Goal: Feedback & Contribution: Contribute content

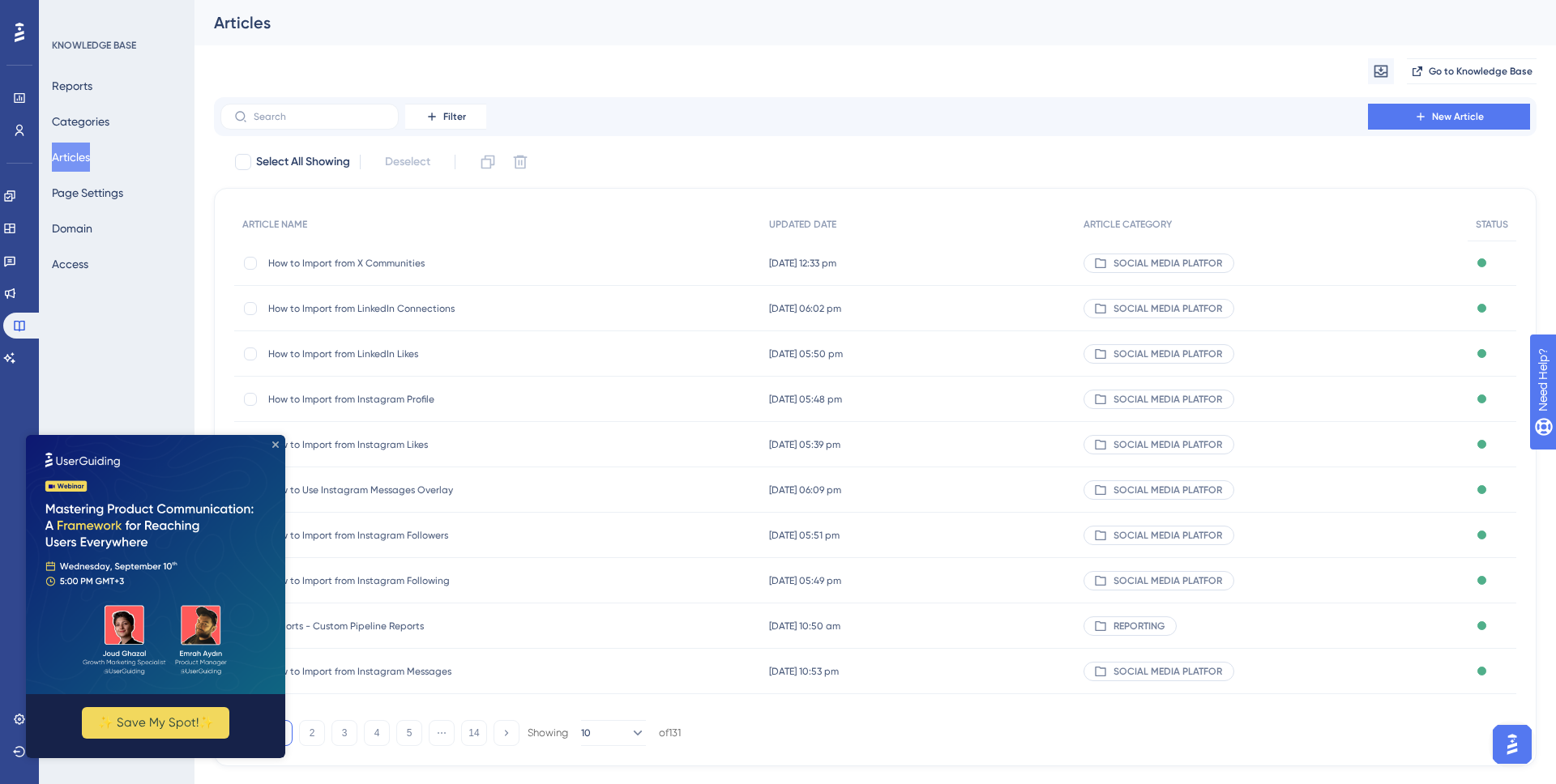
click at [276, 446] on icon "Close Preview" at bounding box center [276, 445] width 7 height 7
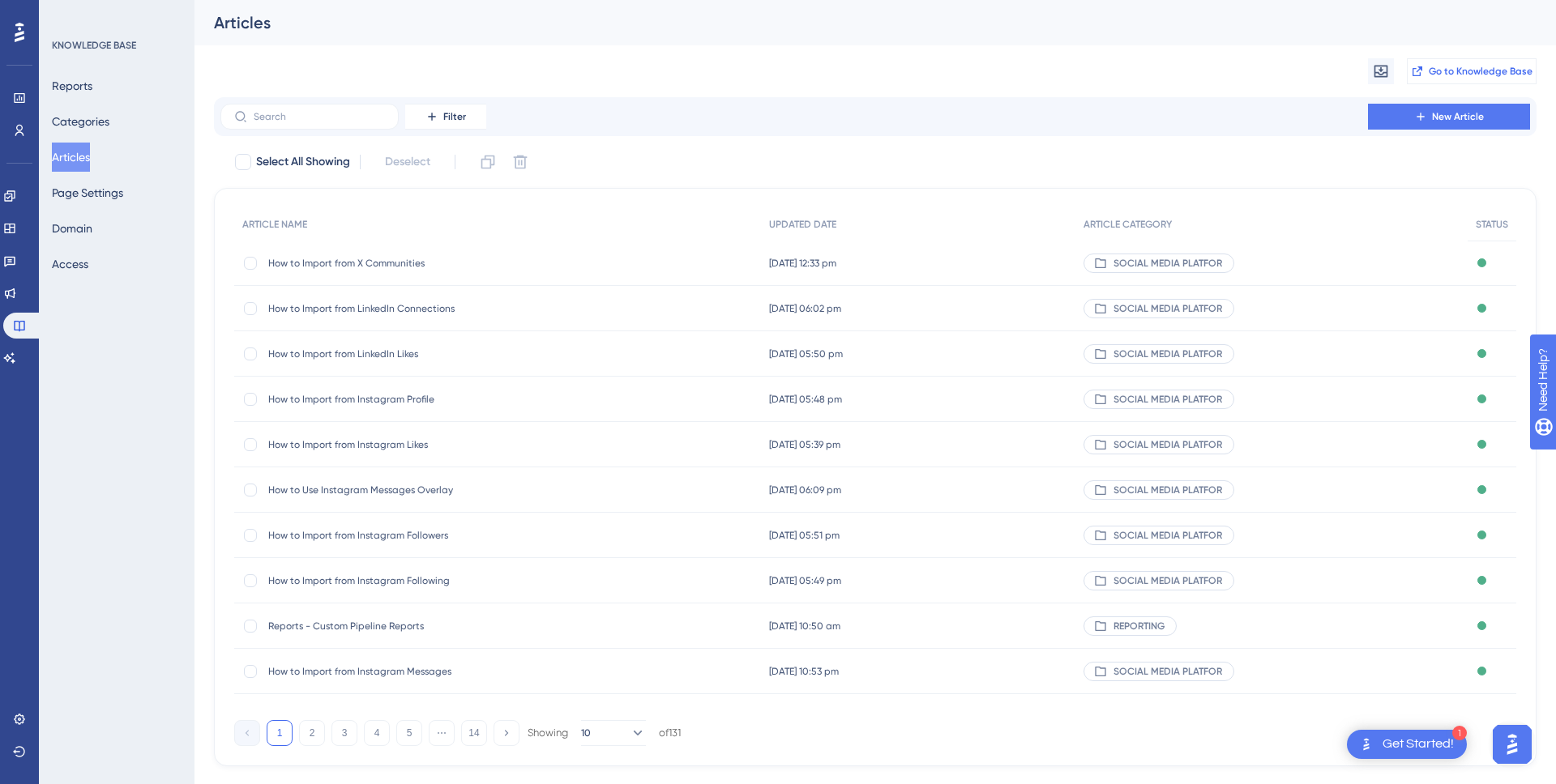
click at [1511, 72] on span "Go to Knowledge Base" at bounding box center [1480, 71] width 103 height 13
click at [256, 119] on input "text" at bounding box center [320, 116] width 132 height 11
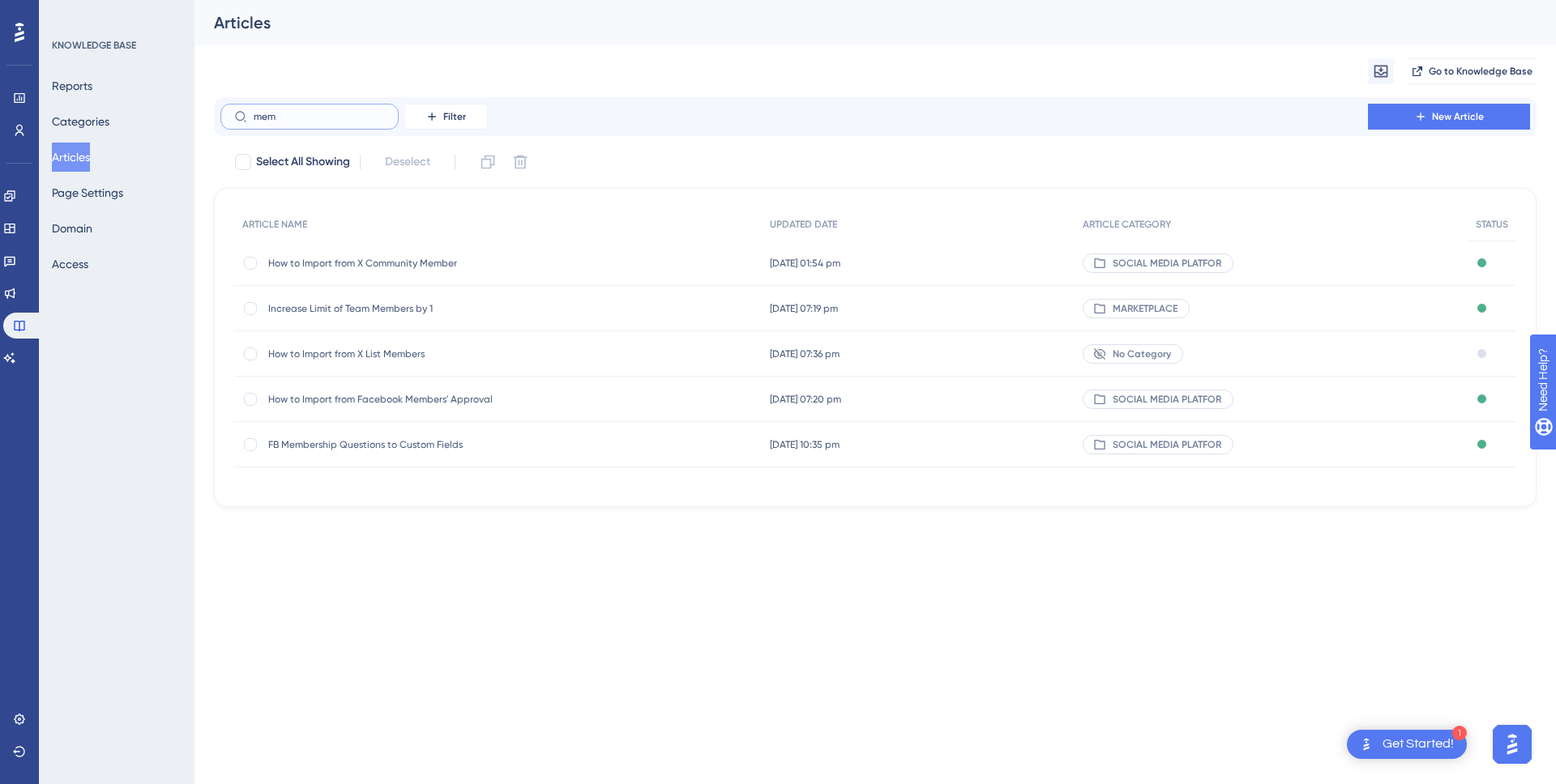
type input "memn"
checkbox input "true"
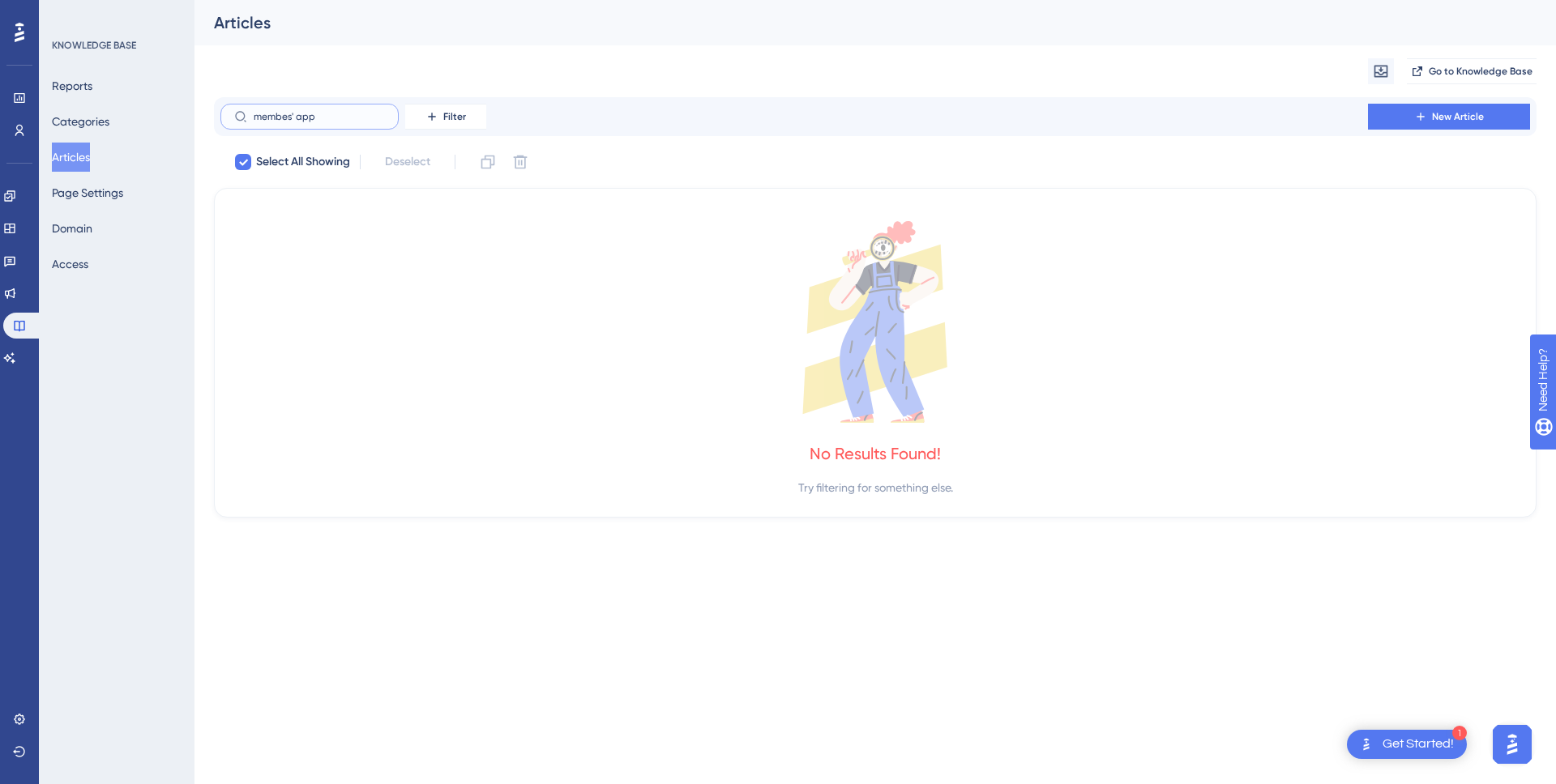
type input "members' app"
checkbox input "false"
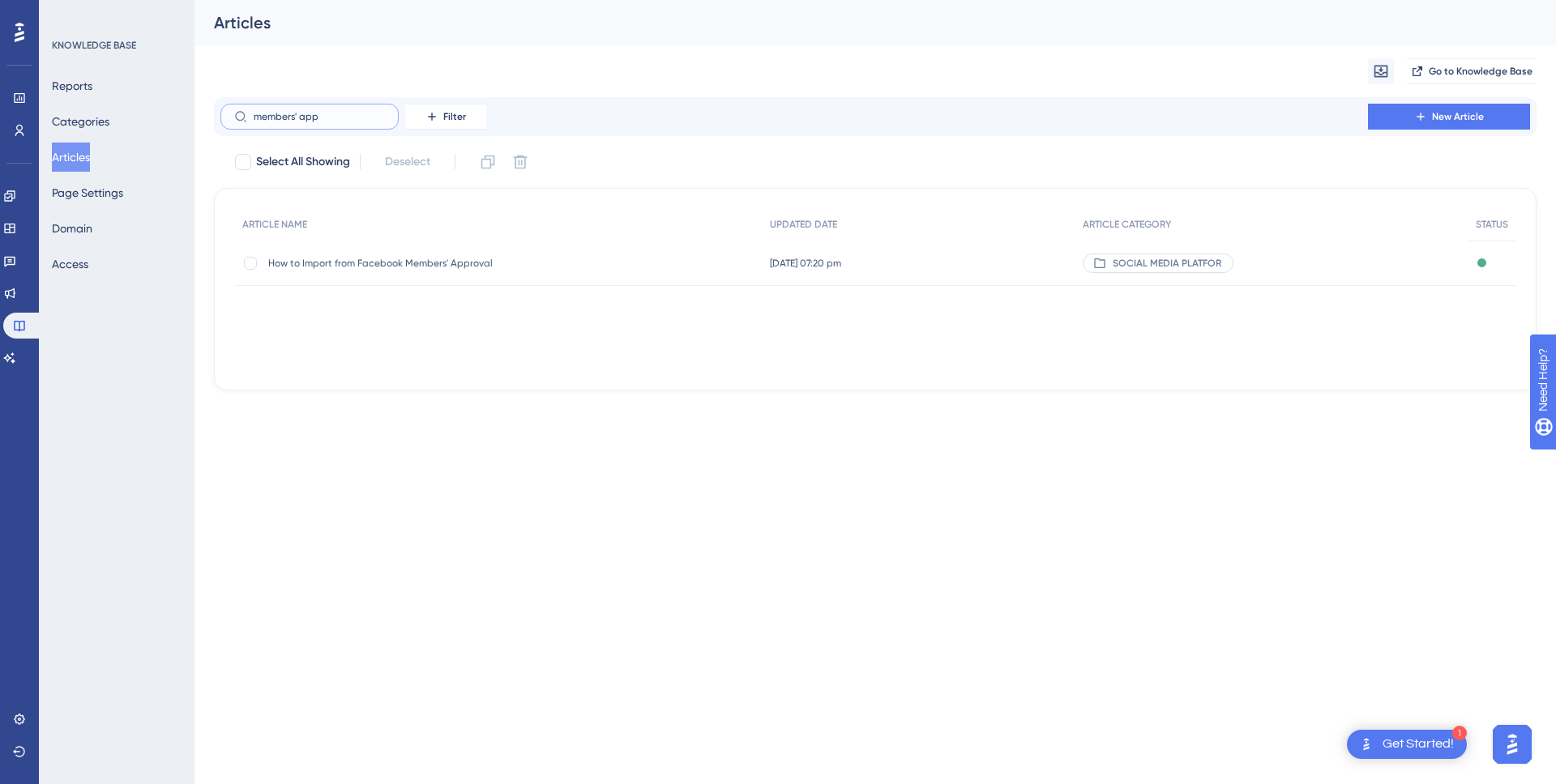
type input "members' app"
click at [400, 266] on span "How to Import from Facebook Members' Approval" at bounding box center [398, 263] width 260 height 13
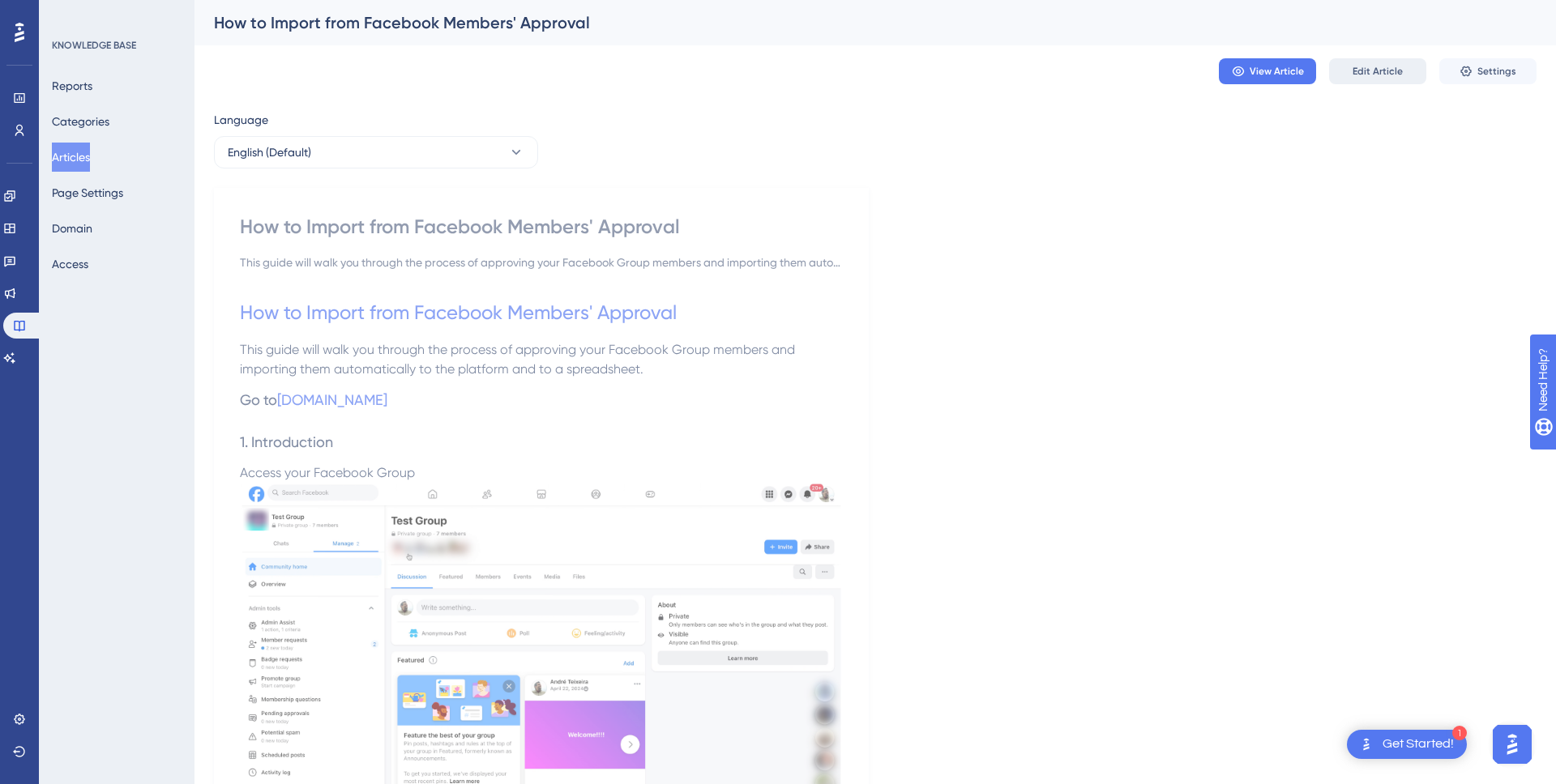
click at [1413, 68] on button "Edit Article" at bounding box center [1378, 71] width 97 height 26
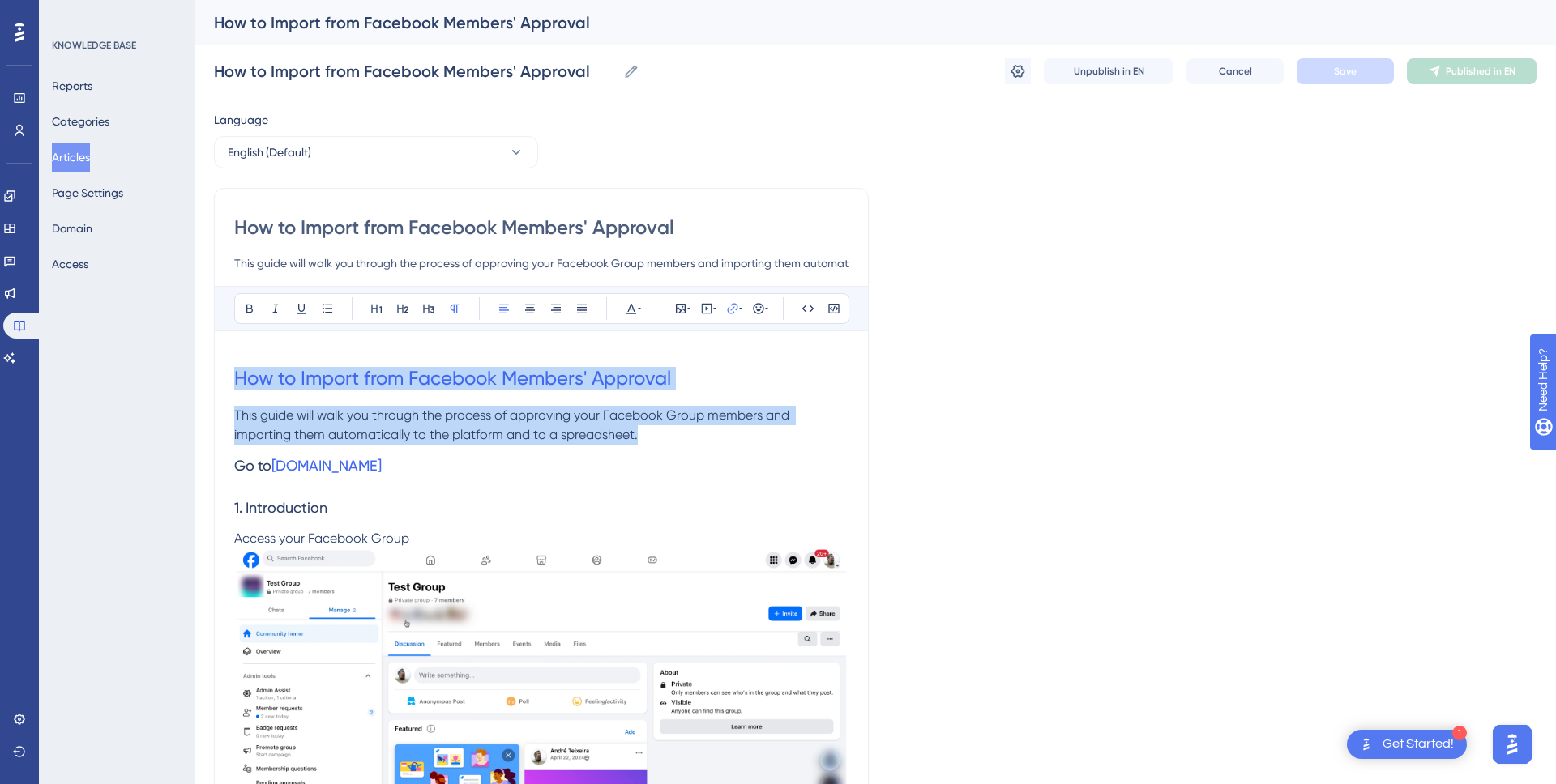
drag, startPoint x: 647, startPoint y: 436, endPoint x: 205, endPoint y: 359, distance: 448.7
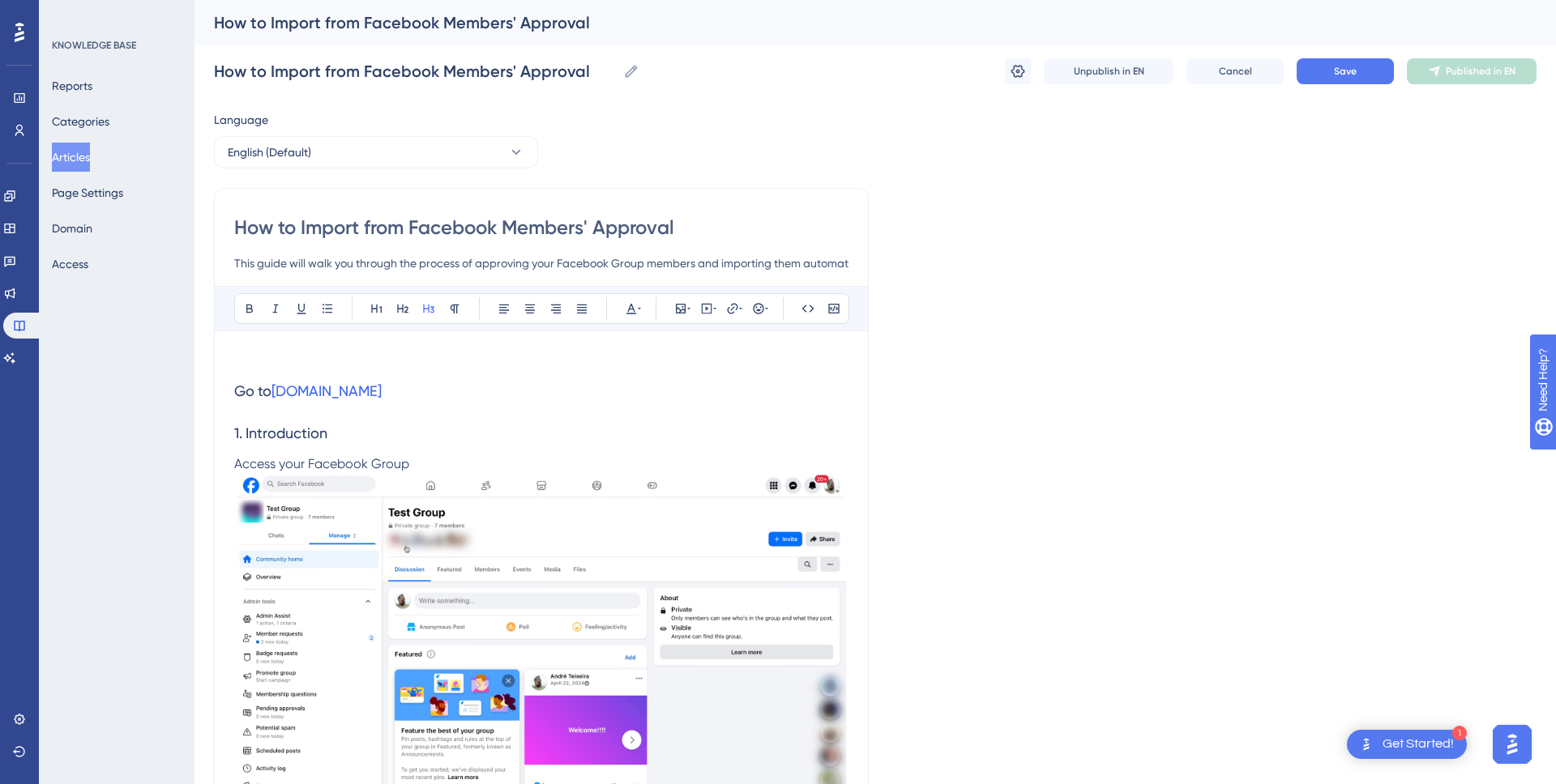
click at [259, 358] on p at bounding box center [541, 360] width 614 height 20
click at [706, 311] on icon at bounding box center [707, 308] width 13 height 13
click at [685, 390] on textarea at bounding box center [707, 408] width 246 height 73
paste textarea "<div style="position:relative;padding-bottom:56.25%;"> <iframe style="width:100…"
type textarea "<div style="position:relative;padding-bottom:56.25%;"> <iframe style="width:100…"
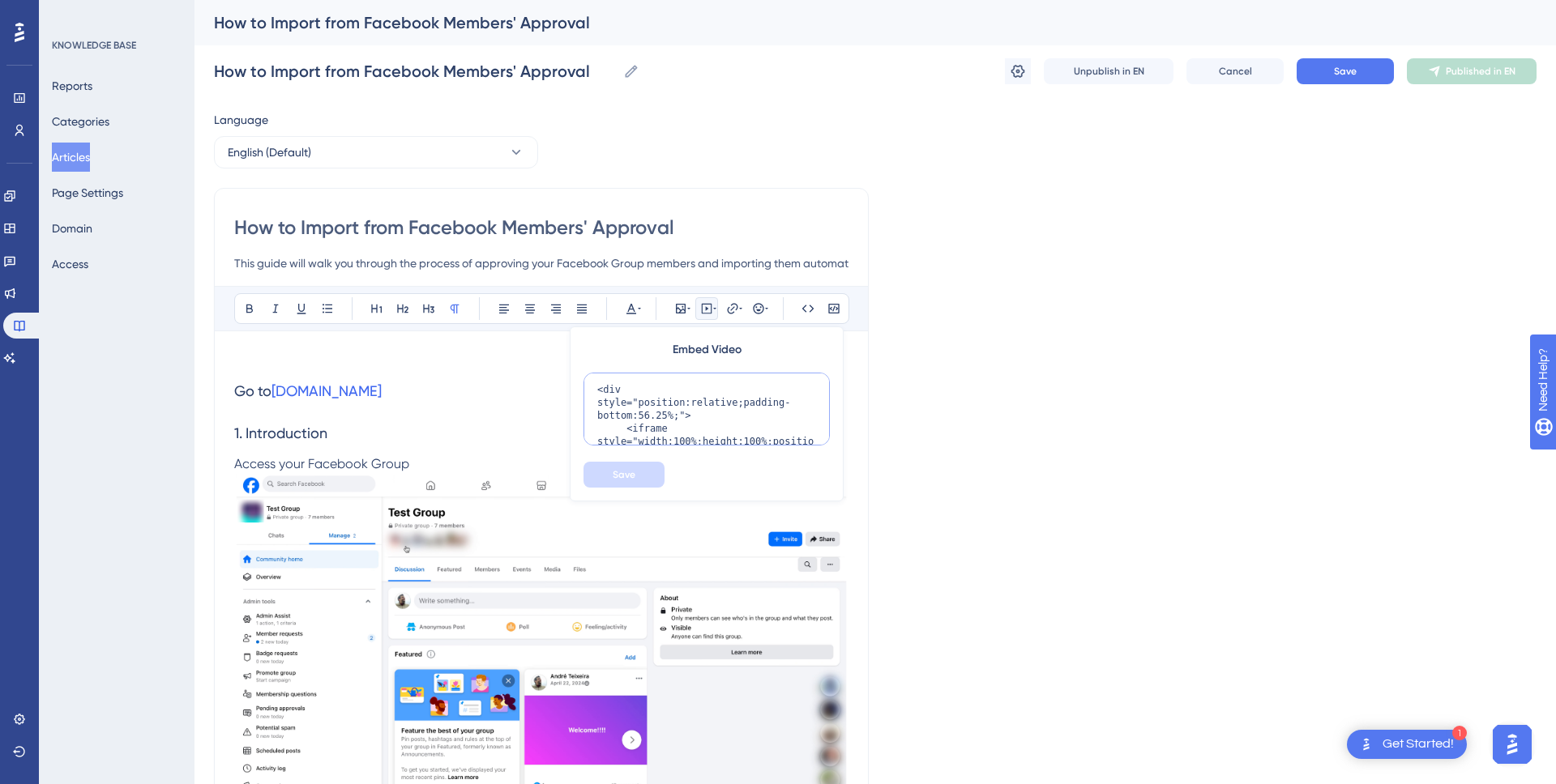
scroll to position [223, 0]
click at [644, 467] on button "Save" at bounding box center [624, 475] width 81 height 26
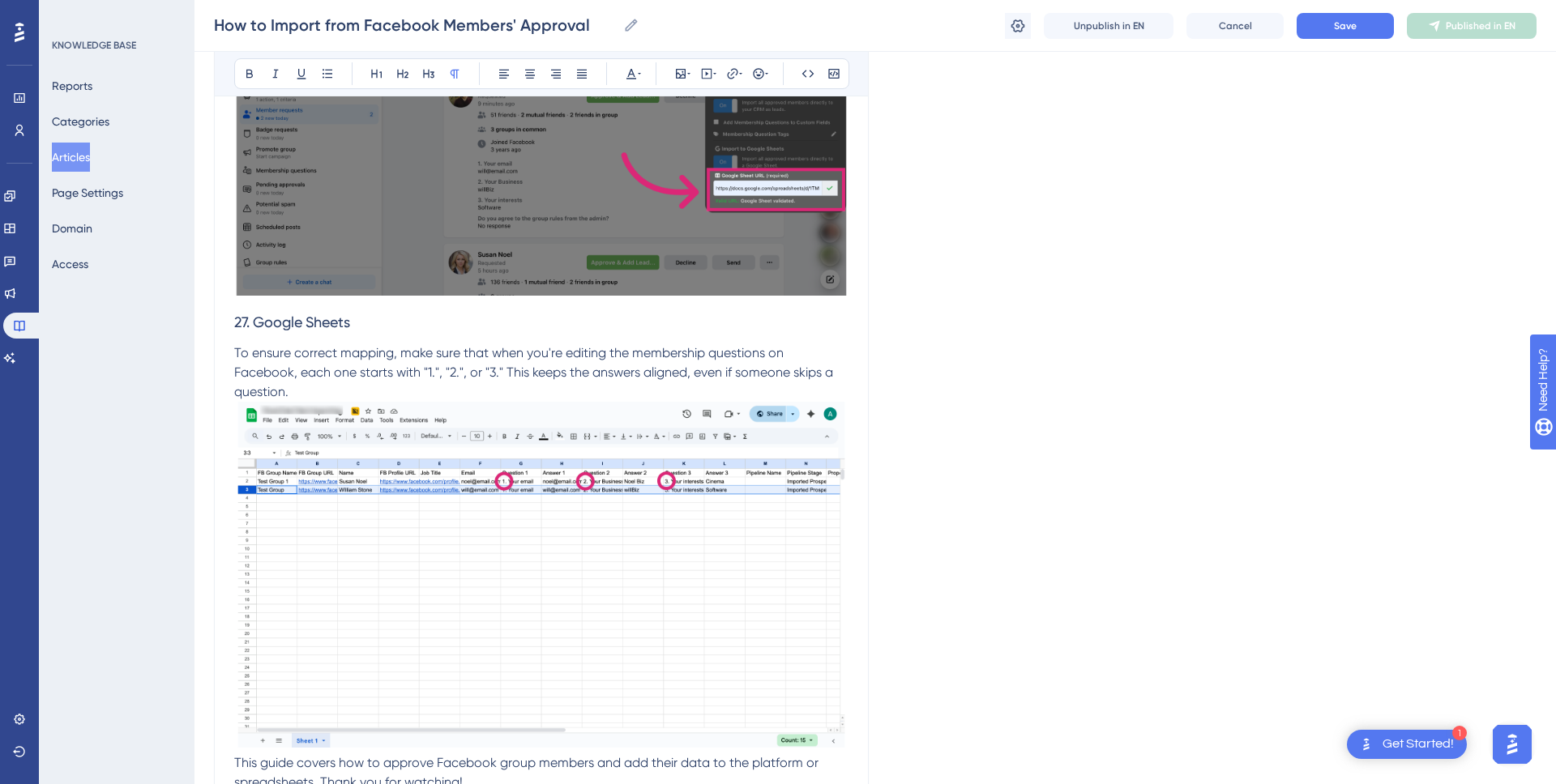
scroll to position [11886, 0]
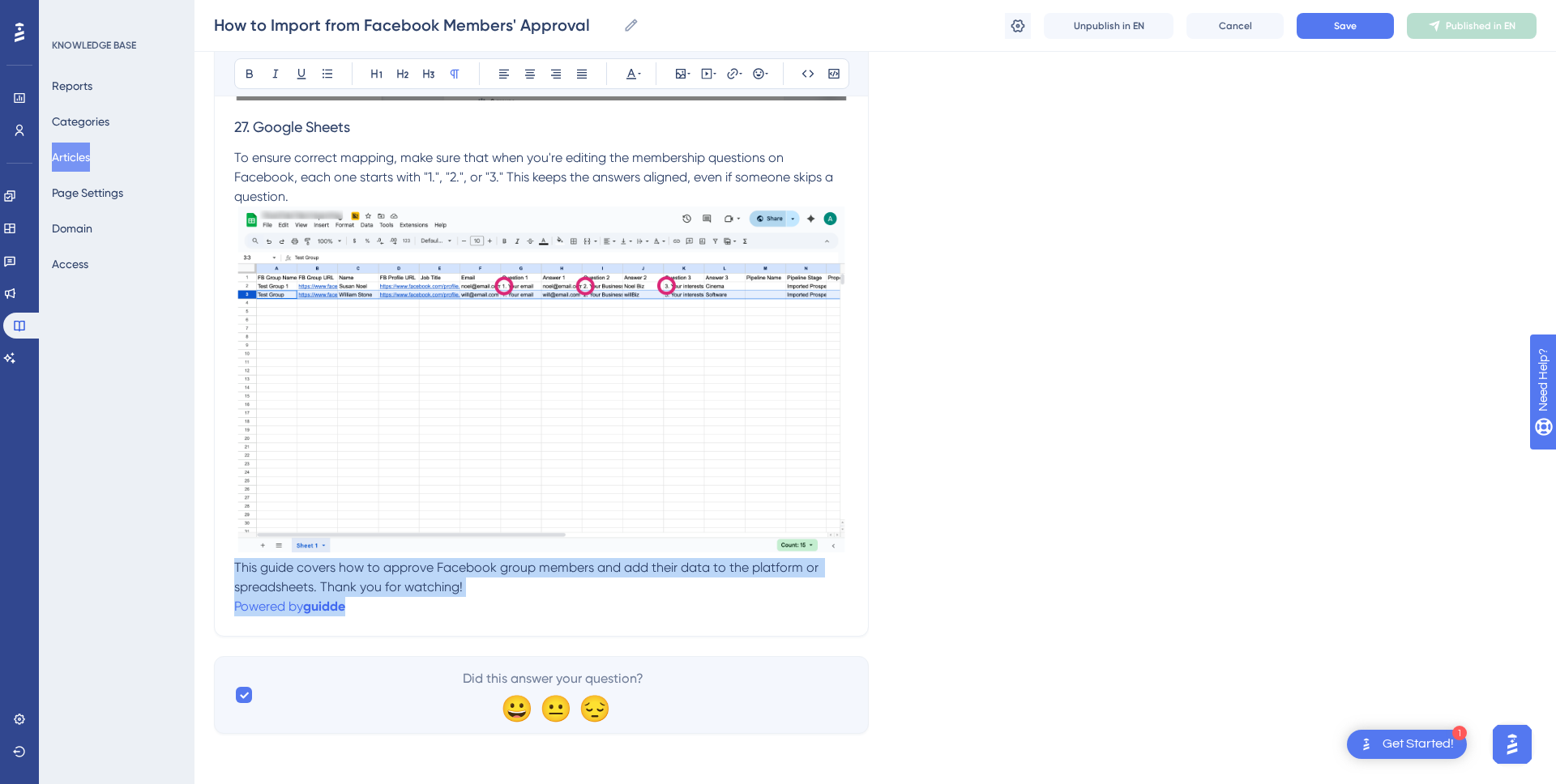
drag, startPoint x: 374, startPoint y: 607, endPoint x: 195, endPoint y: 568, distance: 183.2
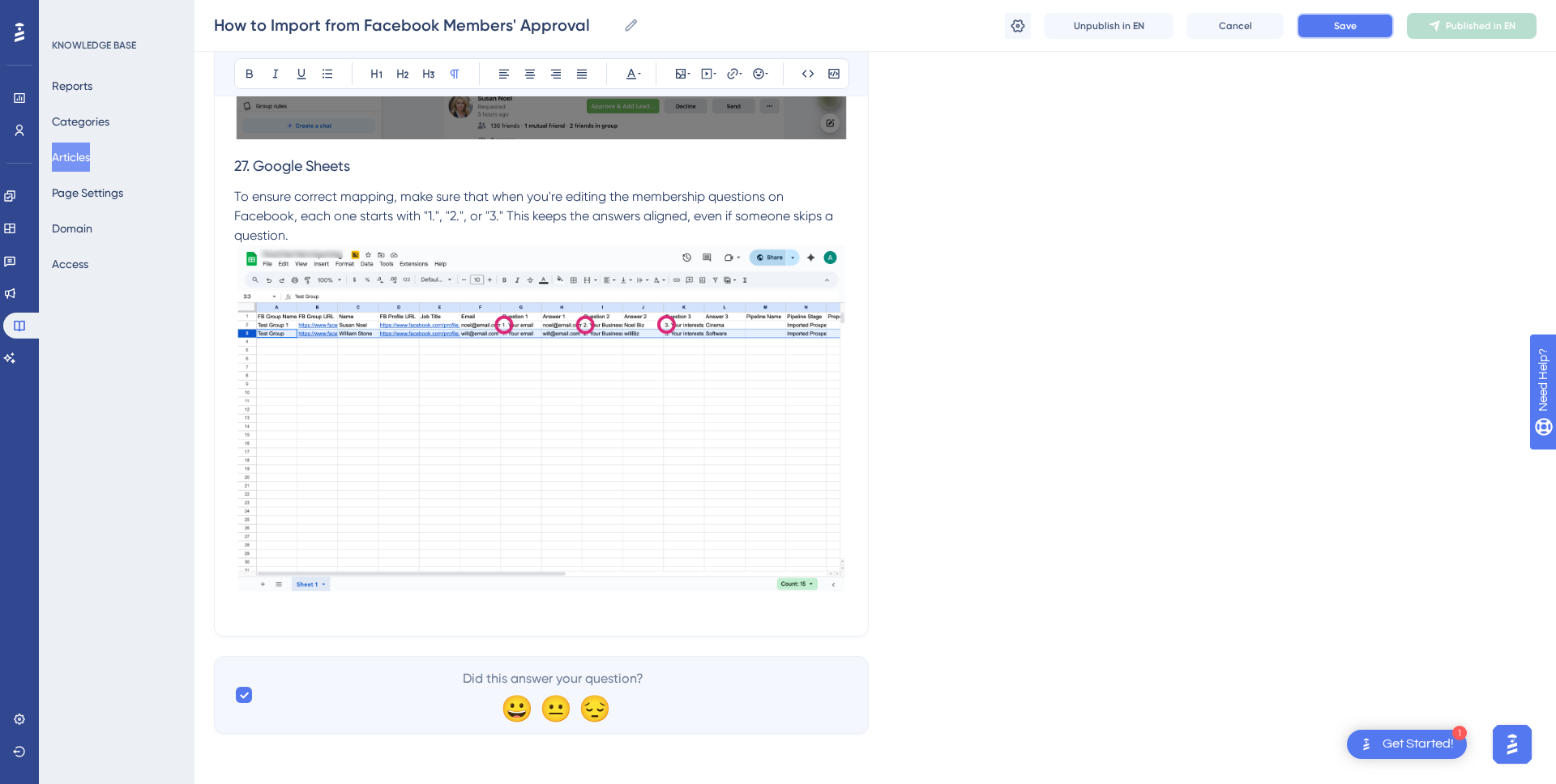
click at [1330, 27] on button "Save" at bounding box center [1346, 26] width 97 height 26
click at [1437, 26] on icon at bounding box center [1441, 26] width 13 height 13
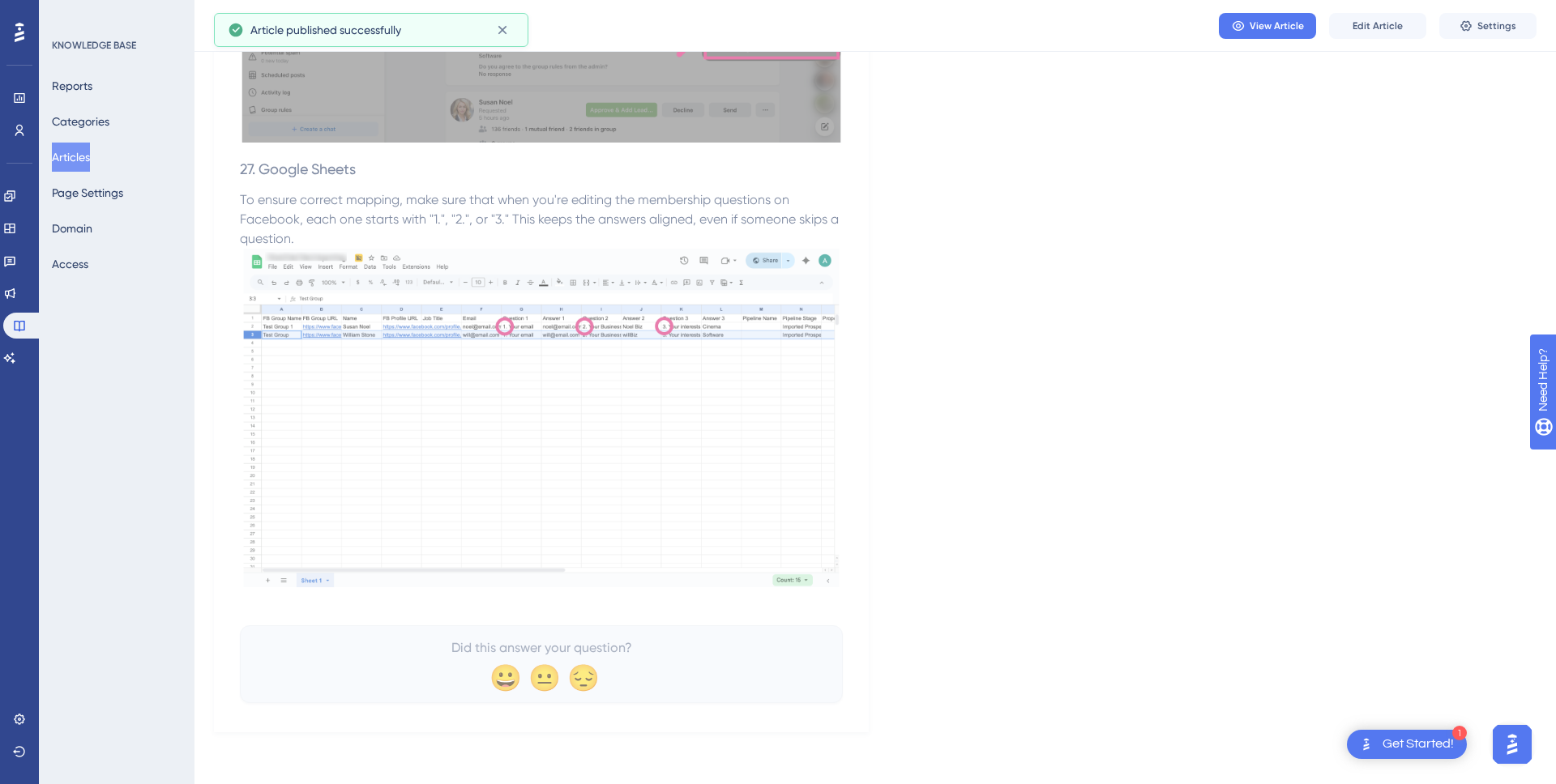
scroll to position [11605, 0]
click at [79, 154] on button "Articles" at bounding box center [71, 157] width 38 height 29
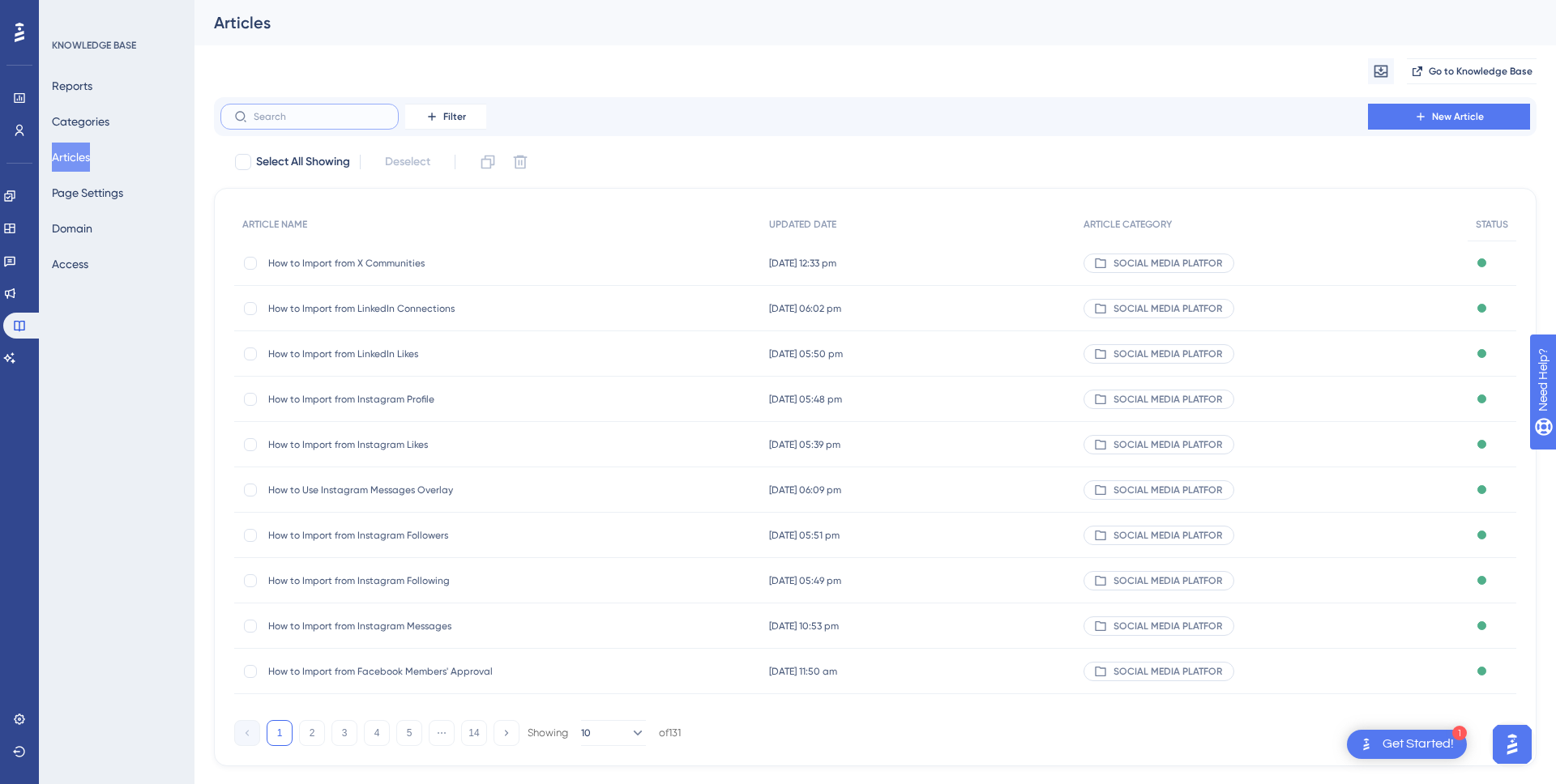
click at [289, 116] on input "text" at bounding box center [320, 116] width 132 height 11
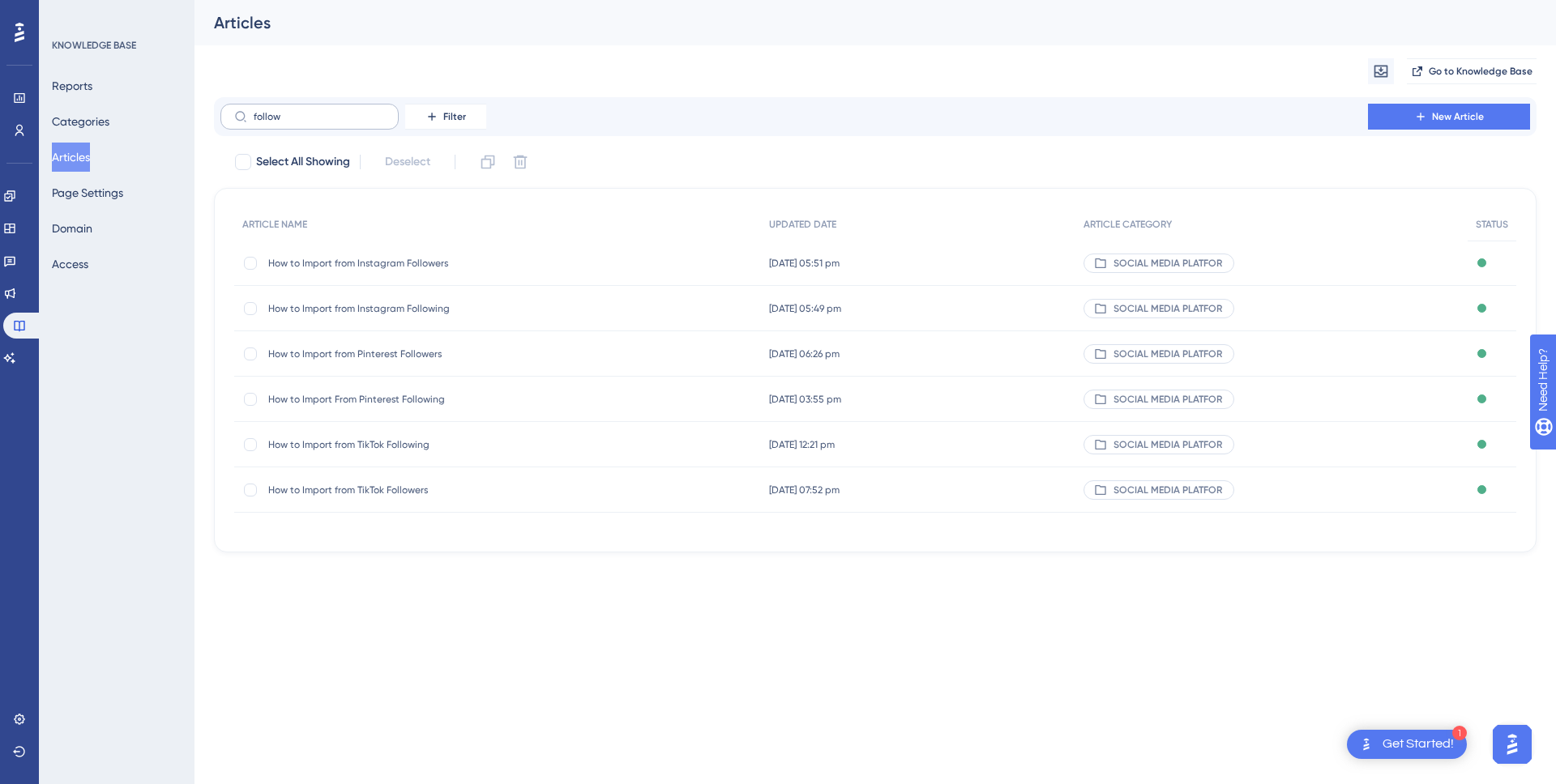
click at [307, 109] on label "follow" at bounding box center [309, 116] width 179 height 26
click at [307, 111] on input "follow" at bounding box center [320, 116] width 132 height 11
click at [307, 110] on label "follow" at bounding box center [309, 116] width 179 height 26
click at [307, 111] on input "follow" at bounding box center [320, 116] width 132 height 11
click at [307, 110] on label "follow" at bounding box center [309, 116] width 179 height 26
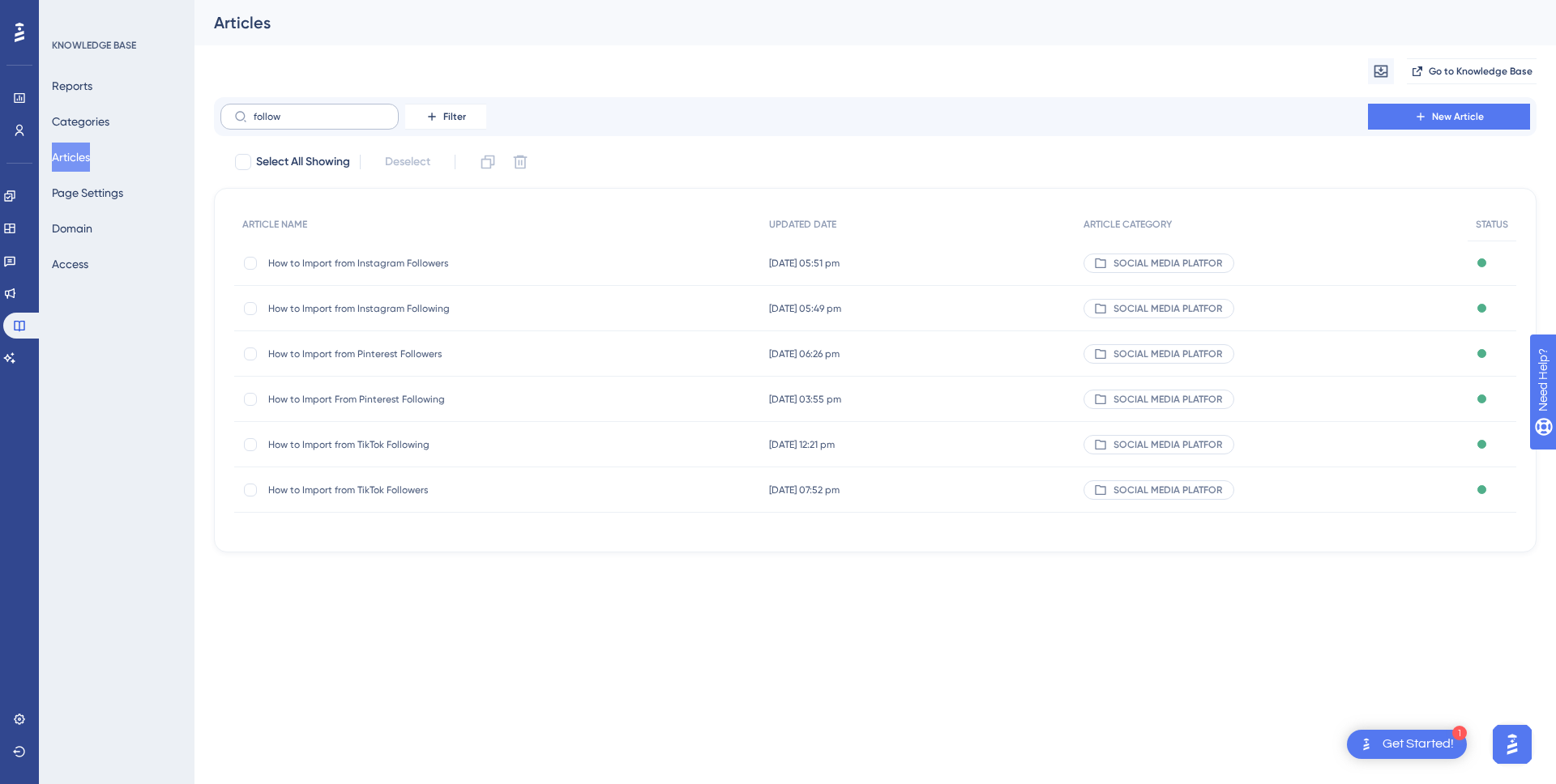
click at [307, 111] on input "follow" at bounding box center [320, 116] width 132 height 11
drag, startPoint x: 231, startPoint y: 112, endPoint x: 244, endPoint y: 116, distance: 13.6
click at [221, 112] on label "follow" at bounding box center [309, 116] width 179 height 26
click at [254, 112] on input "follow" at bounding box center [320, 116] width 132 height 11
click at [1171, 81] on div "Migrate from Go to Knowledge Base" at bounding box center [875, 71] width 1323 height 52
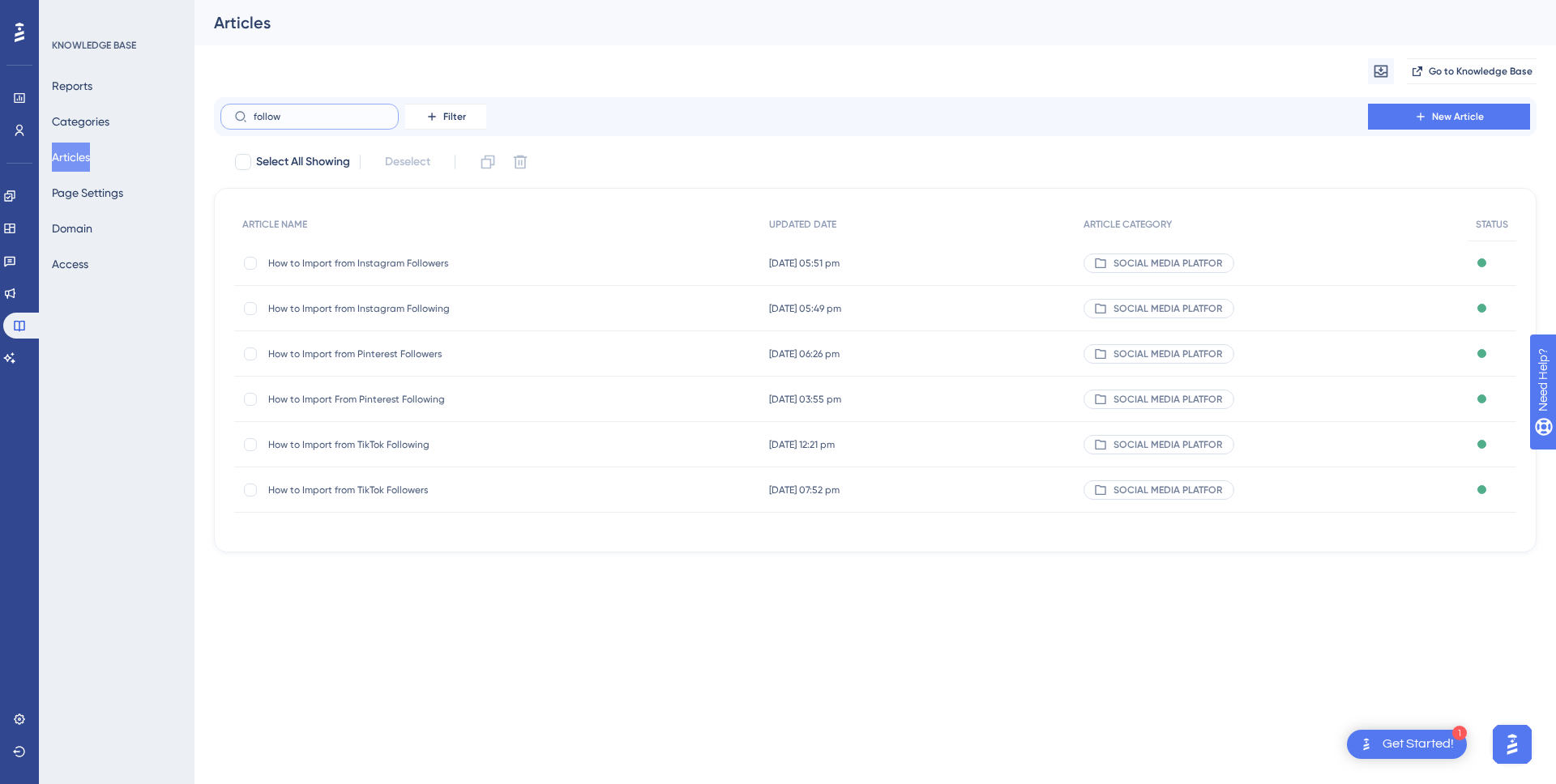
click at [338, 119] on input "follow" at bounding box center [320, 116] width 132 height 11
paste input "Following"
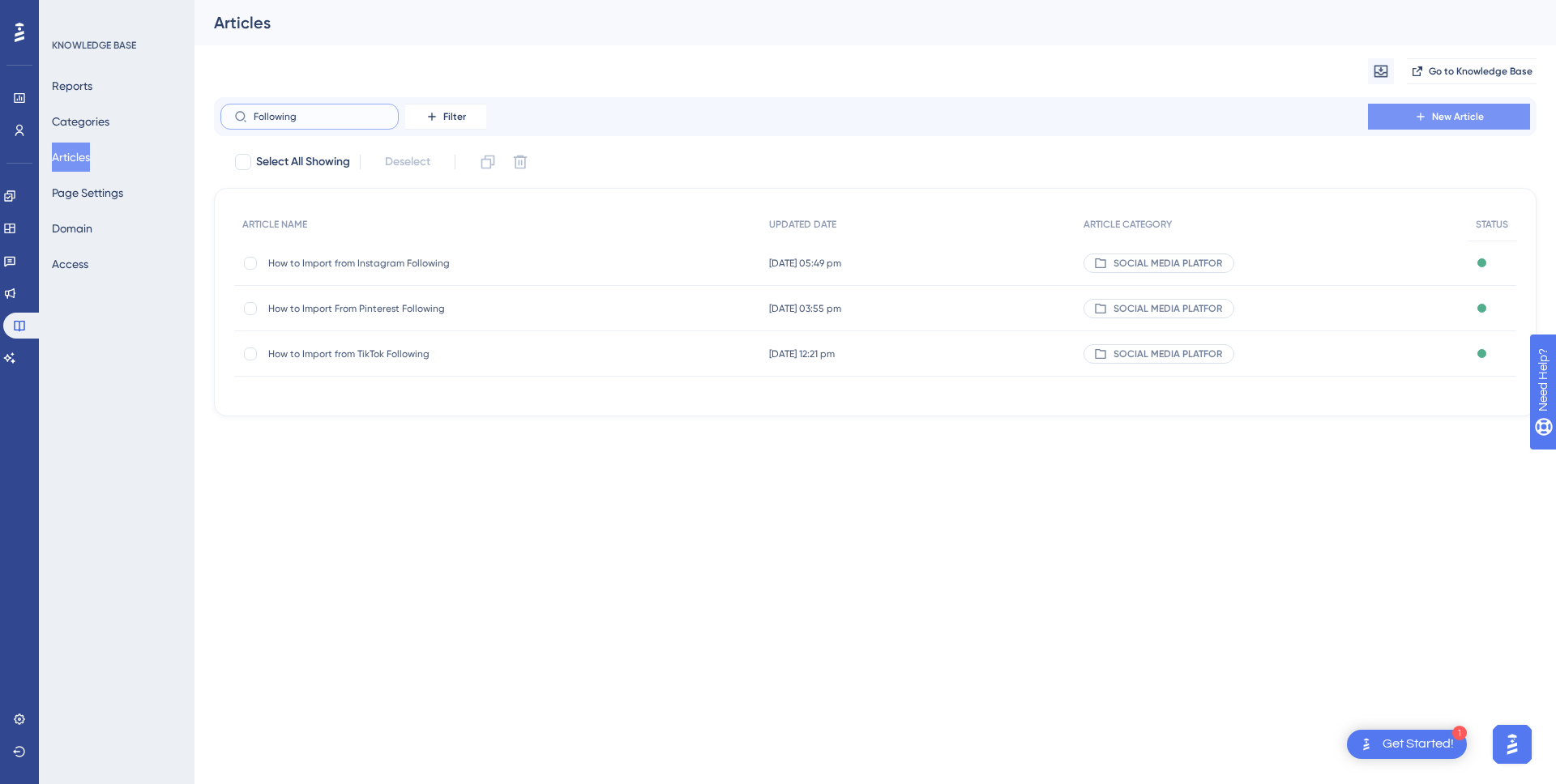
type input "Following"
click at [1474, 110] on span "New Article" at bounding box center [1458, 116] width 52 height 13
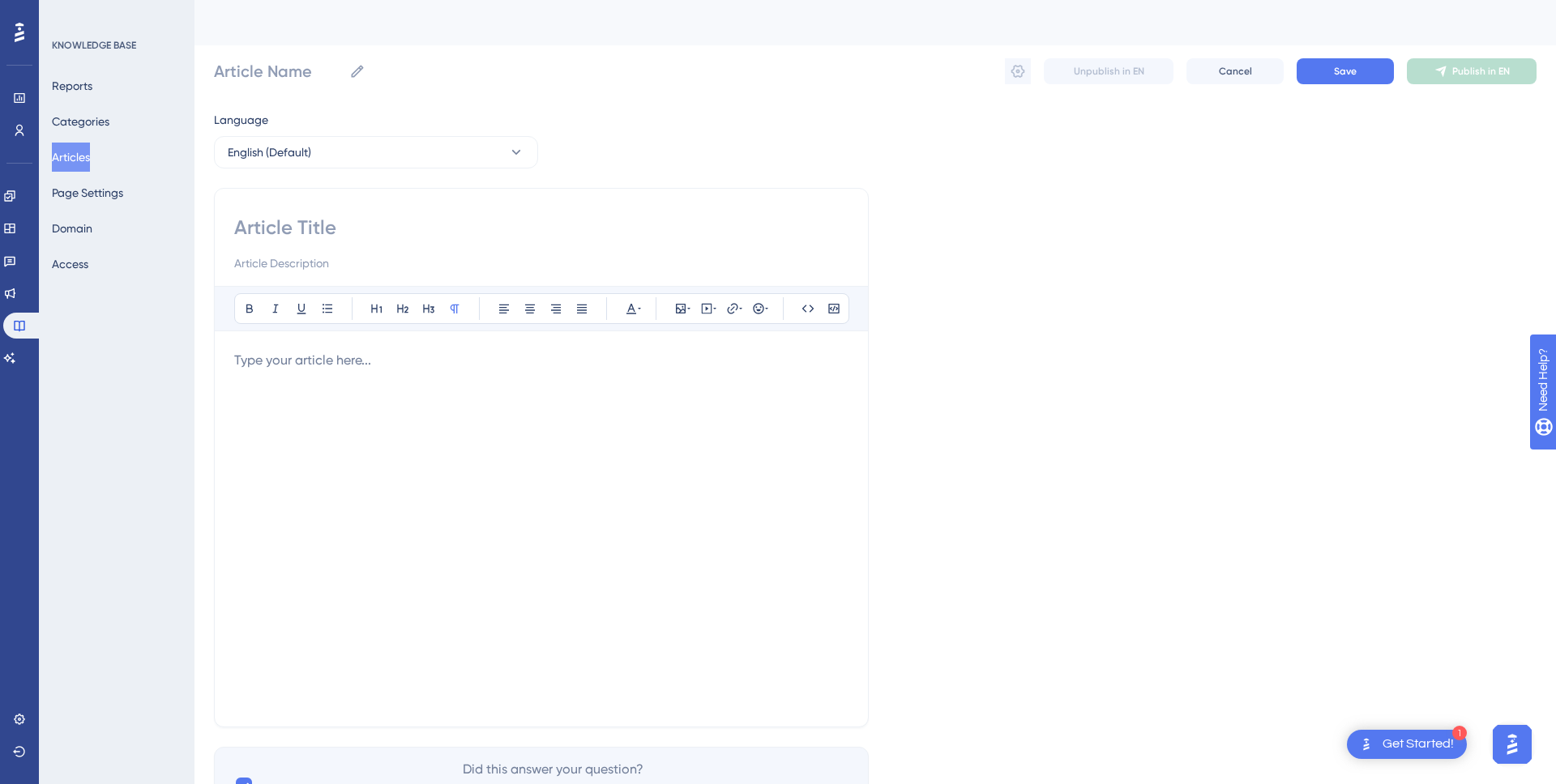
click at [361, 222] on input at bounding box center [541, 227] width 614 height 26
paste input "How To Import From LinkedIn Following"
type input "How To Import From LinkedIn Following"
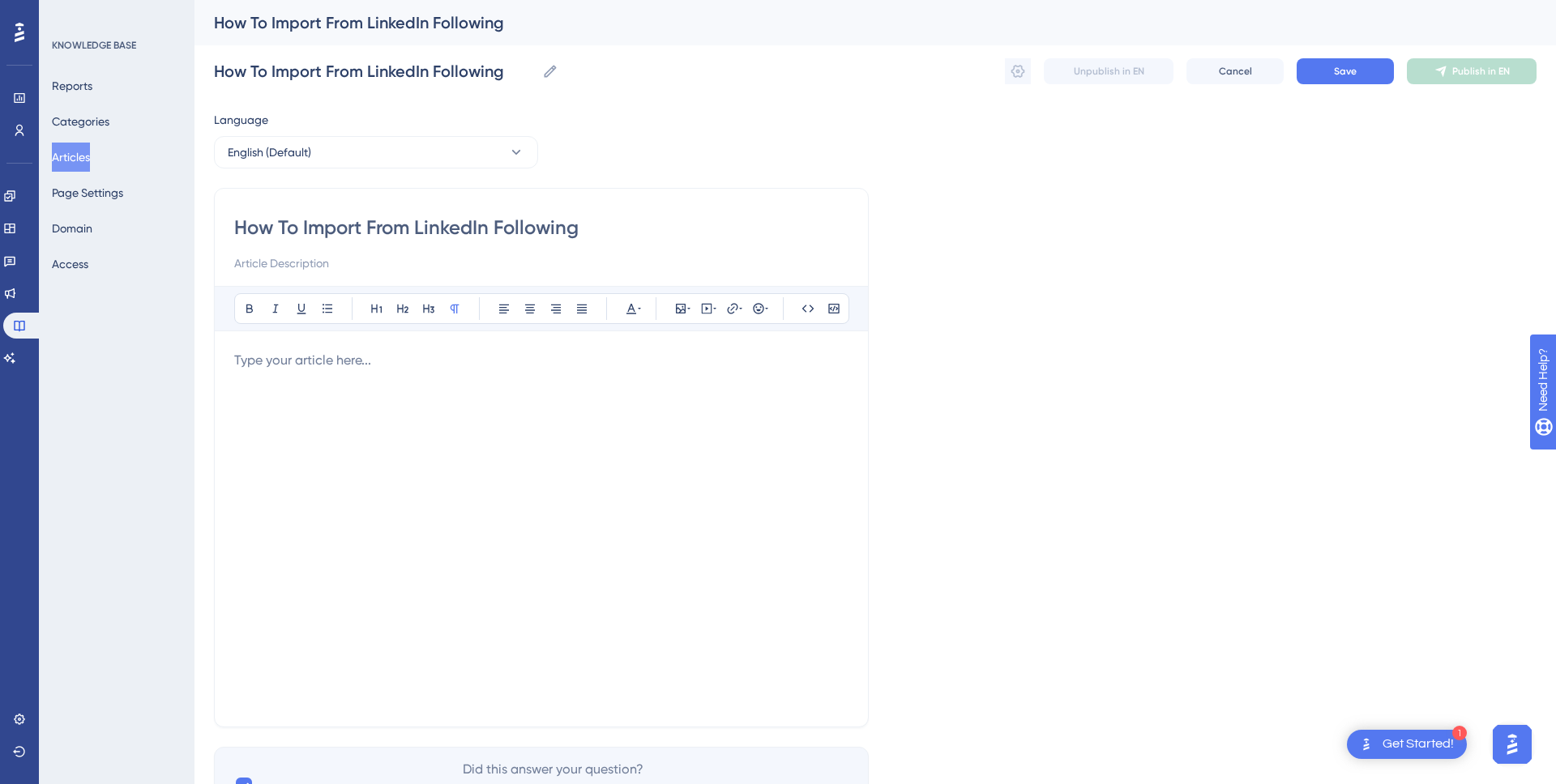
type input "How To Import From LinkedIn Following"
click at [707, 313] on icon at bounding box center [707, 309] width 10 height 10
click at [643, 398] on textarea at bounding box center [707, 408] width 246 height 73
paste textarea "<div style="padding:49.79% 0 0 0;position:relative;"><iframe src="https://playe…"
type textarea "<div style="padding:49.79% 0 0 0;position:relative;"><iframe src="https://playe…"
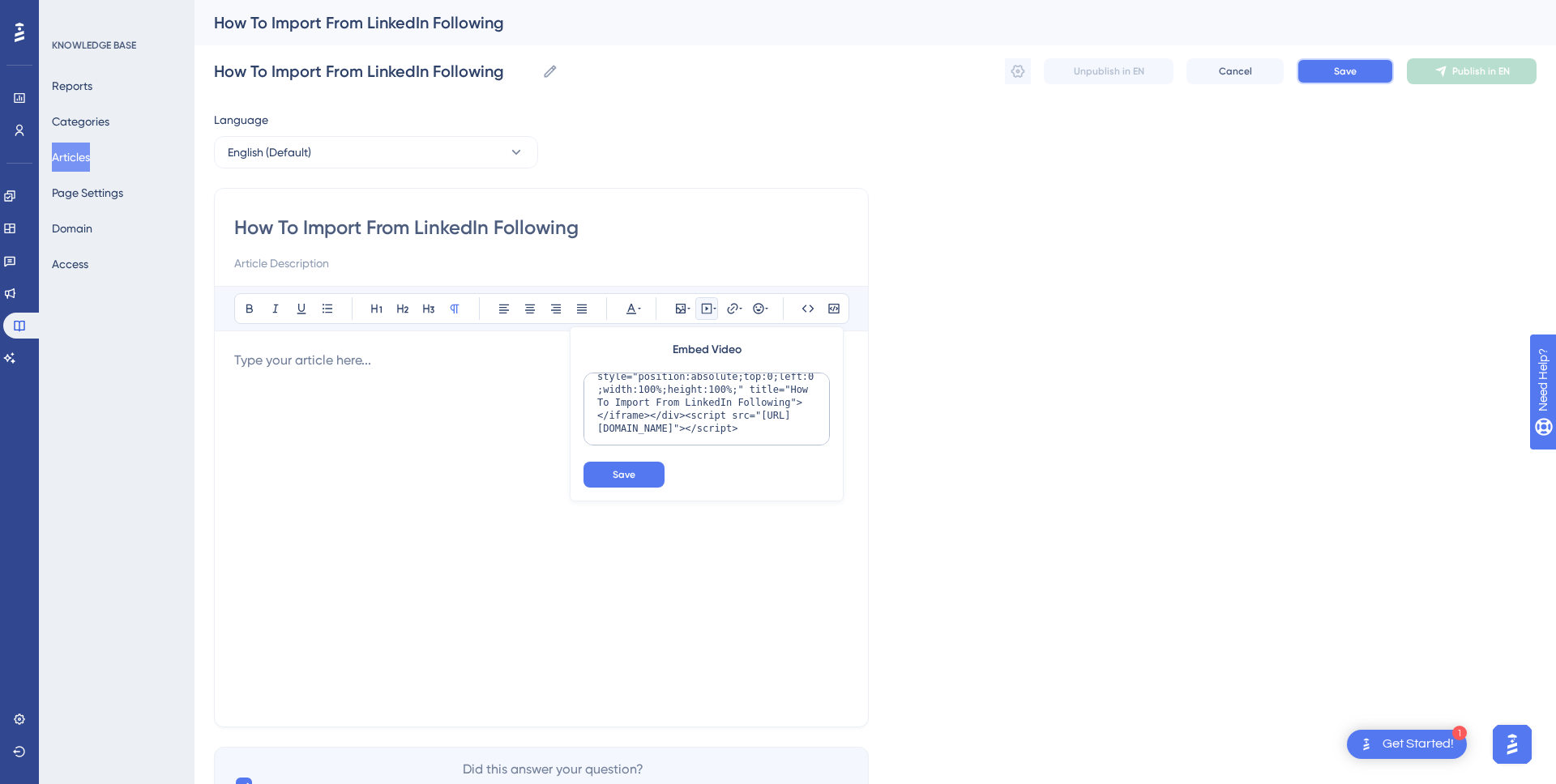
click at [1351, 69] on span "Save" at bounding box center [1345, 71] width 23 height 13
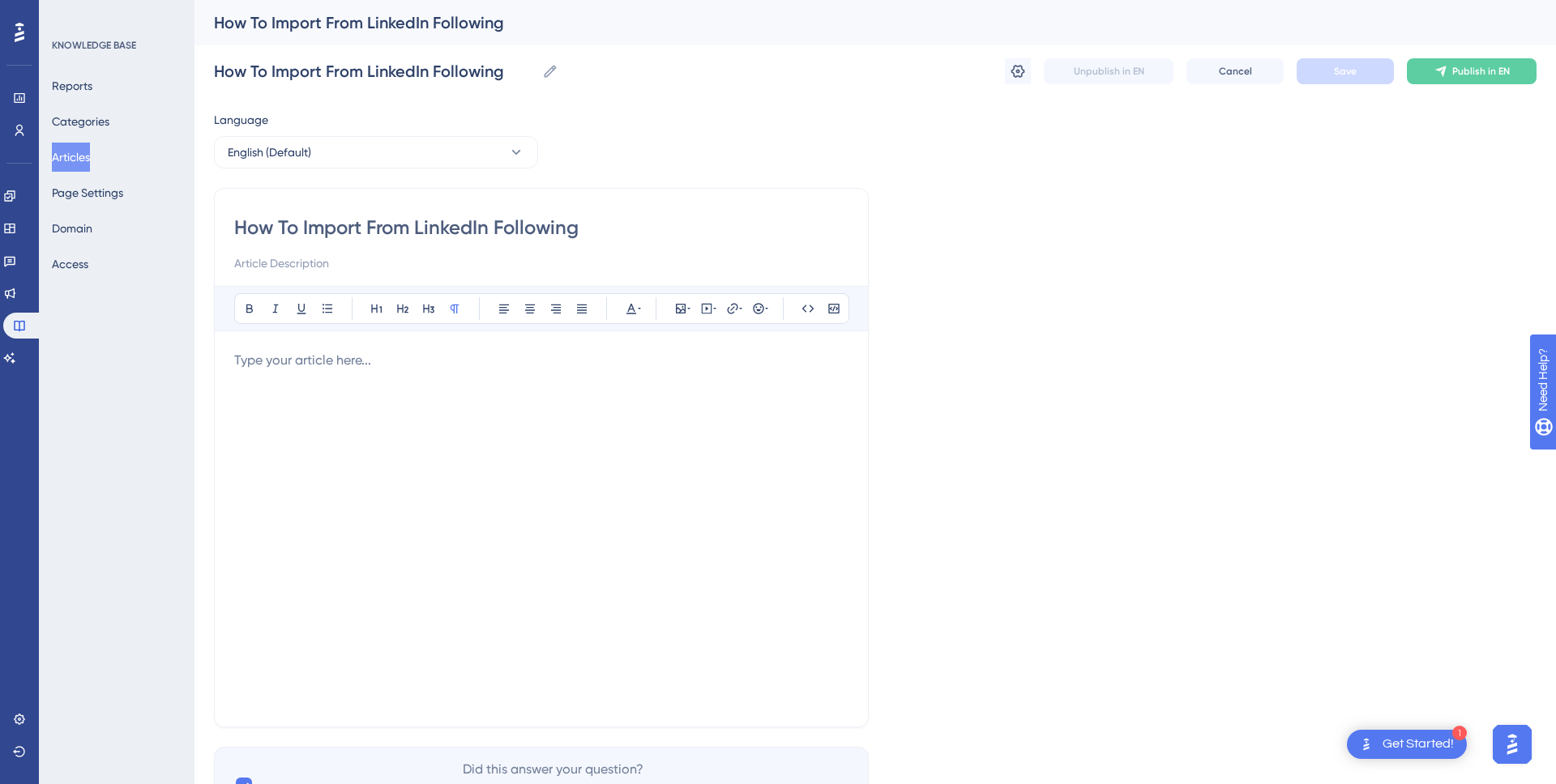
click at [433, 385] on div at bounding box center [541, 529] width 614 height 356
click at [713, 307] on icon at bounding box center [707, 308] width 13 height 13
click at [675, 404] on textarea at bounding box center [707, 408] width 246 height 73
paste textarea "<div style="padding:49.79% 0 0 0;position:relative;"><iframe src="https://playe…"
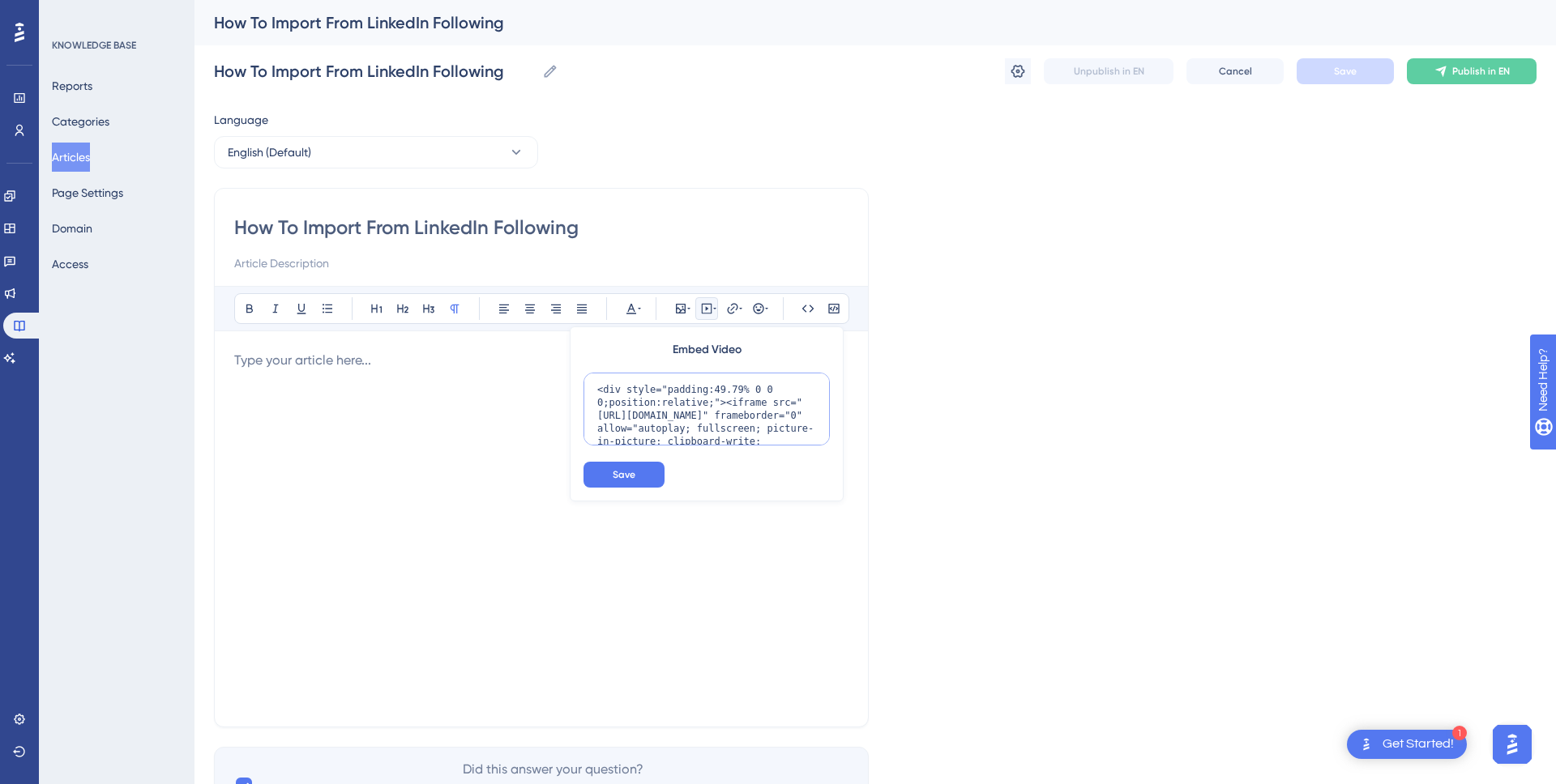
scroll to position [158, 0]
type textarea "<div style="padding:49.79% 0 0 0;position:relative;"><iframe src="https://playe…"
click at [635, 477] on span "Save" at bounding box center [624, 474] width 23 height 13
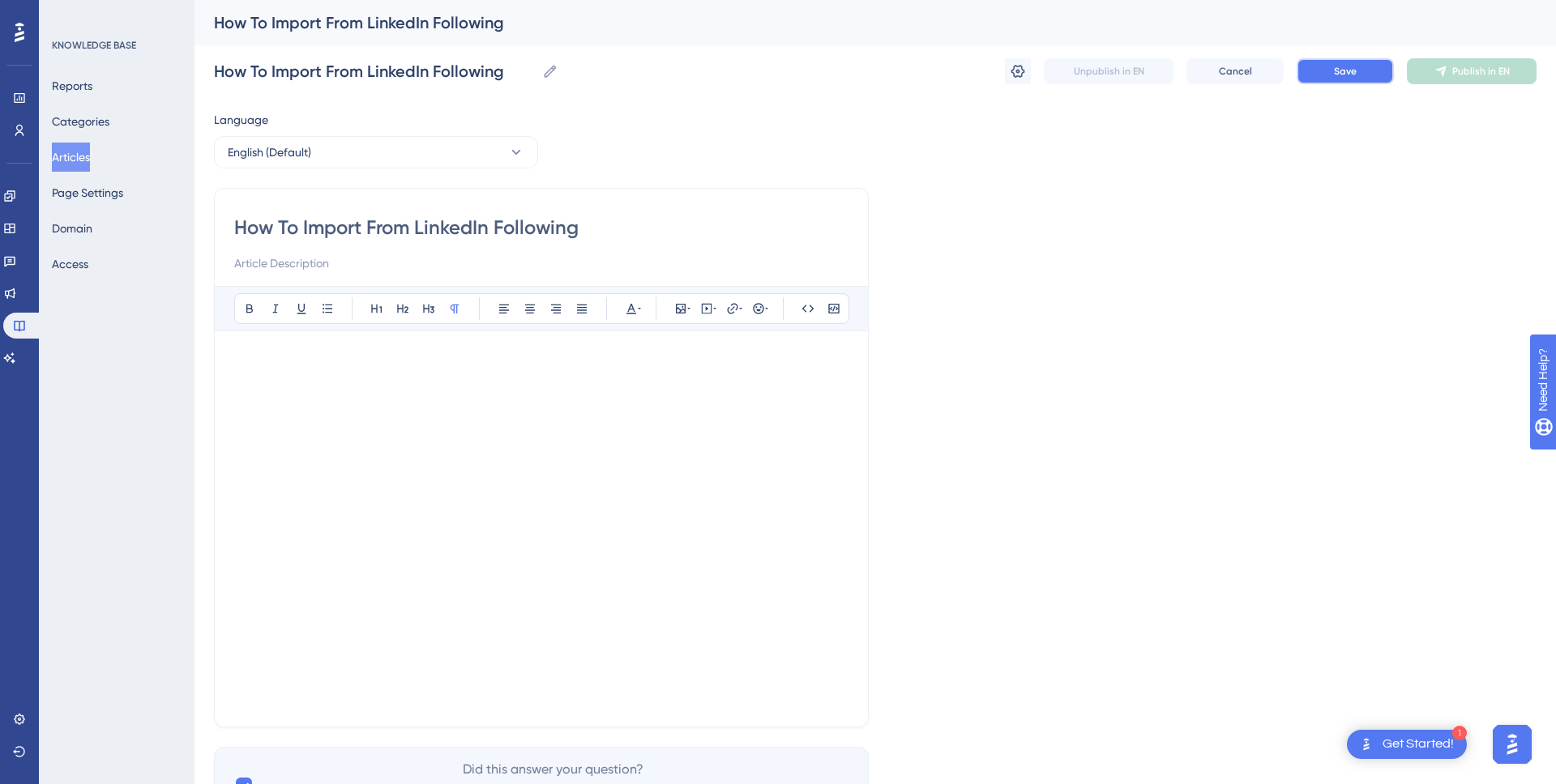
click at [1334, 77] on span "Save" at bounding box center [1345, 71] width 23 height 13
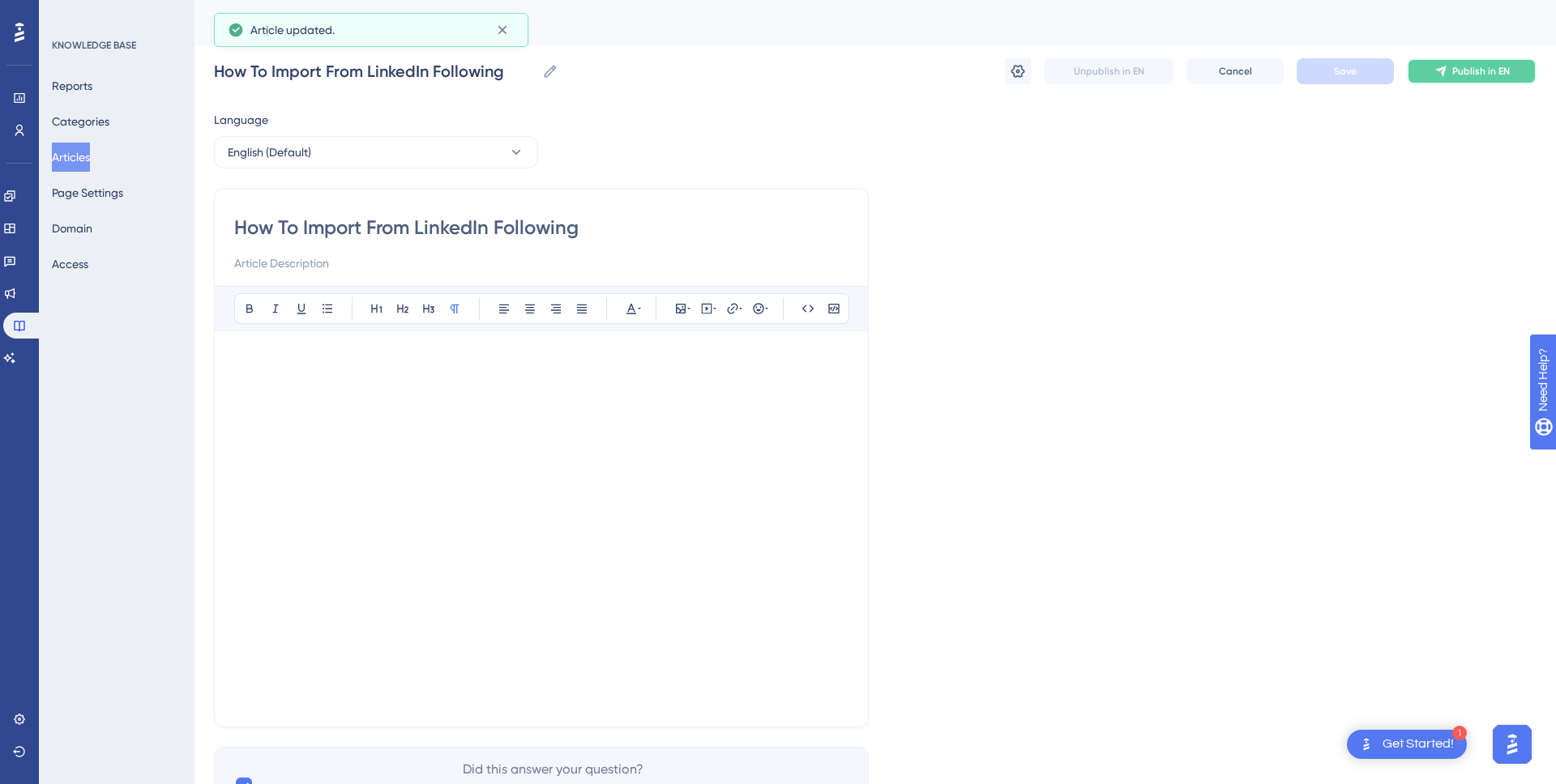
click at [1442, 75] on icon at bounding box center [1441, 71] width 13 height 13
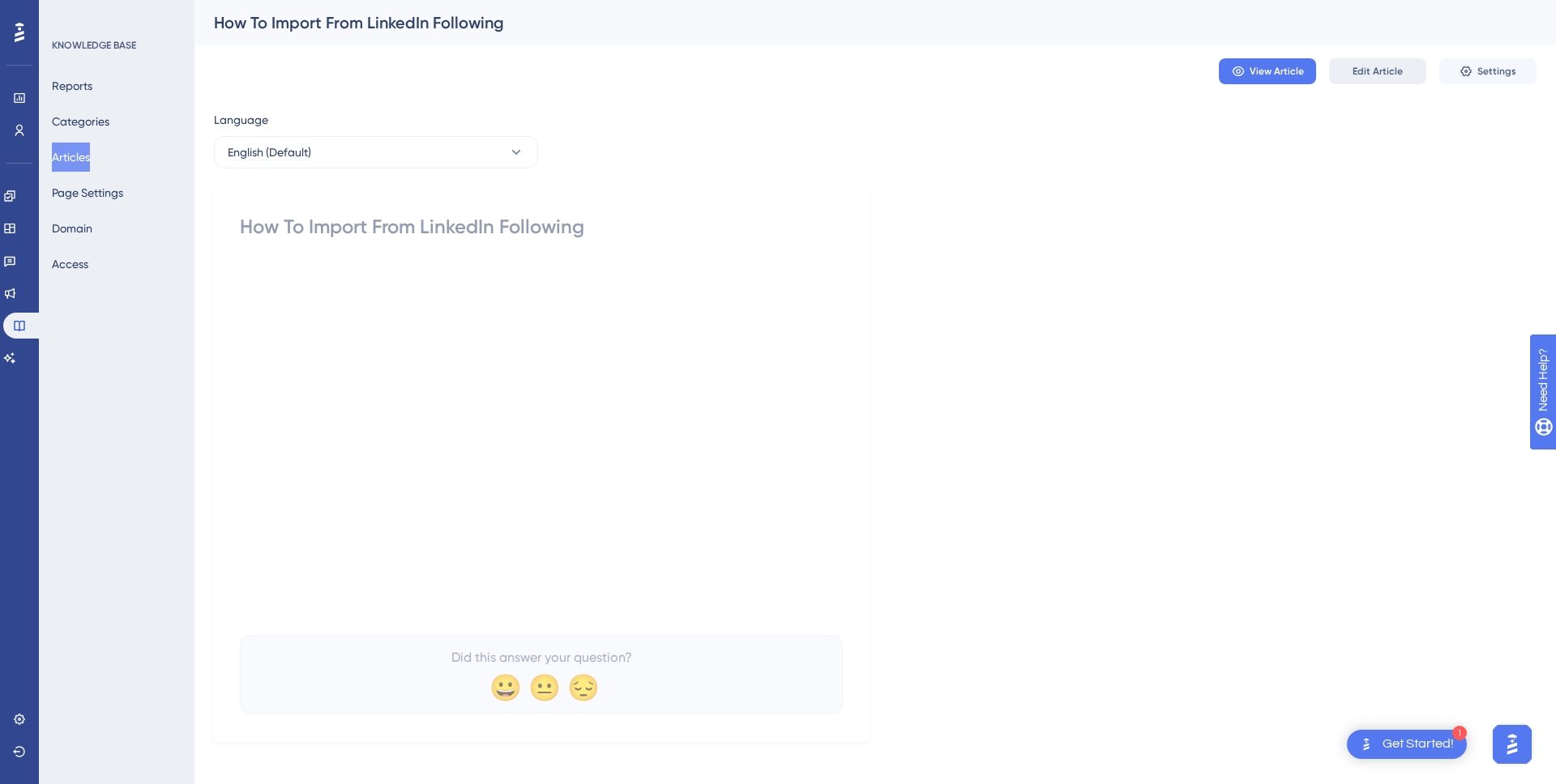
click at [1359, 76] on span "Edit Article" at bounding box center [1377, 71] width 50 height 13
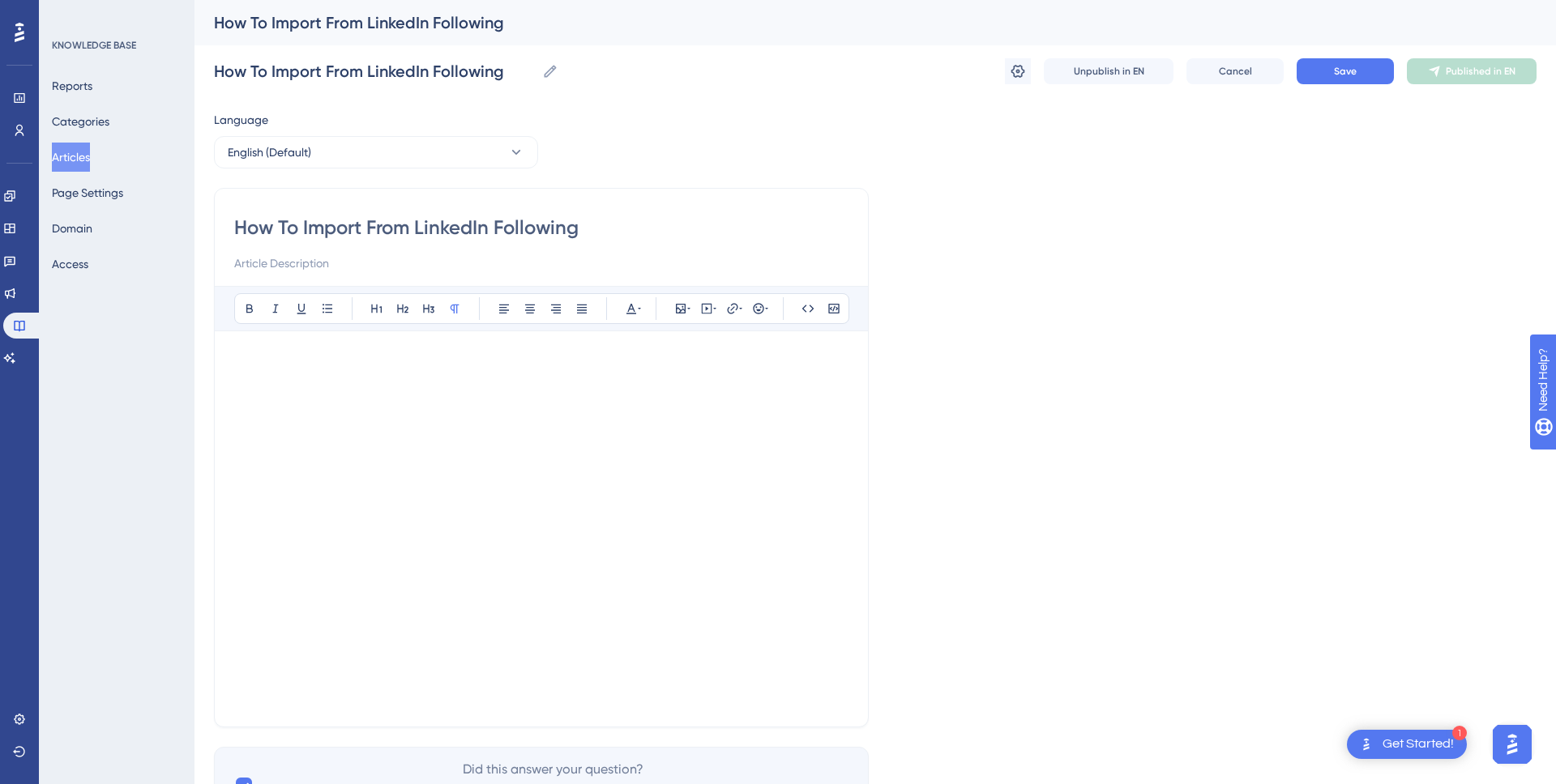
scroll to position [86, 0]
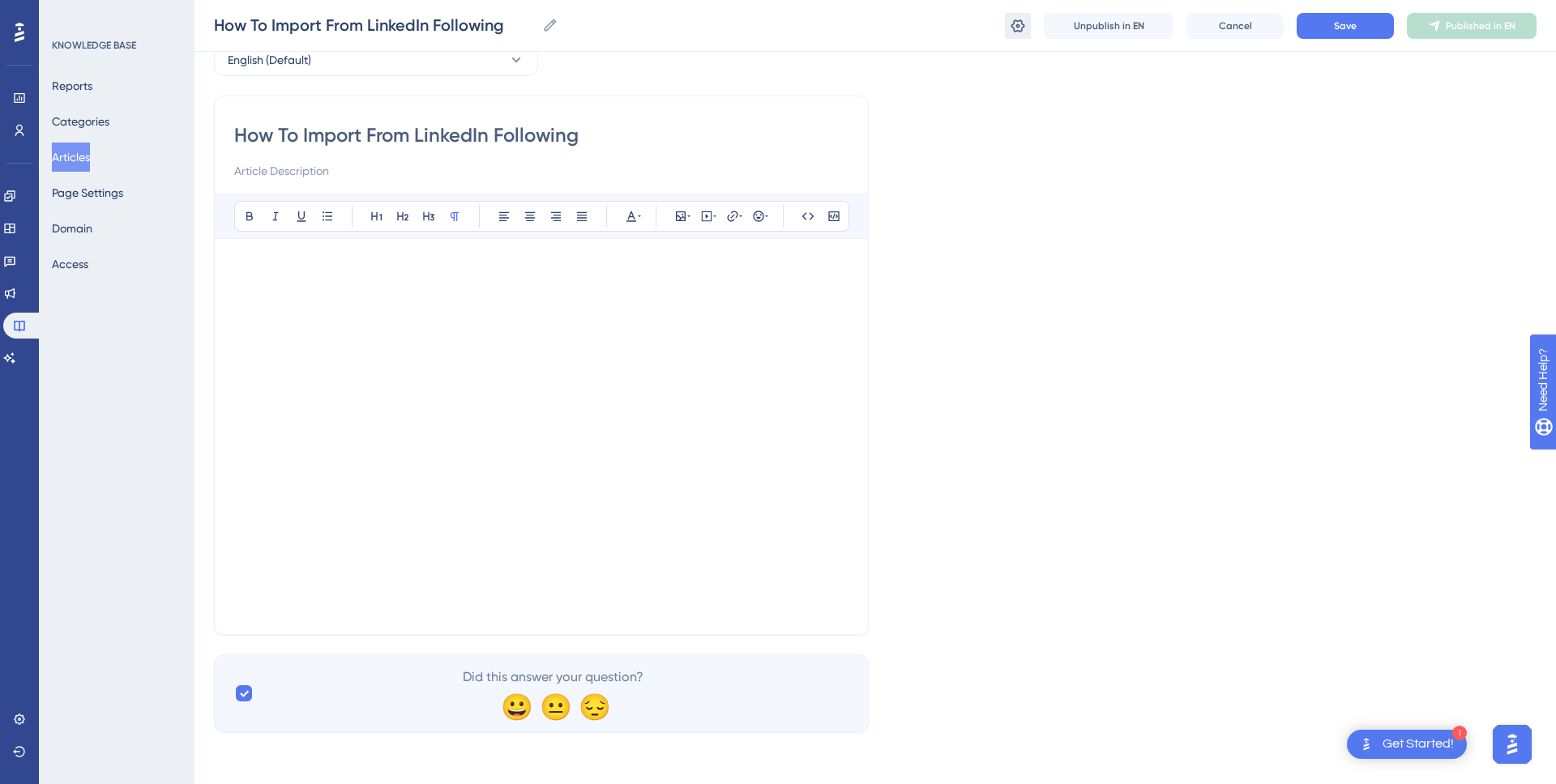
click at [1015, 27] on icon at bounding box center [1018, 26] width 16 height 16
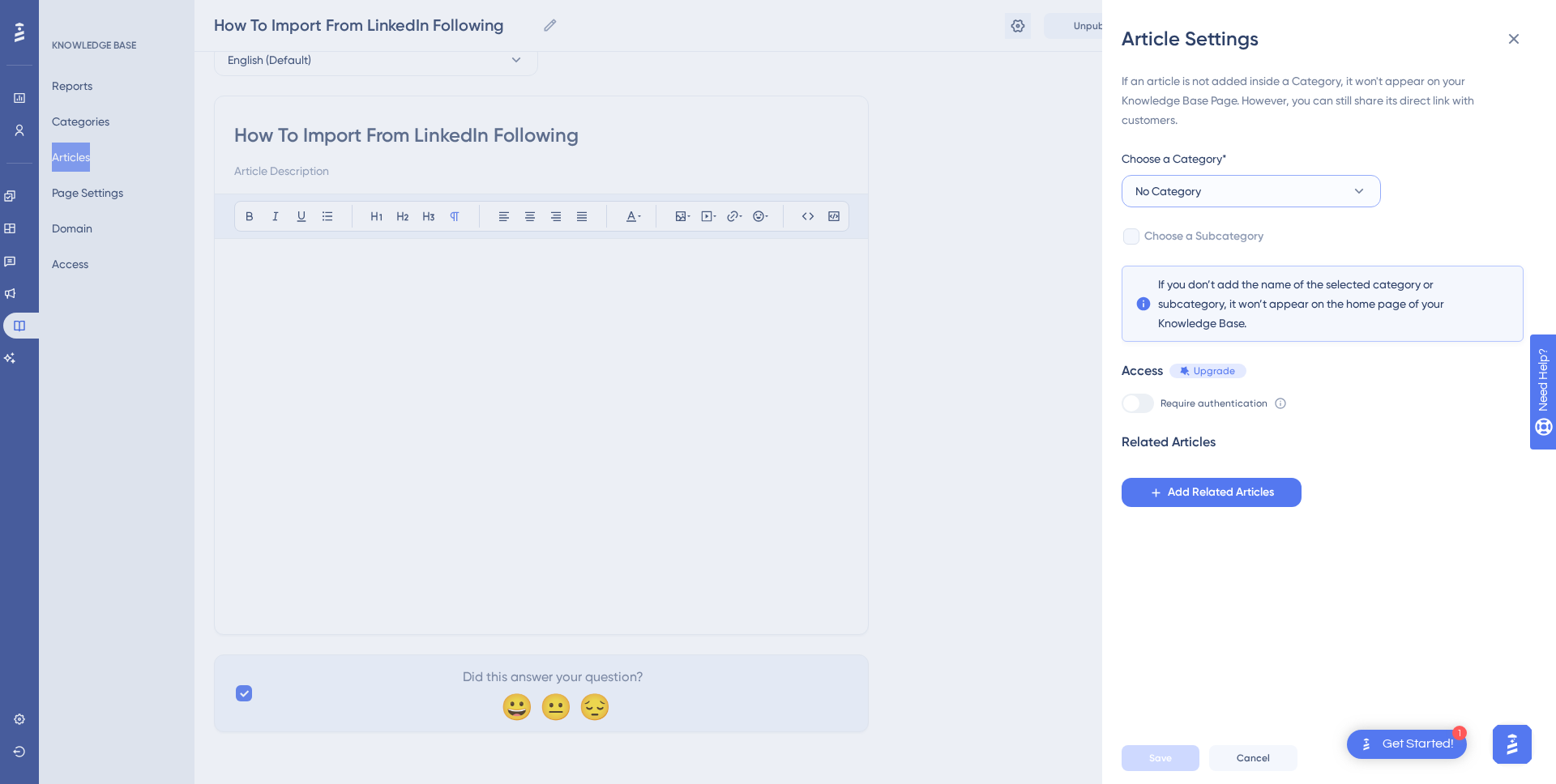
click at [1228, 186] on button "No Category" at bounding box center [1252, 191] width 260 height 32
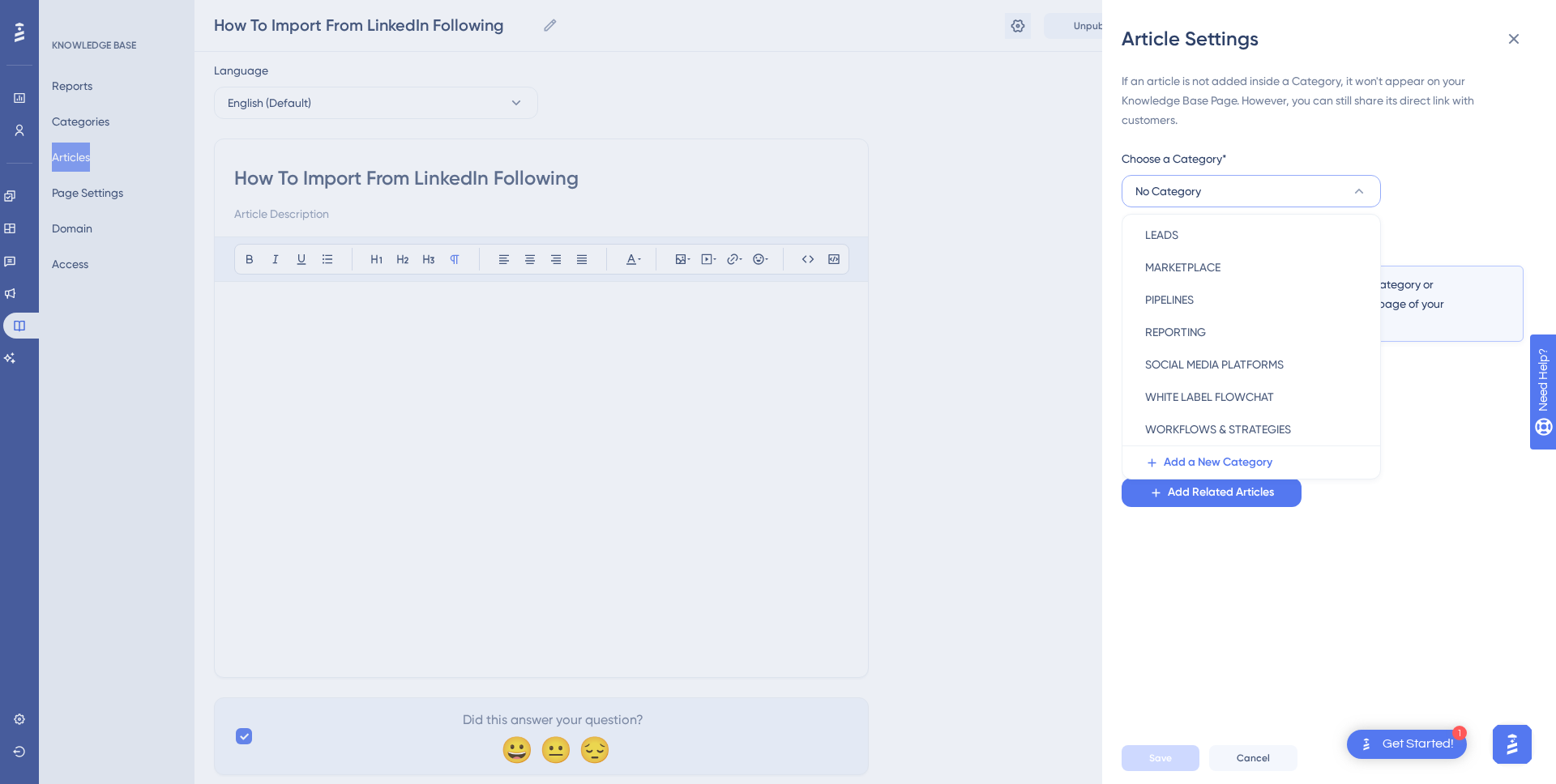
scroll to position [44, 0]
click at [1227, 362] on span "SOCIAL MEDIA PLATFORMS" at bounding box center [1214, 364] width 138 height 20
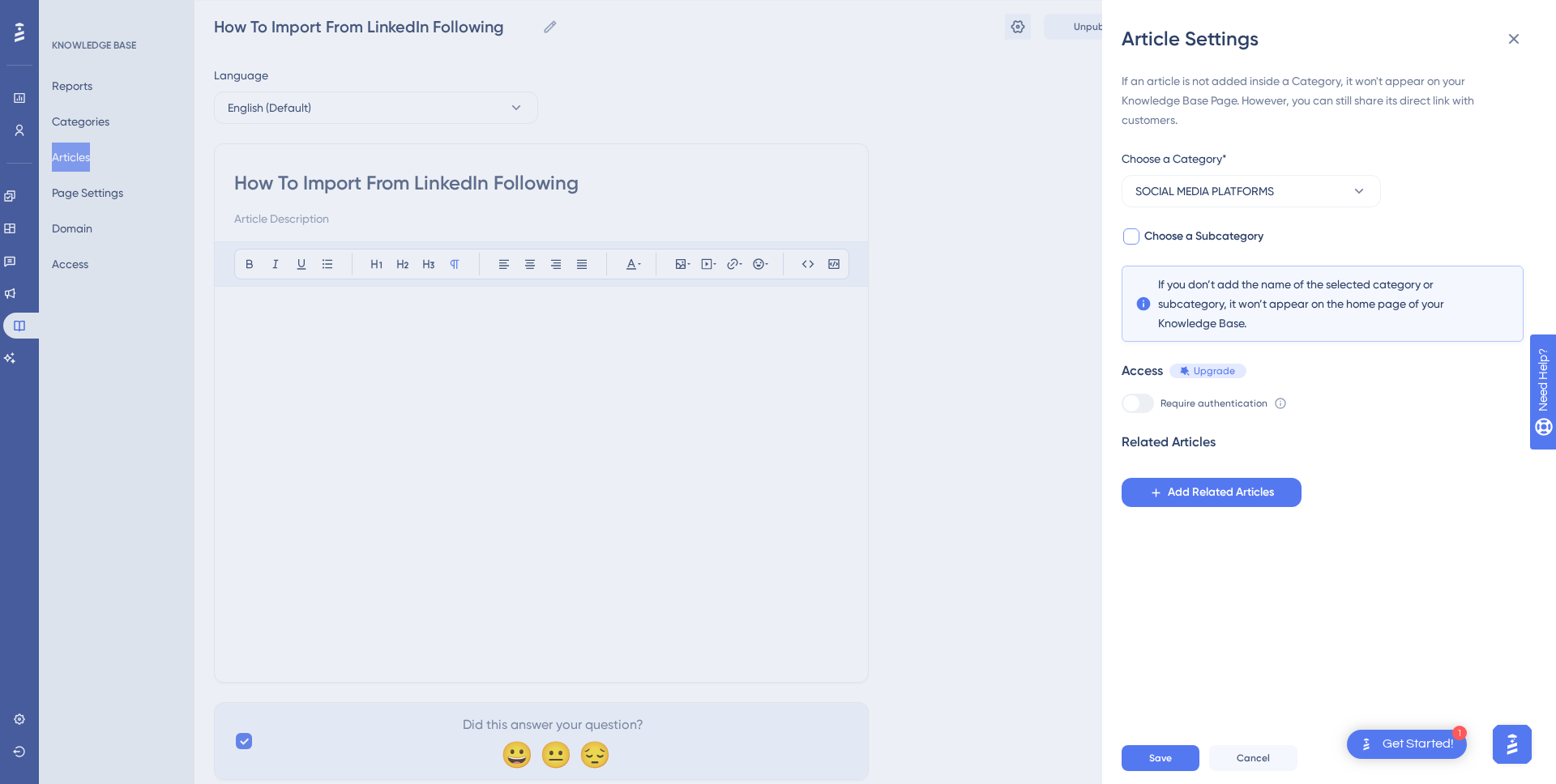
click at [1218, 235] on span "Choose a Subcategory" at bounding box center [1203, 237] width 119 height 20
checkbox input "true"
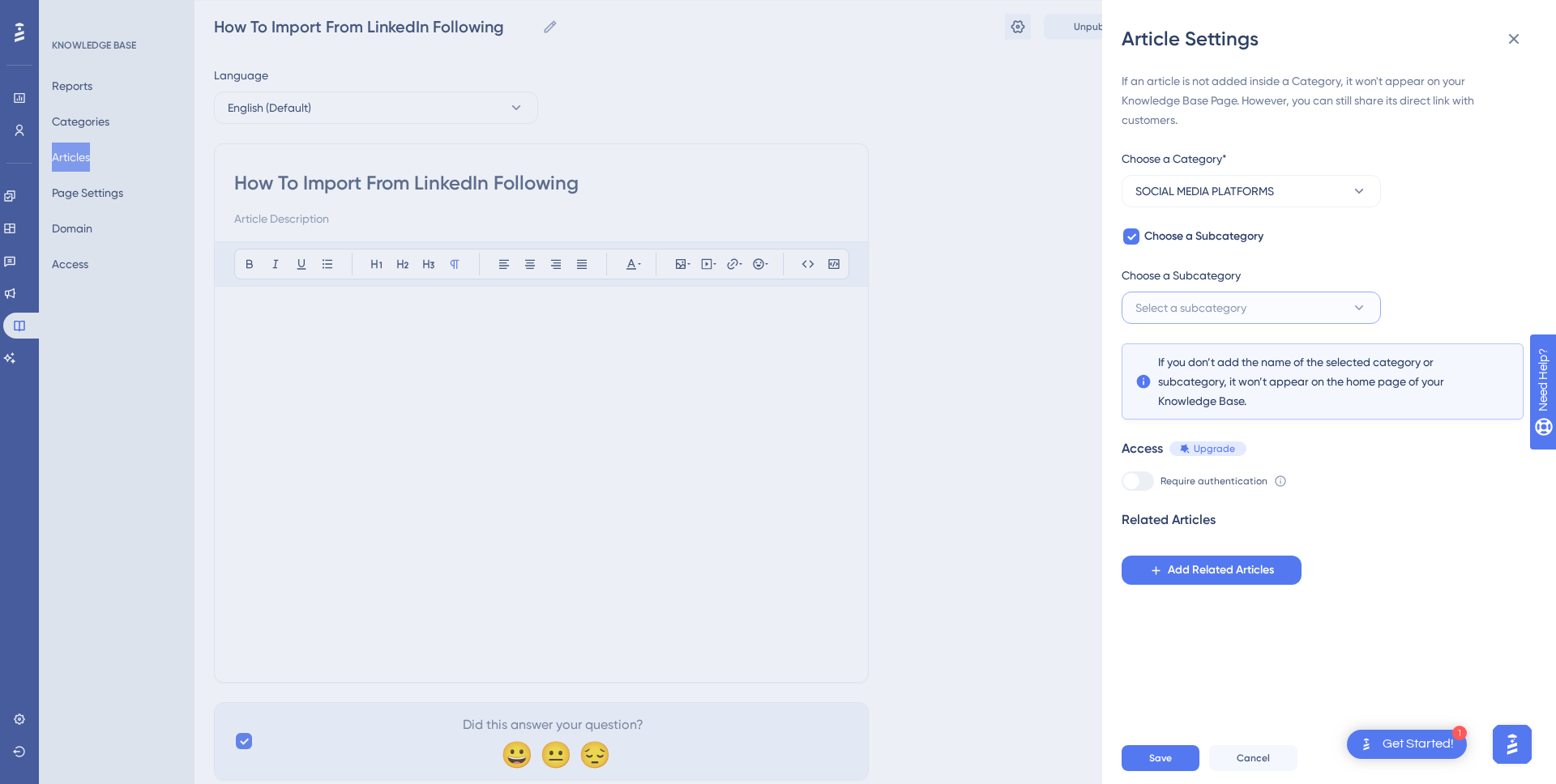
click at [1218, 303] on span "Select a subcategory" at bounding box center [1191, 307] width 111 height 20
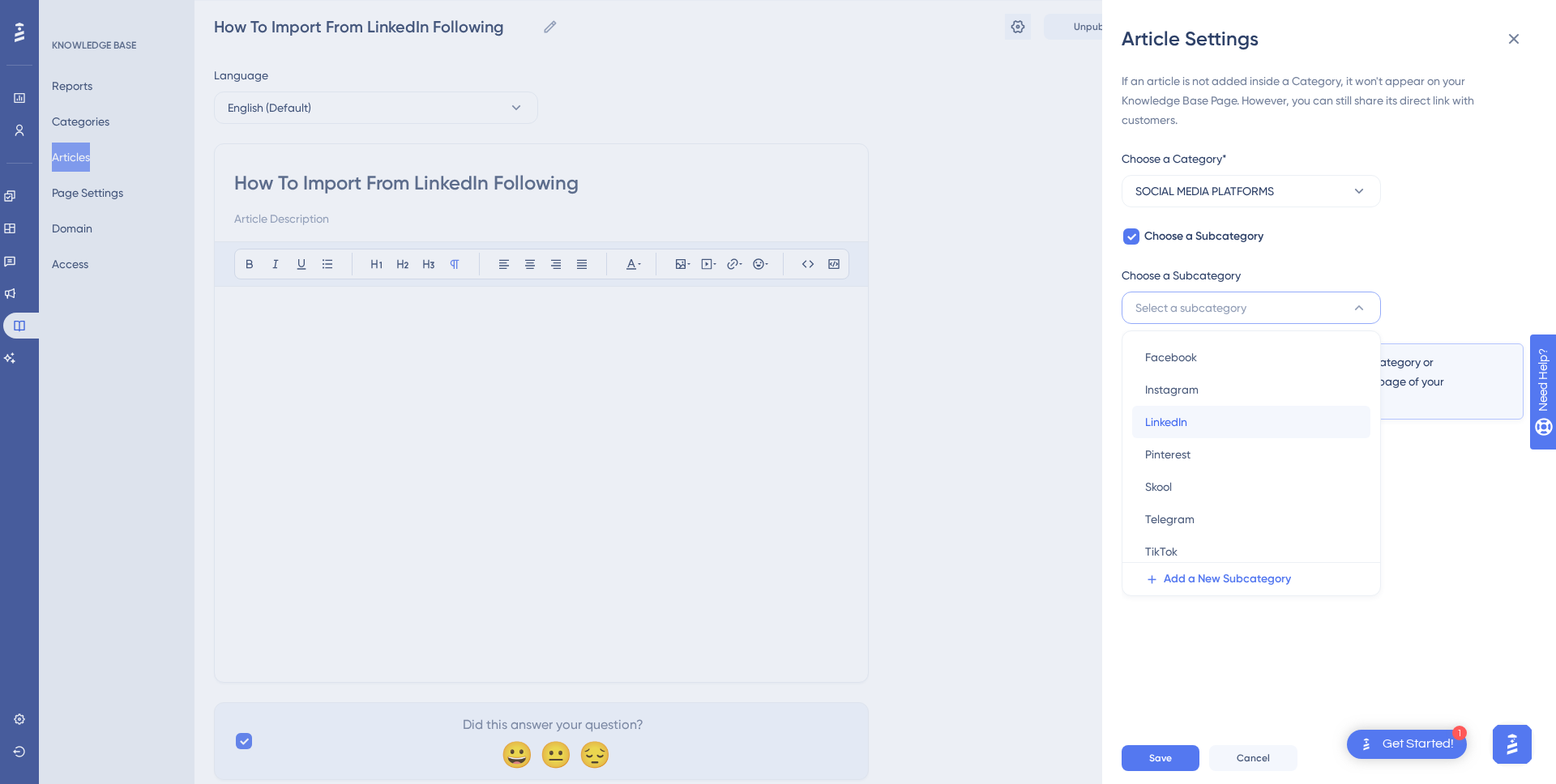
click at [1220, 427] on div "LinkedIn LinkedIn" at bounding box center [1251, 422] width 213 height 32
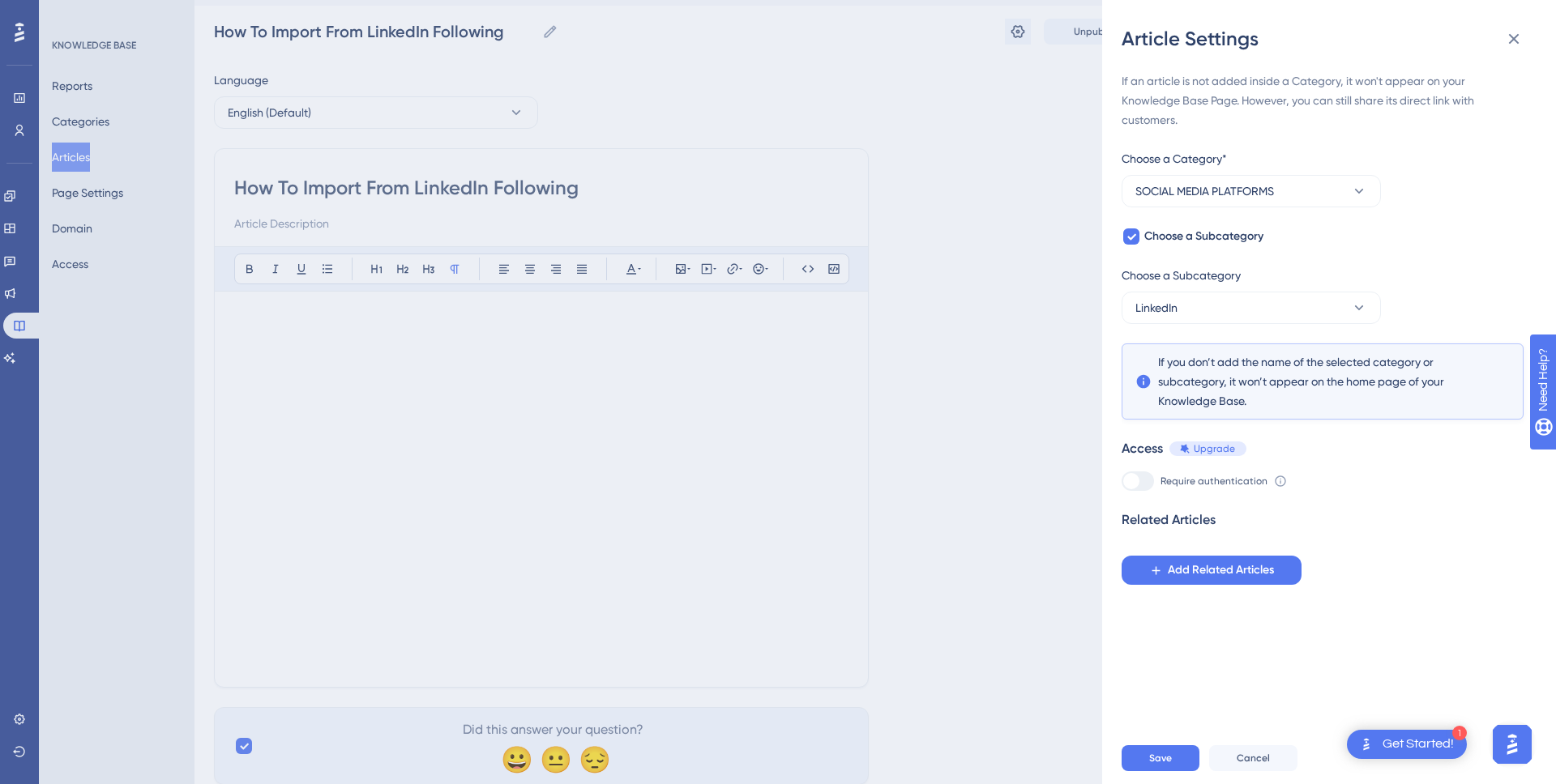
scroll to position [39, 0]
click at [1173, 753] on button "Save" at bounding box center [1160, 758] width 78 height 26
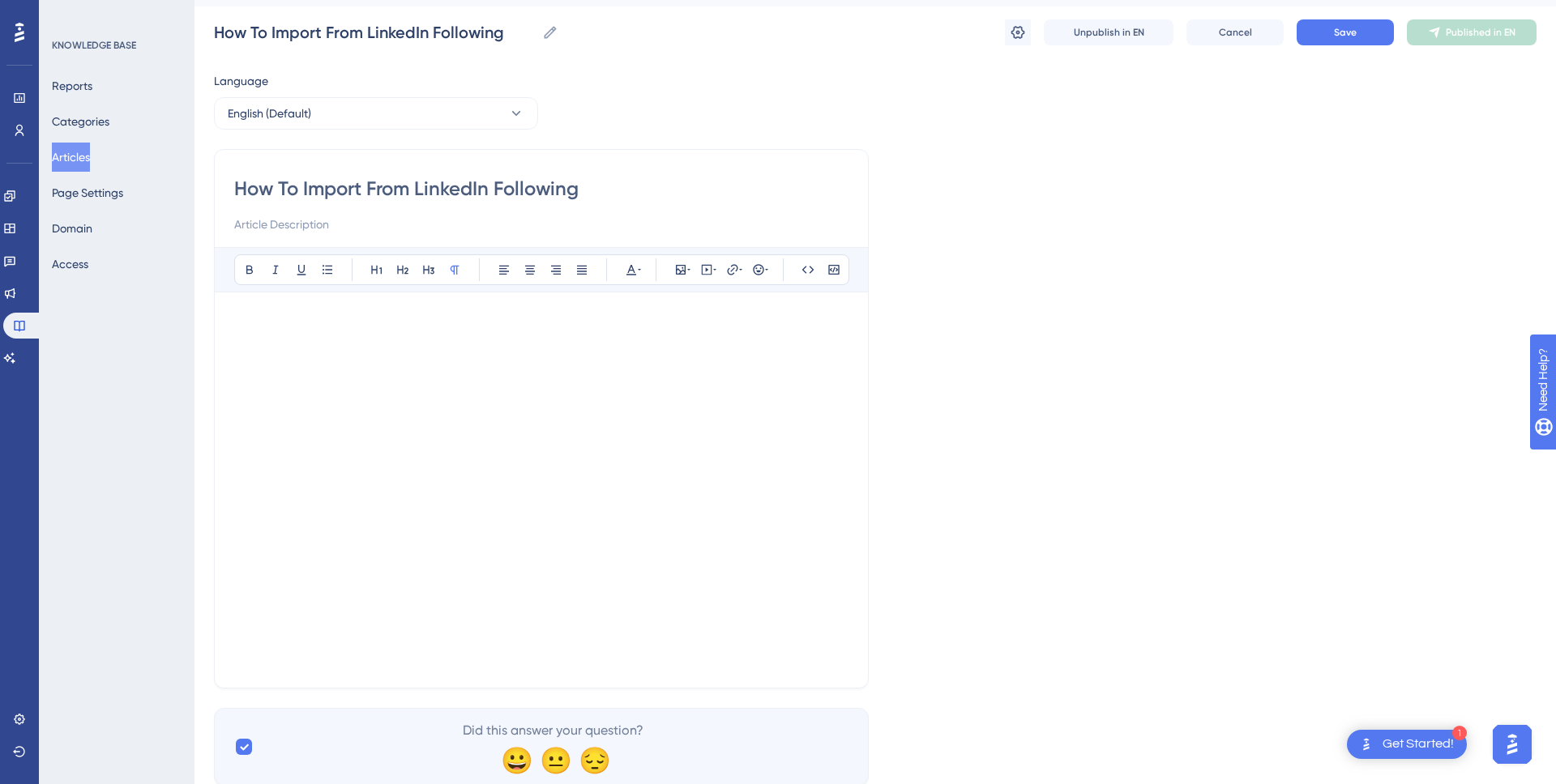
scroll to position [56, 0]
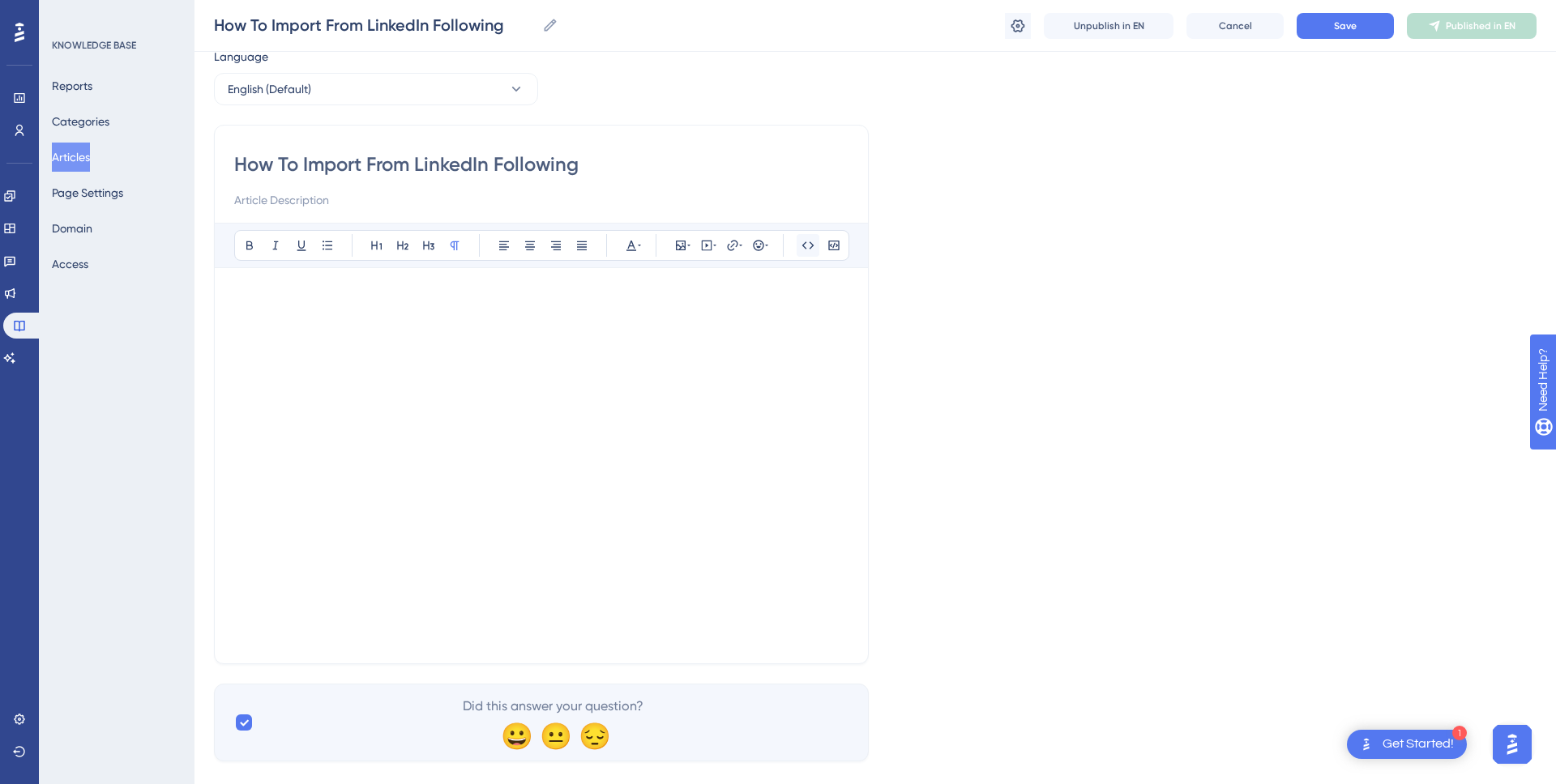
click at [808, 245] on icon at bounding box center [807, 245] width 13 height 13
click at [732, 248] on icon at bounding box center [732, 245] width 13 height 13
click at [706, 247] on icon at bounding box center [707, 245] width 13 height 13
click at [685, 319] on textarea at bounding box center [707, 345] width 246 height 73
drag, startPoint x: 468, startPoint y: 624, endPoint x: 443, endPoint y: 627, distance: 25.2
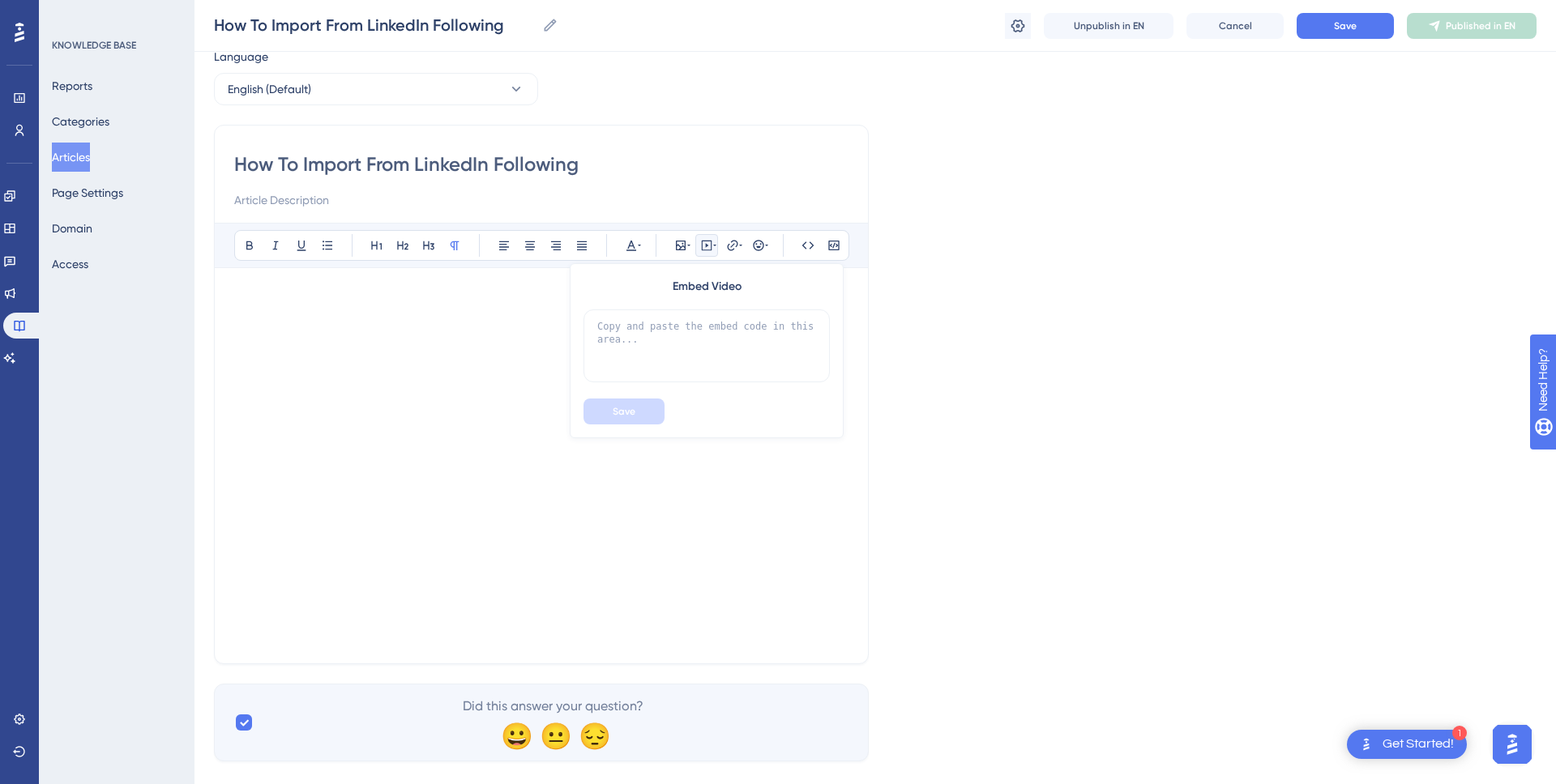
click at [467, 624] on p at bounding box center [541, 622] width 614 height 20
click at [716, 249] on button at bounding box center [707, 245] width 23 height 23
click at [652, 338] on textarea at bounding box center [707, 345] width 246 height 73
paste textarea "<div style="padding:49.79% 0 0 0;position:relative;"><iframe src="https://playe…"
type textarea "<div style="padding:49.79% 0 0 0;position:relative;"><iframe src="https://playe…"
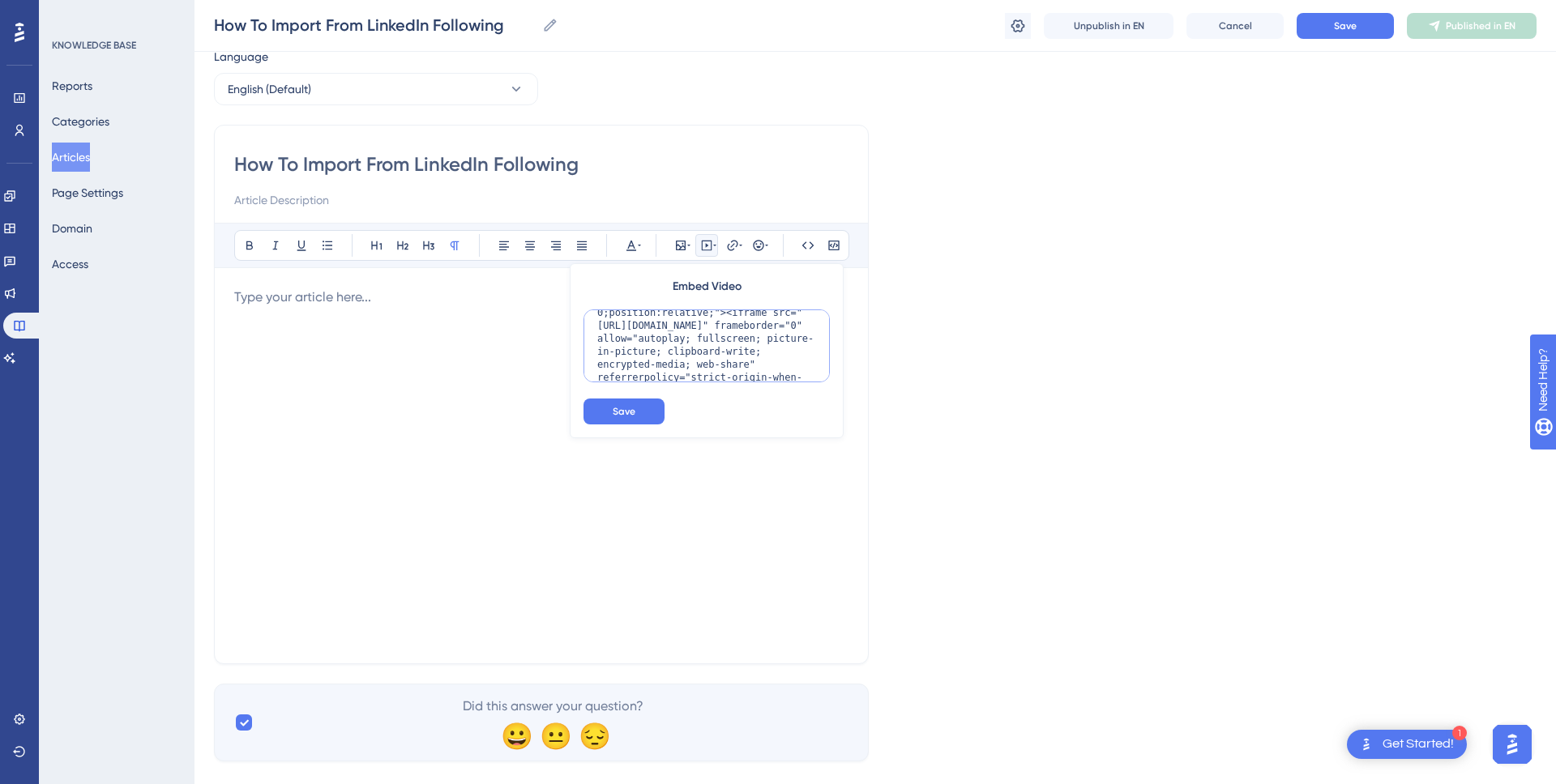
scroll to position [0, 0]
drag, startPoint x: 725, startPoint y: 340, endPoint x: 554, endPoint y: 312, distance: 173.3
click at [557, 312] on div "Bold Italic Underline Bullet Point Heading 1 Heading 2 Heading 3 Normal Align L…" at bounding box center [541, 433] width 614 height 421
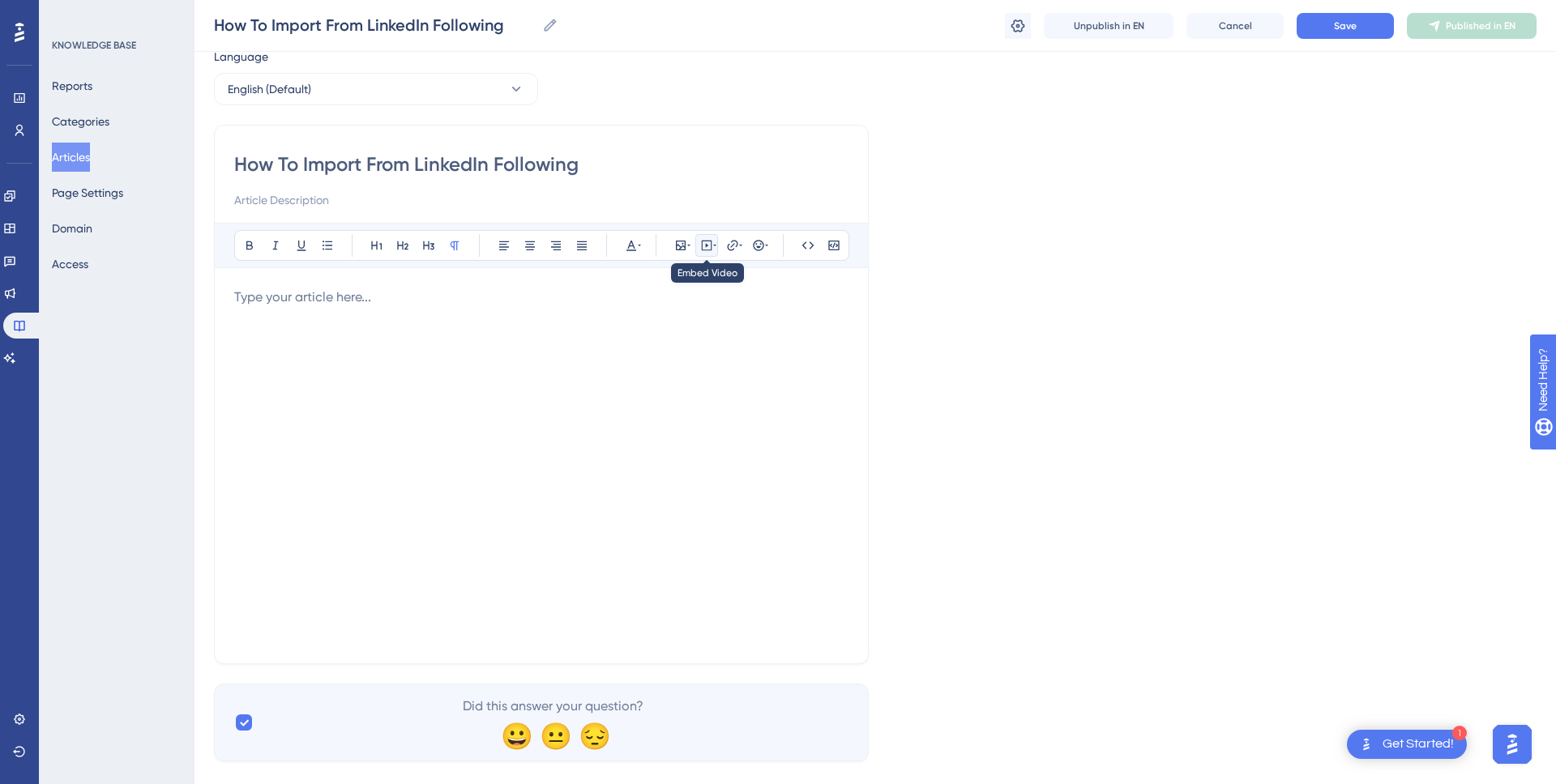
click at [713, 243] on icon at bounding box center [715, 245] width 3 height 13
click at [652, 350] on textarea at bounding box center [707, 345] width 246 height 73
paste textarea "<div style="padding:49.79% 0 0 0;position:relative;"><iframe src="https://playe…"
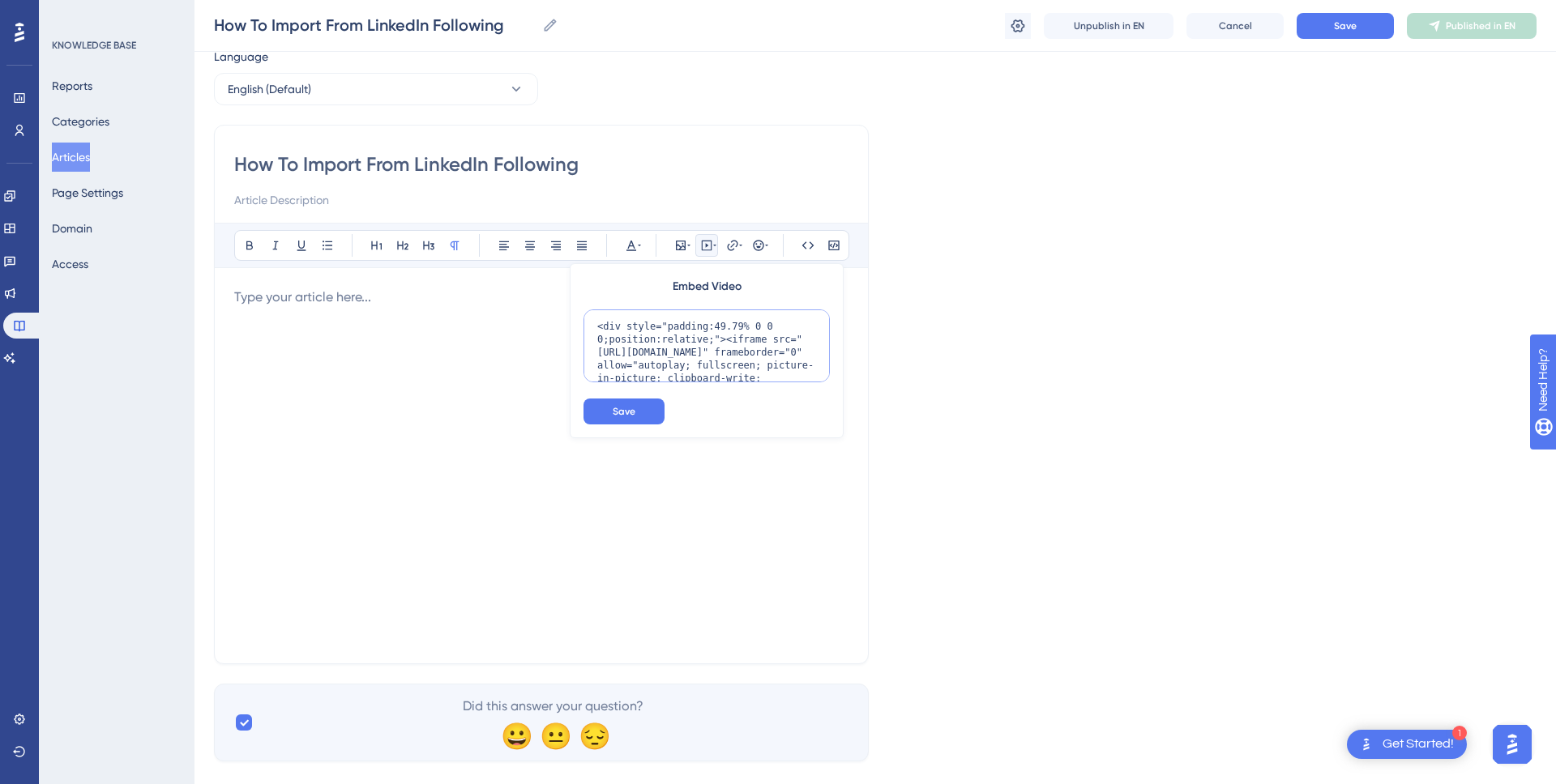
scroll to position [158, 0]
type textarea "<div style="padding:49.79% 0 0 0;position:relative;"><iframe src="https://playe…"
click at [626, 416] on span "Save" at bounding box center [624, 411] width 23 height 13
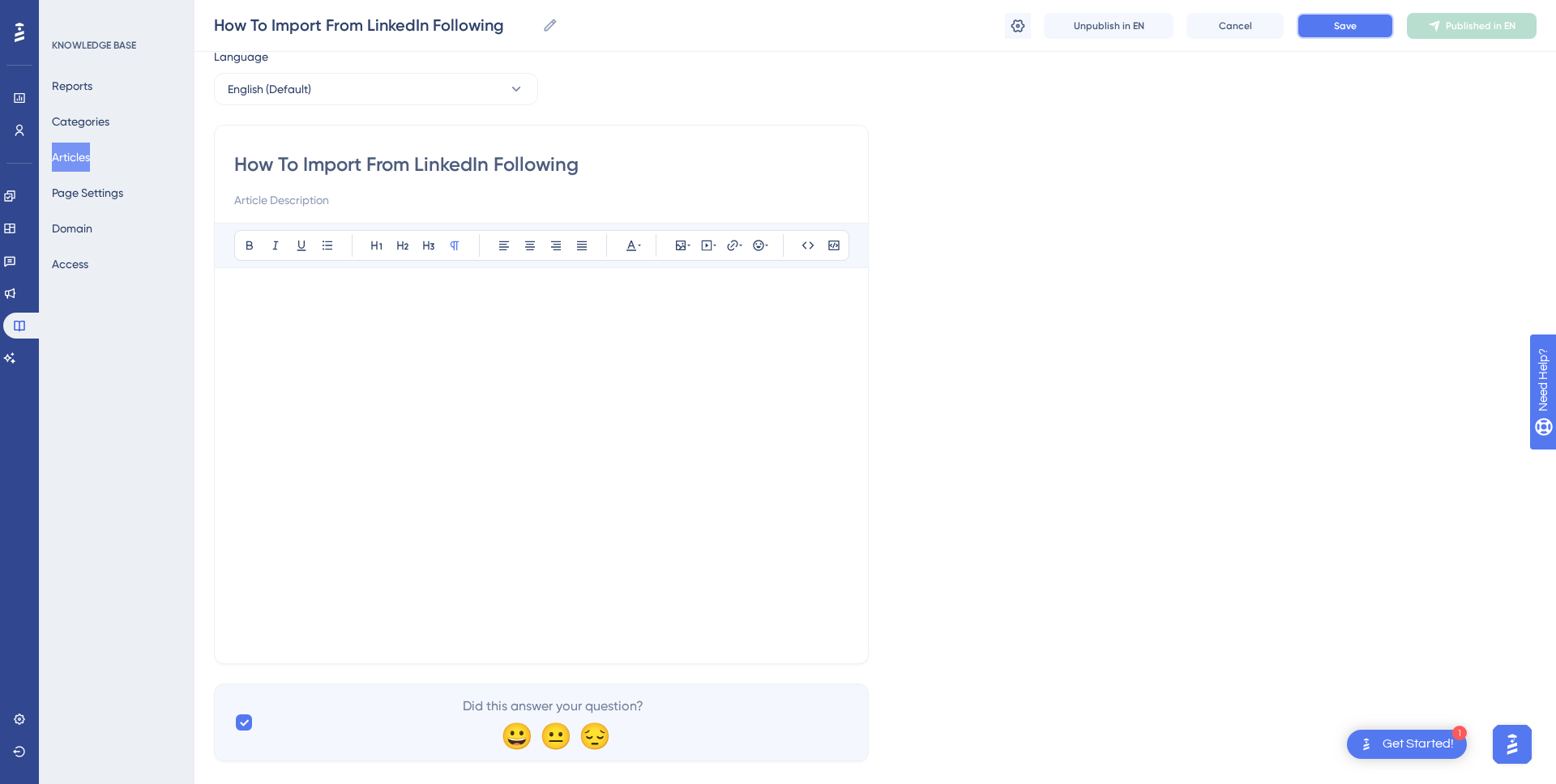
click at [1357, 31] on button "Save" at bounding box center [1346, 26] width 97 height 26
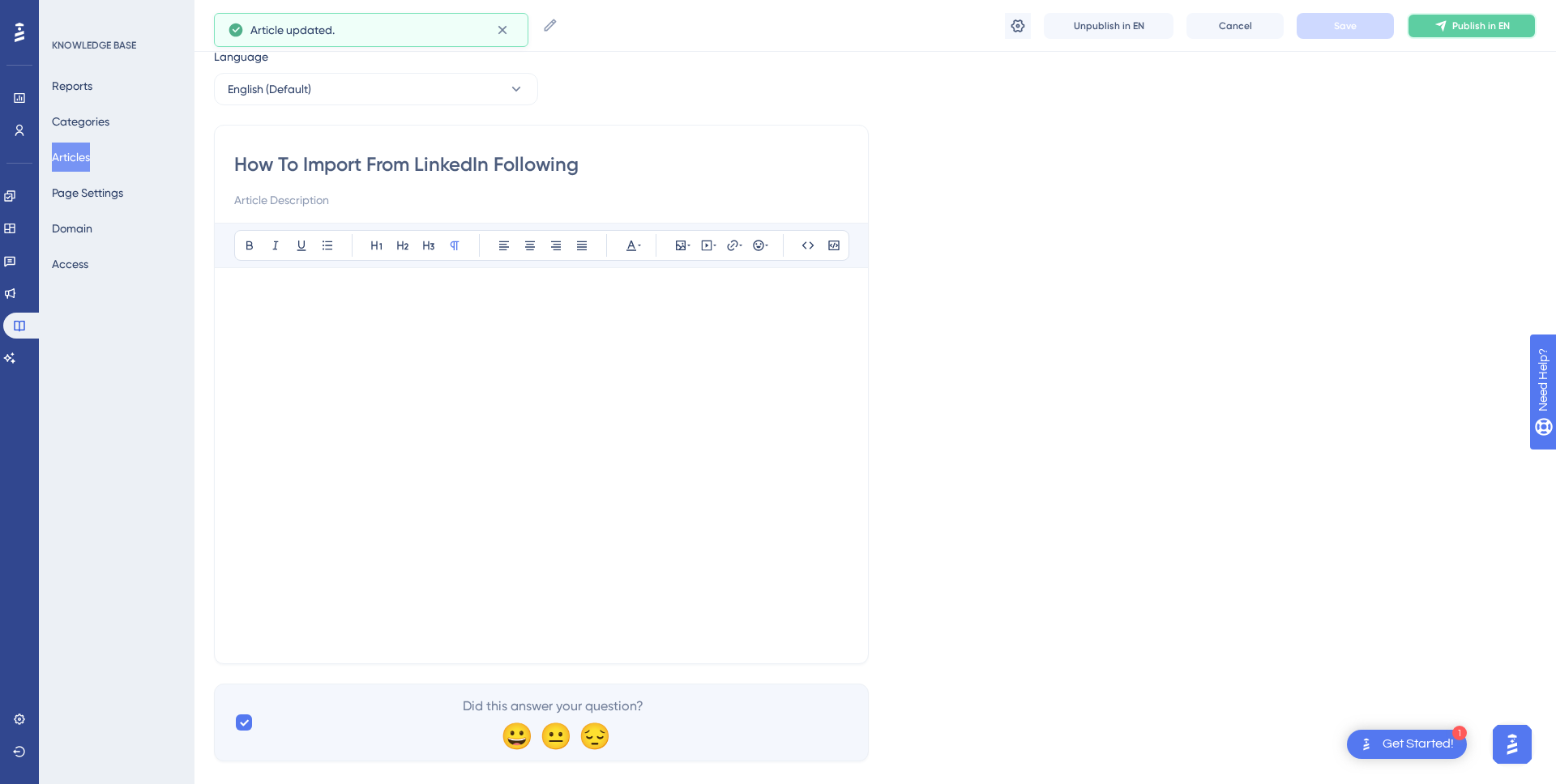
click at [1420, 27] on button "Publish in EN" at bounding box center [1472, 26] width 130 height 26
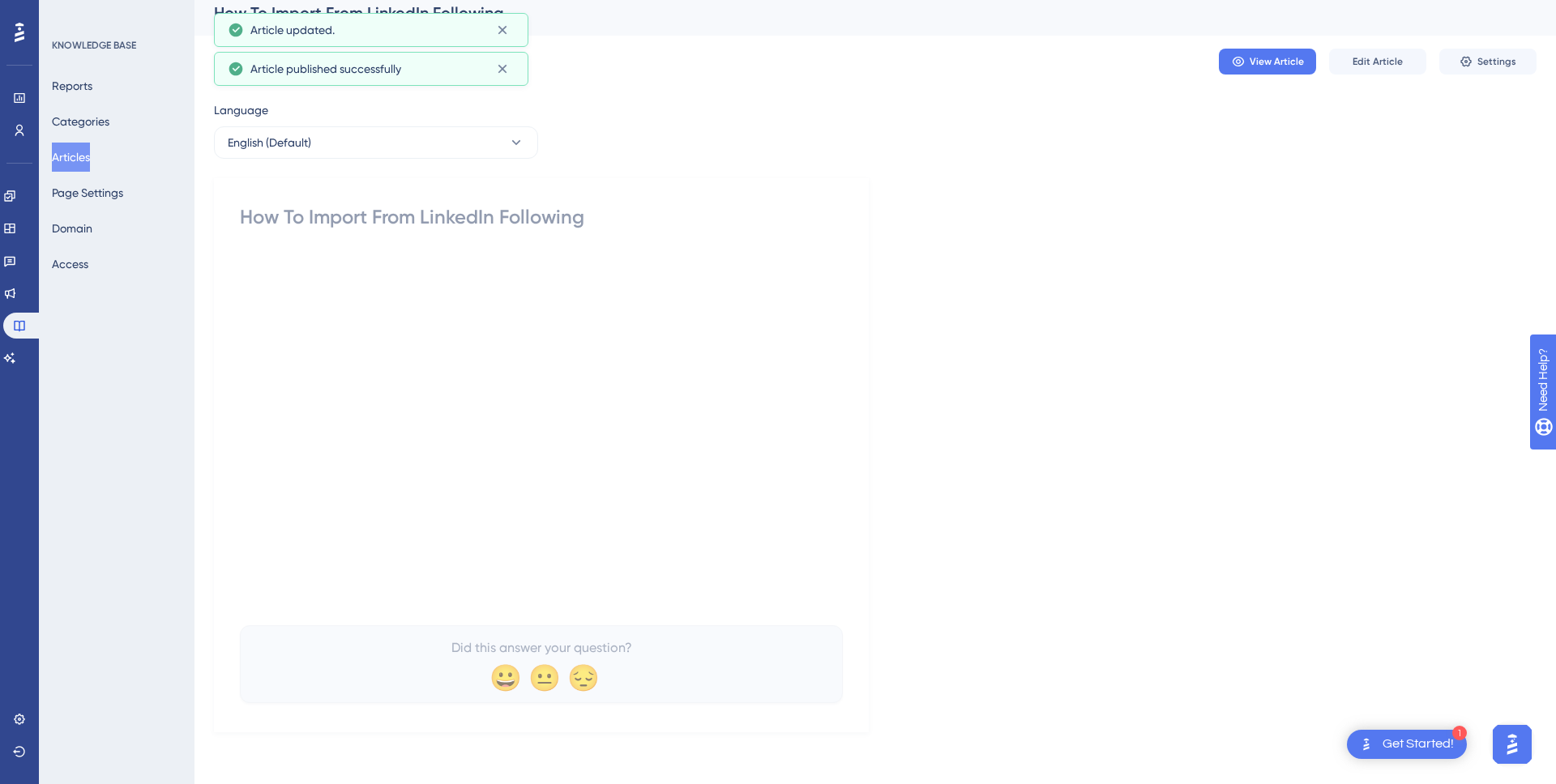
scroll to position [3, 0]
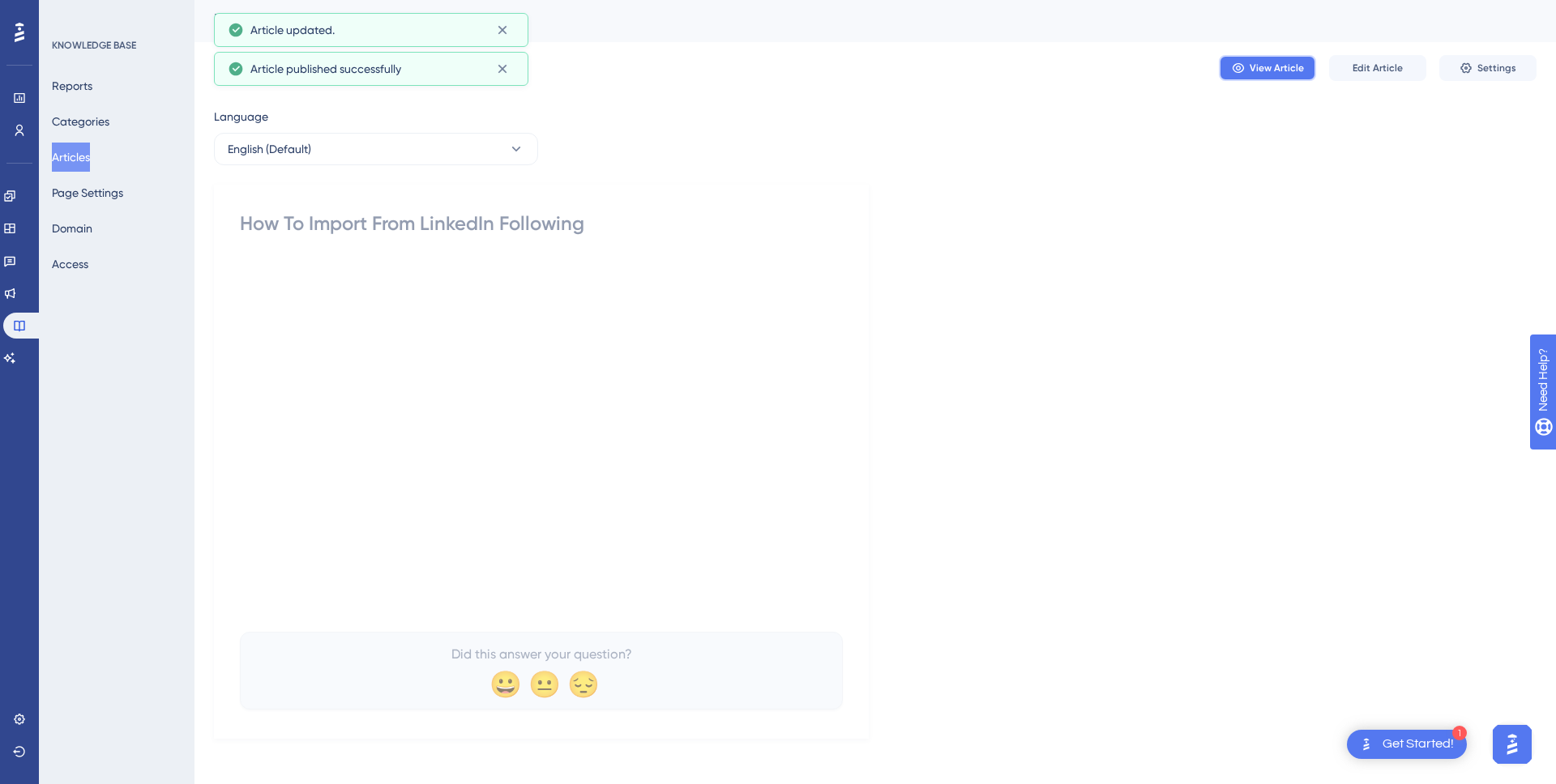
click at [1277, 71] on span "View Article" at bounding box center [1277, 67] width 55 height 13
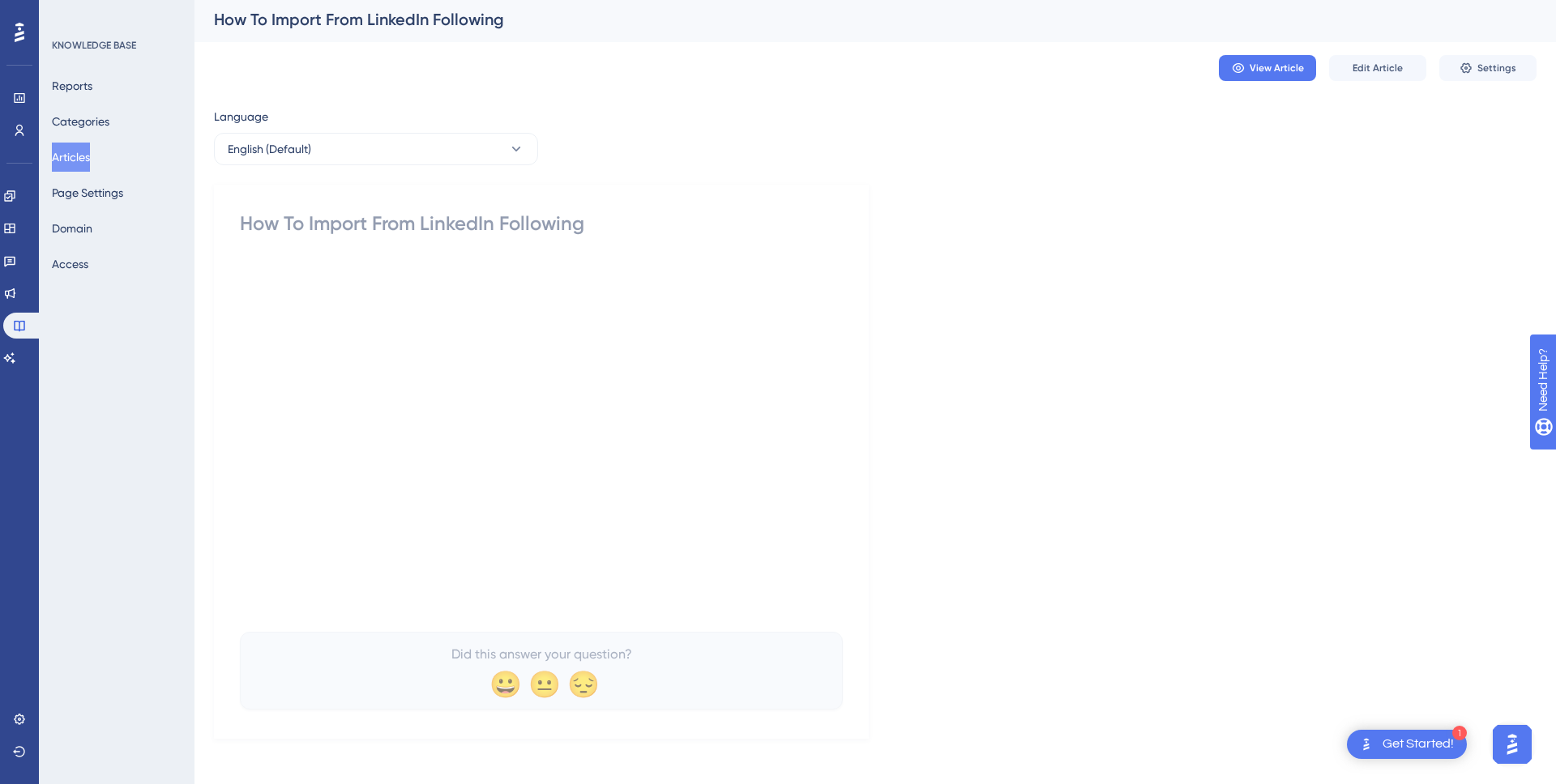
click at [881, 572] on div "Language English (Default) How To Import From LinkedIn Following Did this answe…" at bounding box center [875, 423] width 1323 height 632
click at [1357, 56] on div "View Article Edit Article Settings" at bounding box center [875, 71] width 1323 height 52
click at [1362, 67] on span "Edit Article" at bounding box center [1377, 71] width 50 height 13
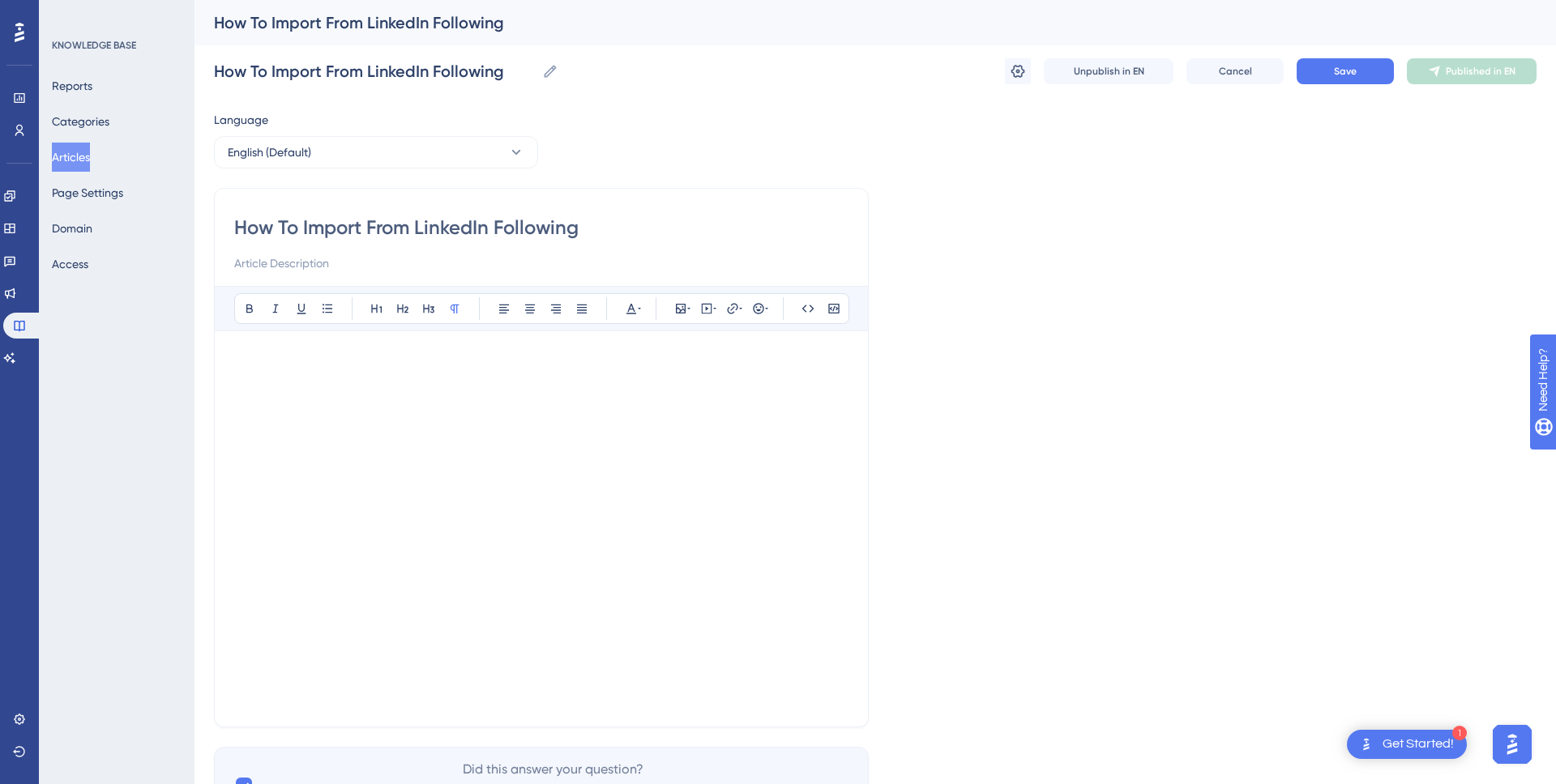
click at [592, 684] on p at bounding box center [541, 685] width 614 height 20
click at [707, 307] on icon at bounding box center [707, 308] width 13 height 13
click at [597, 406] on textarea at bounding box center [707, 408] width 246 height 73
paste textarea "<iframe src="https://player.vimeo.com/video/819280576?h=735cb27cea&amp;badge=0&…"
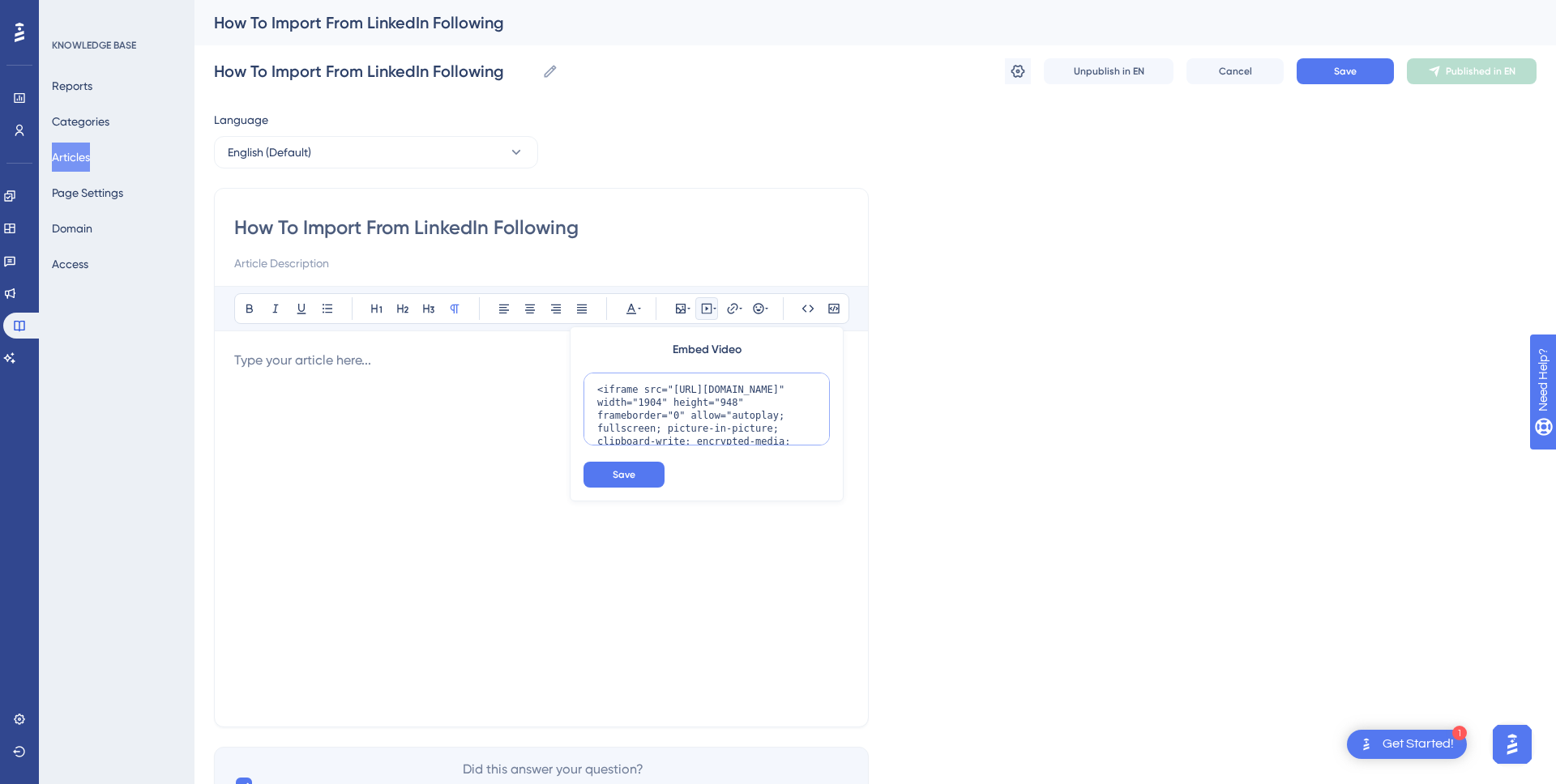
scroll to position [106, 0]
type textarea "<iframe src="https://player.vimeo.com/video/819280576?h=735cb27cea&amp;badge=0&…"
click at [643, 479] on button "Save" at bounding box center [624, 475] width 81 height 26
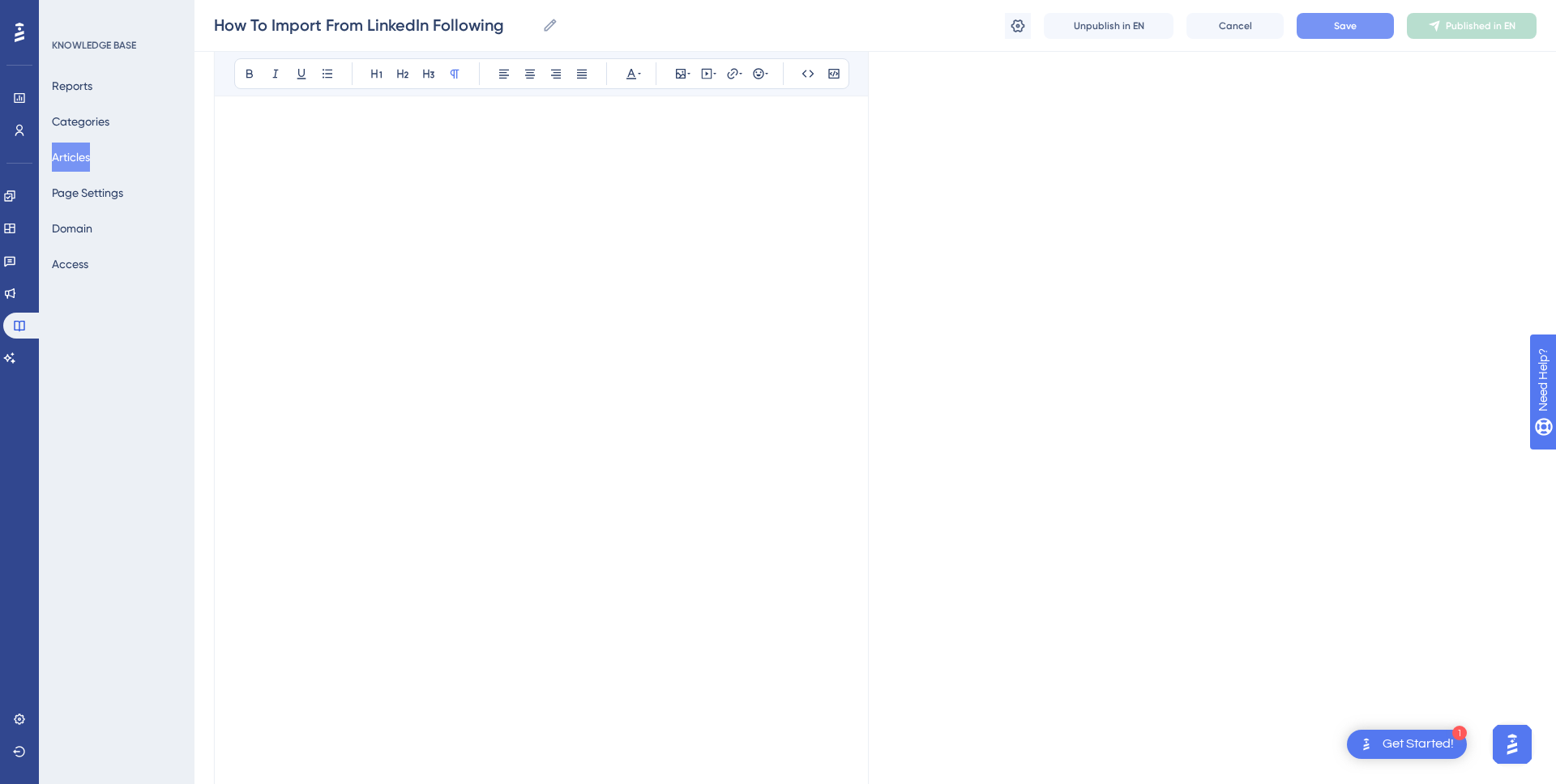
click at [1353, 26] on span "Save" at bounding box center [1345, 26] width 23 height 13
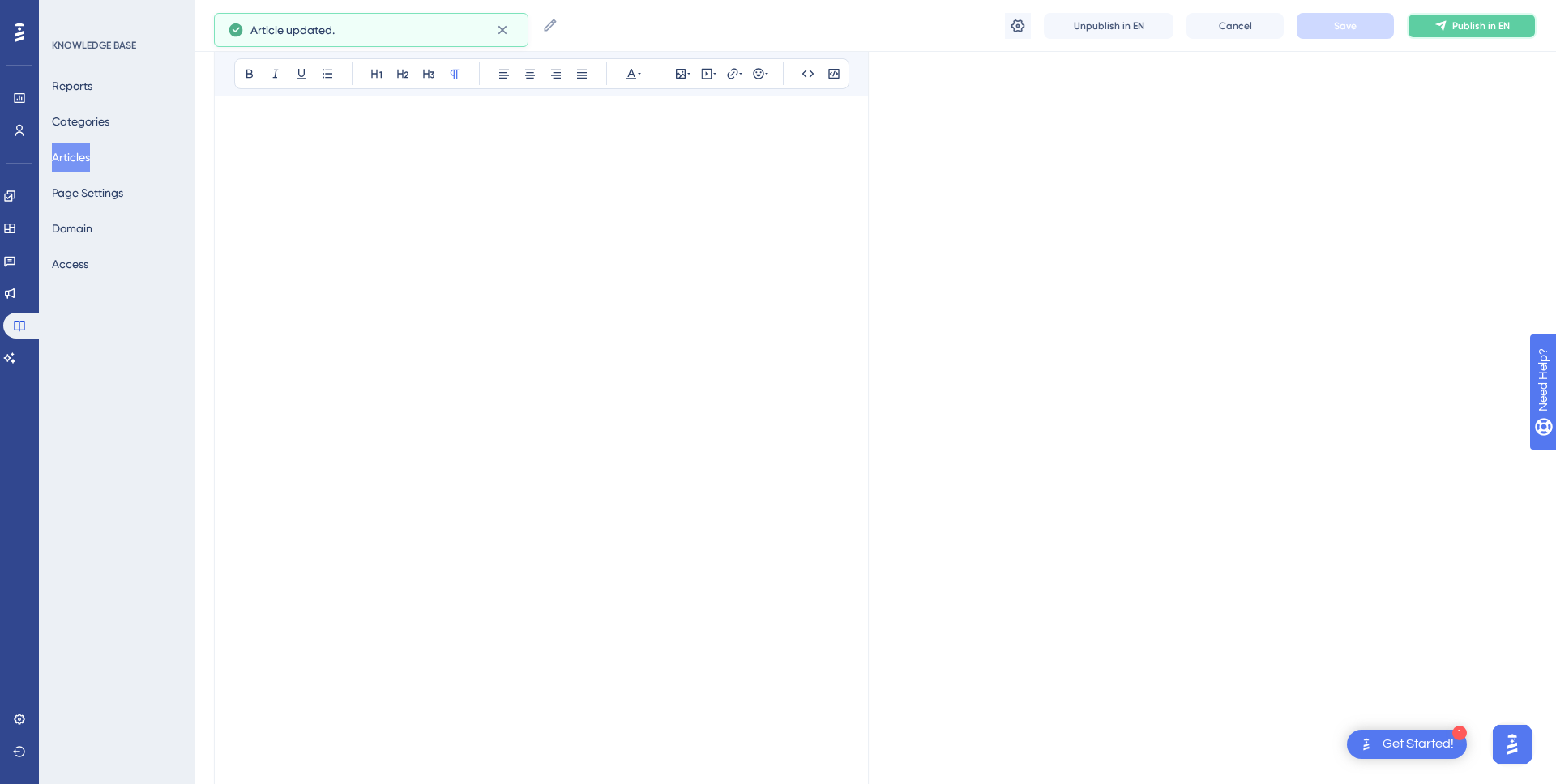
click at [1442, 28] on icon at bounding box center [1441, 26] width 13 height 13
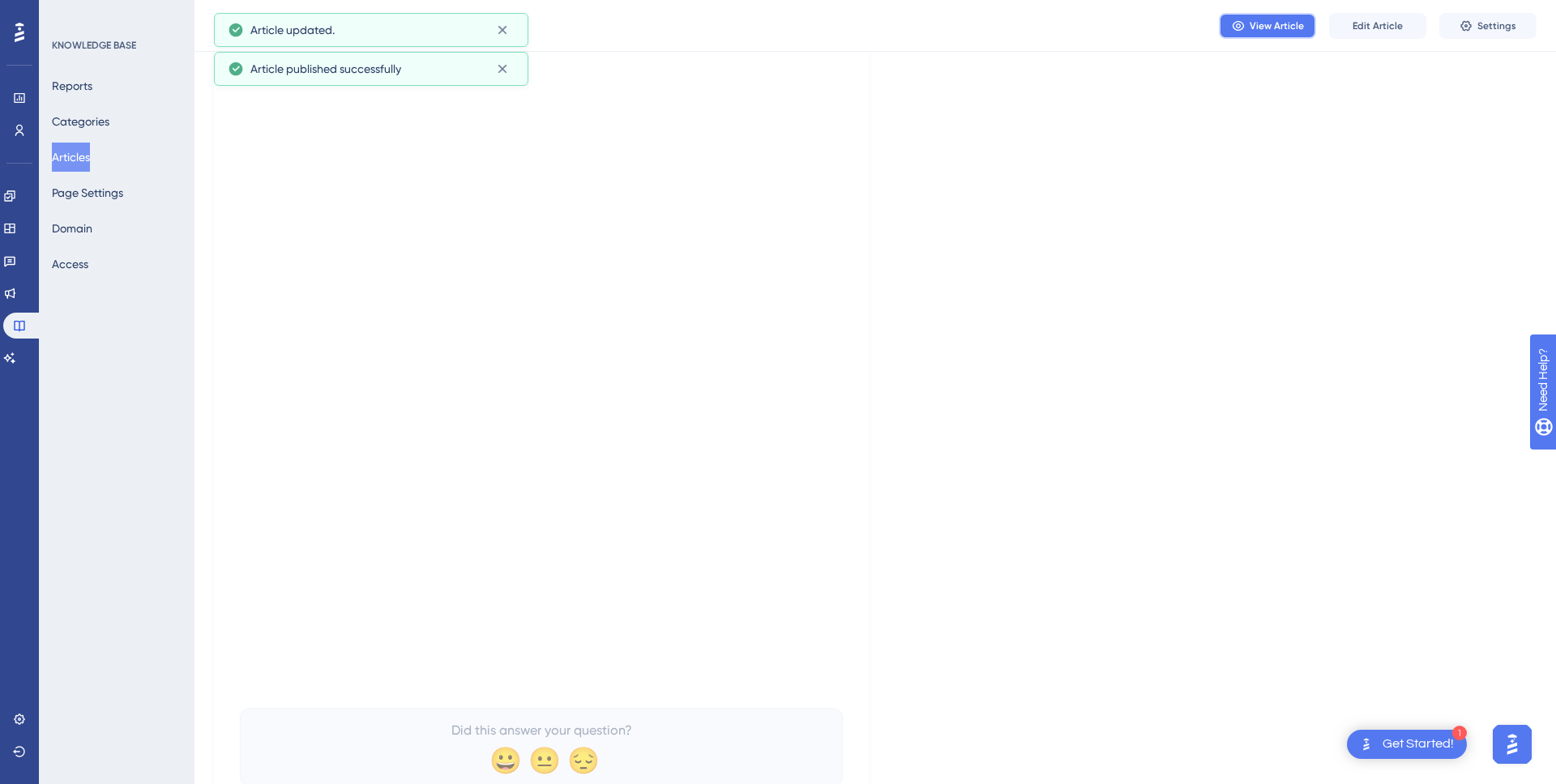
click at [1272, 29] on span "View Article" at bounding box center [1277, 26] width 55 height 13
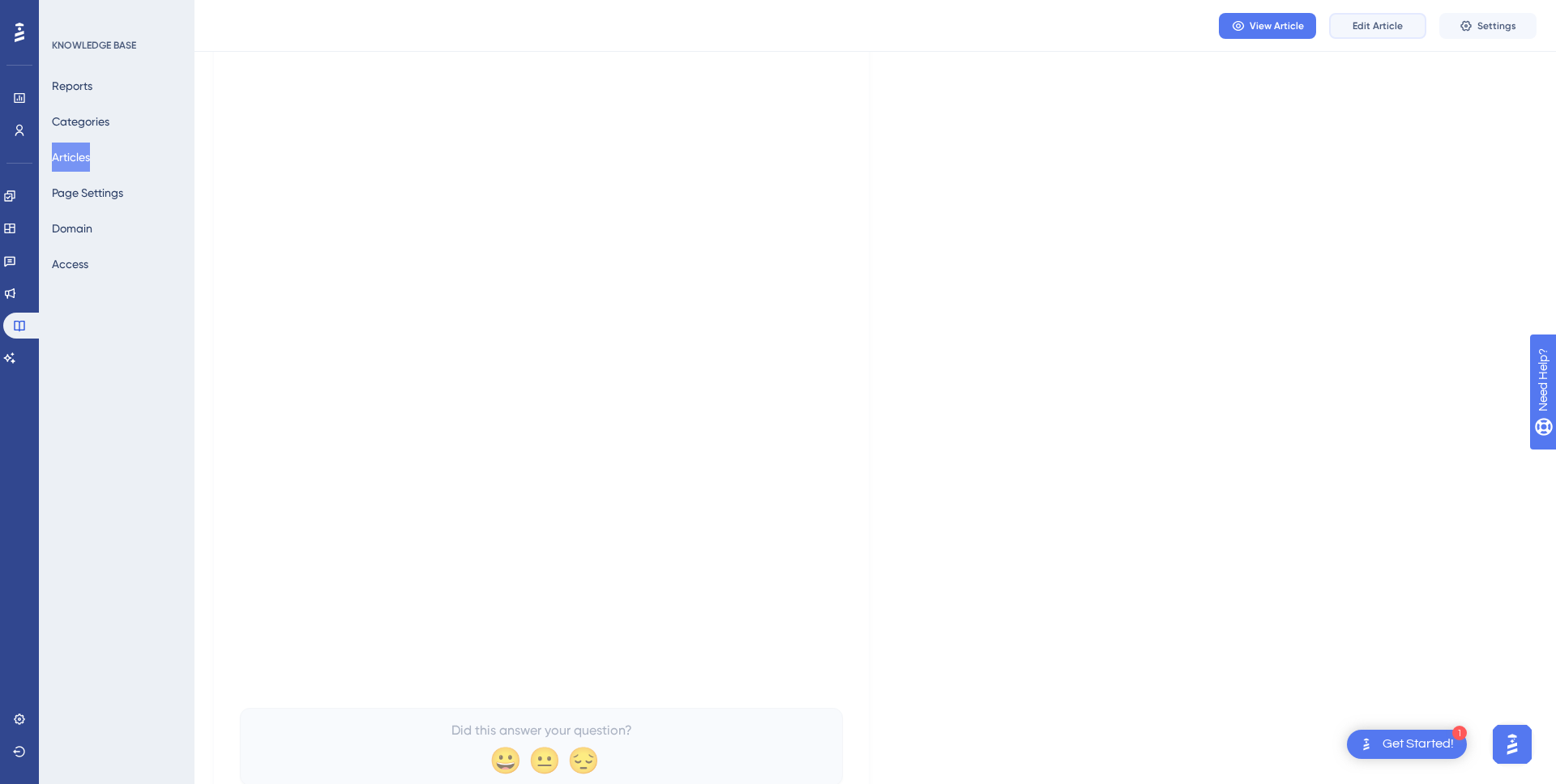
click at [1373, 27] on span "Edit Article" at bounding box center [1377, 26] width 50 height 13
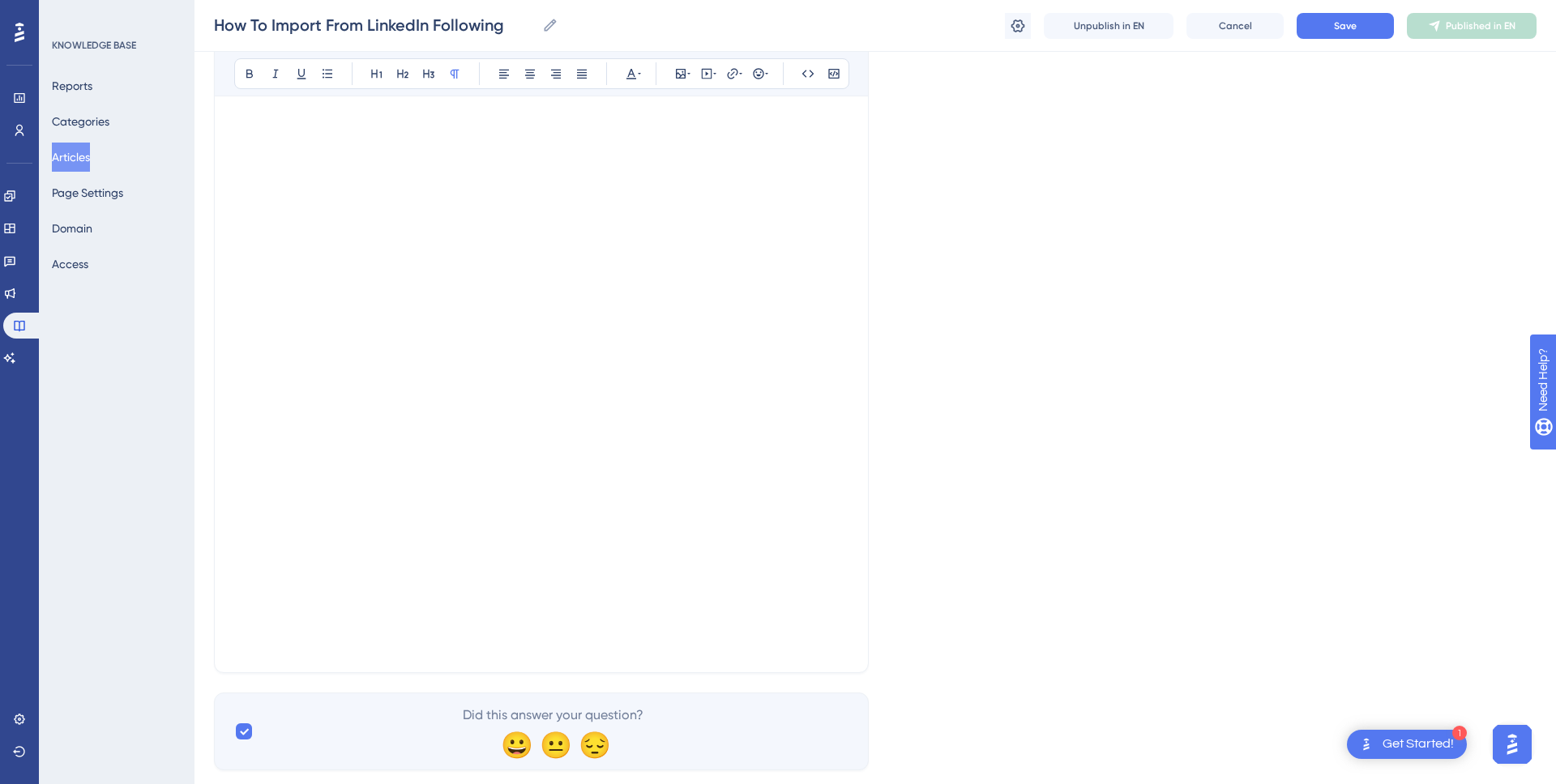
scroll to position [540, 0]
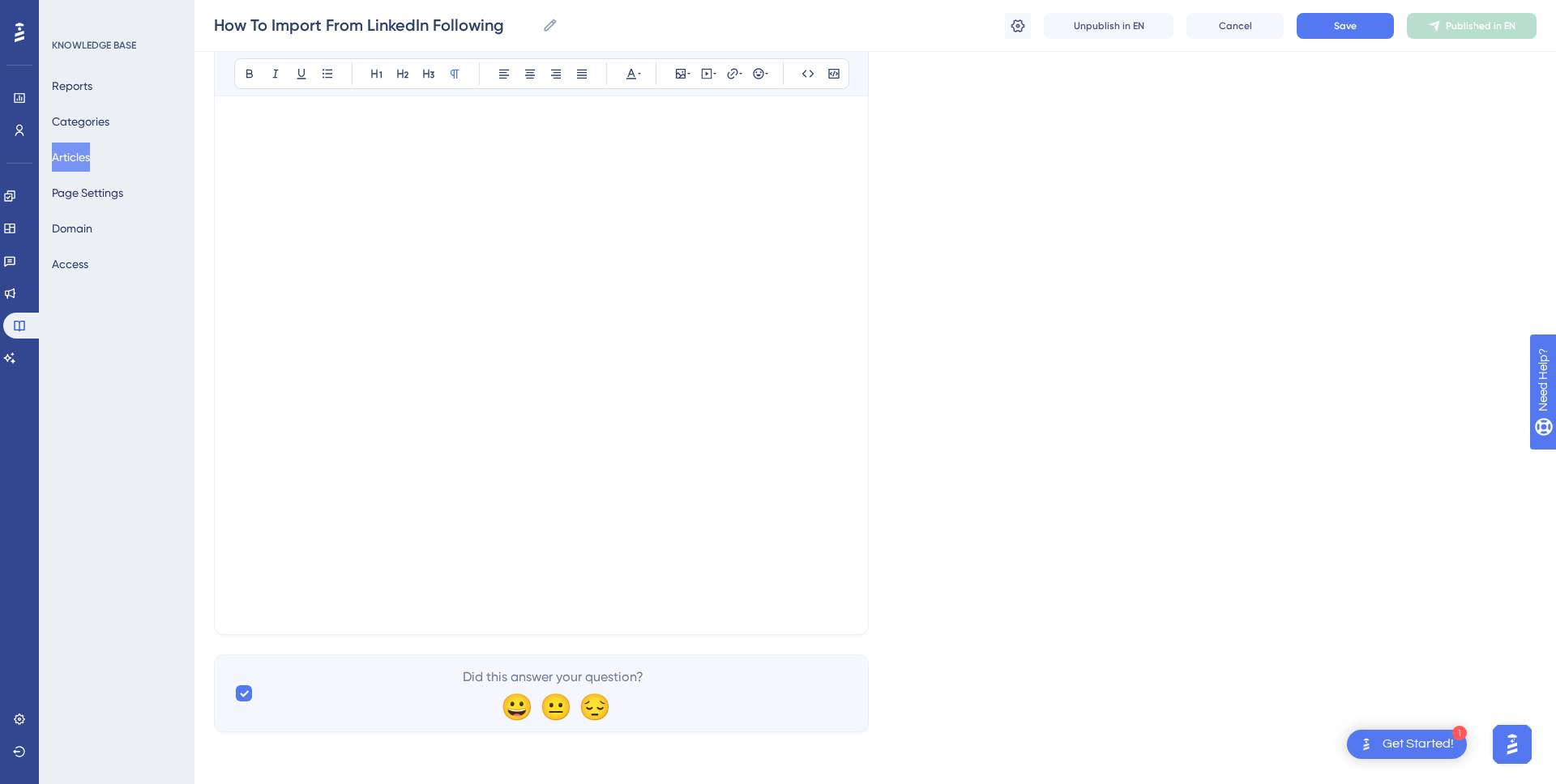
click at [279, 622] on div "How To Import From LinkedIn Following Bold Italic Underline Bullet Point Headin…" at bounding box center [541, 138] width 655 height 993
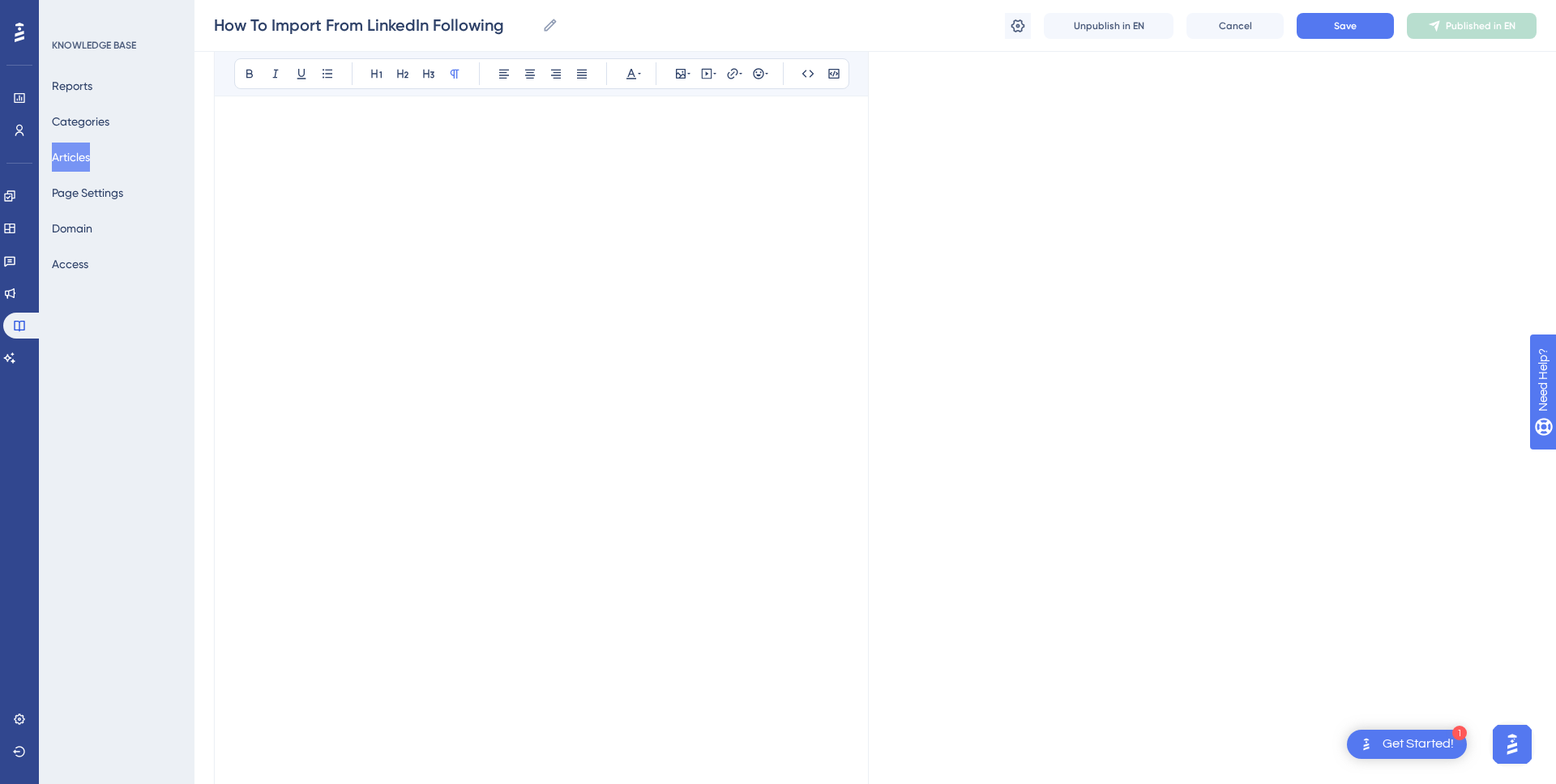
scroll to position [0, 0]
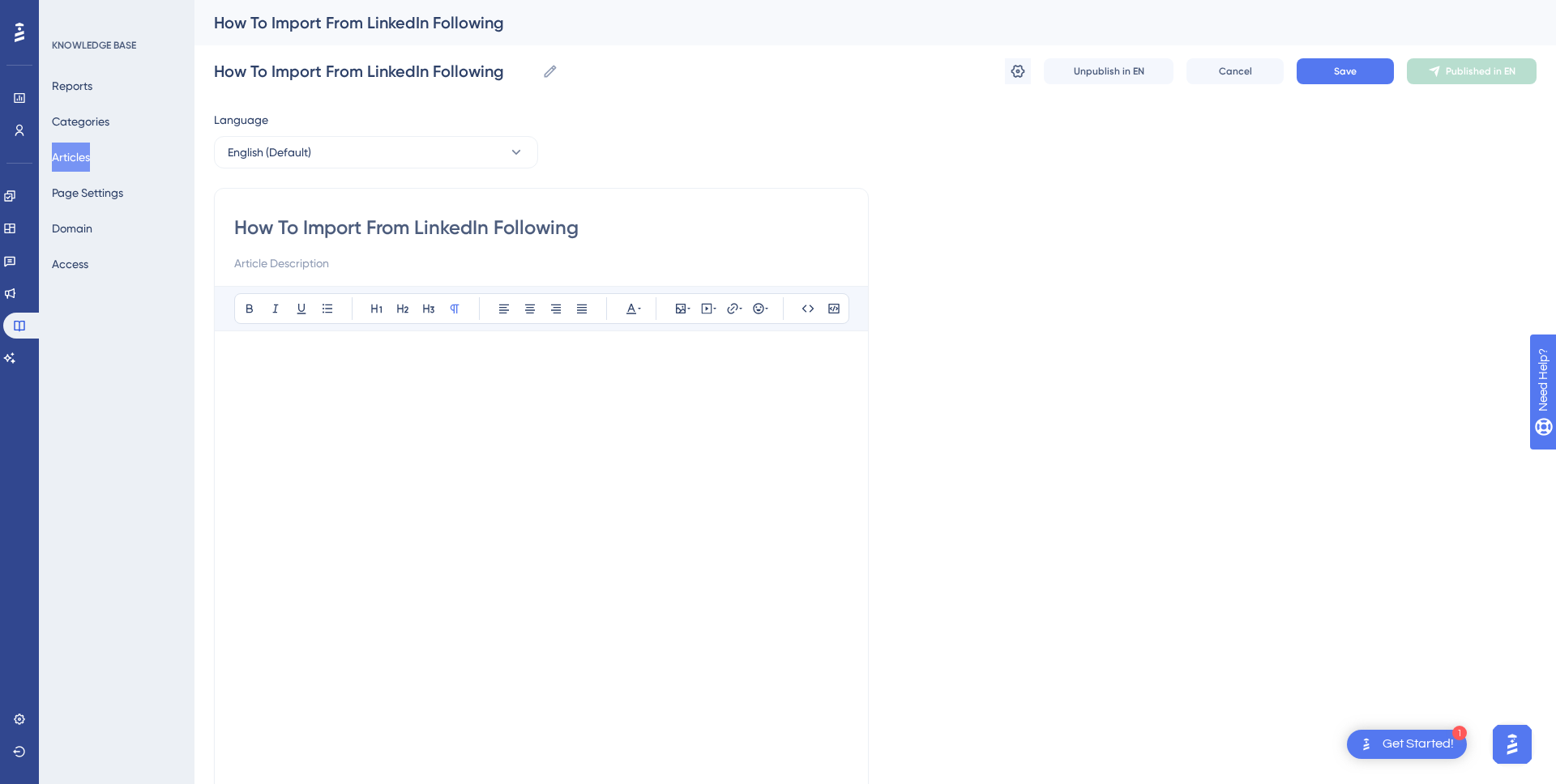
drag, startPoint x: 257, startPoint y: 348, endPoint x: 370, endPoint y: 373, distance: 115.7
click at [374, 99] on div "Performance Users Engagement Widgets Feedback Product Updates Knowledge Base AI…" at bounding box center [876, 652] width 1362 height 1304
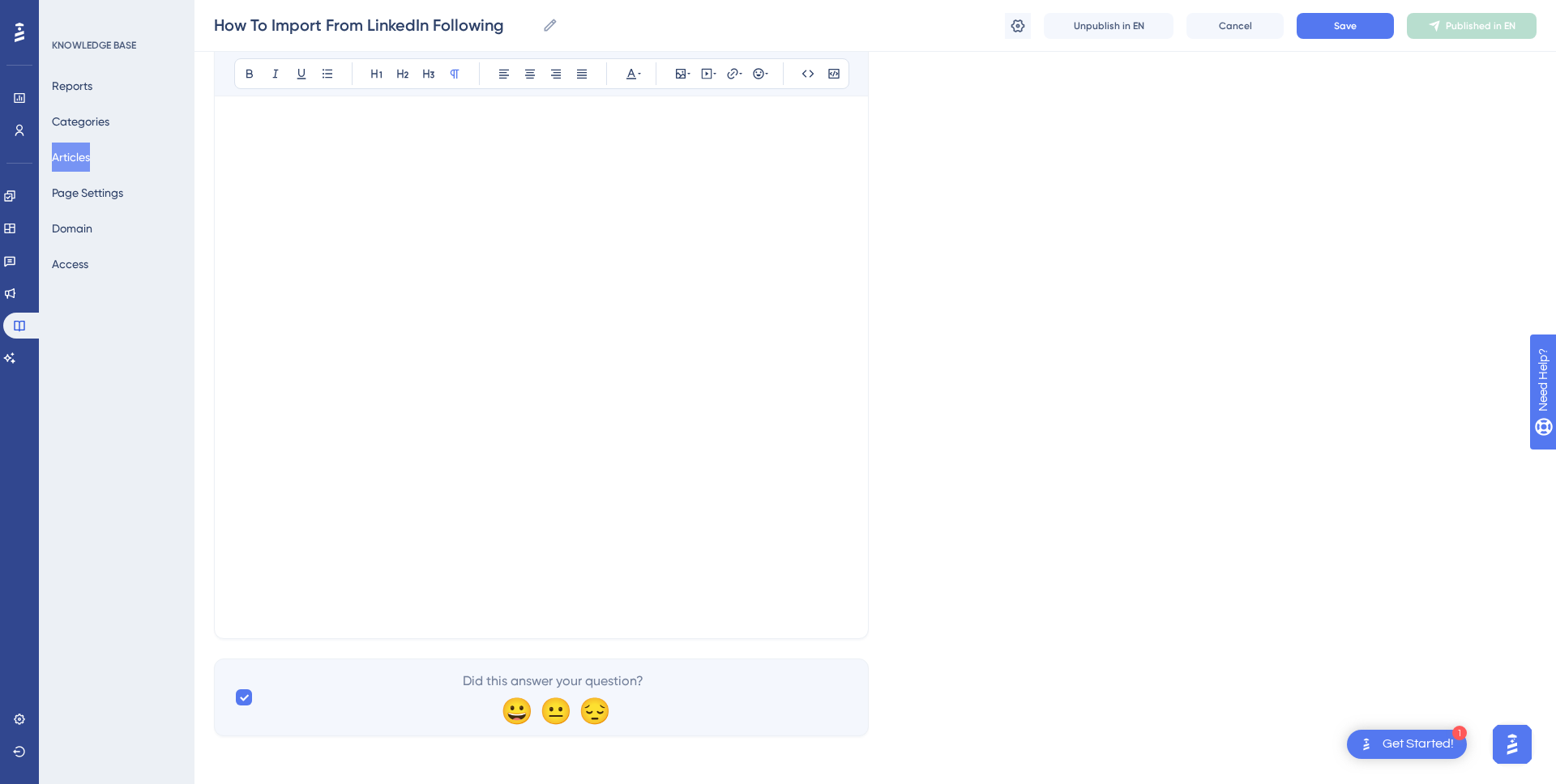
scroll to position [540, 0]
click at [356, 614] on p at bounding box center [541, 605] width 614 height 20
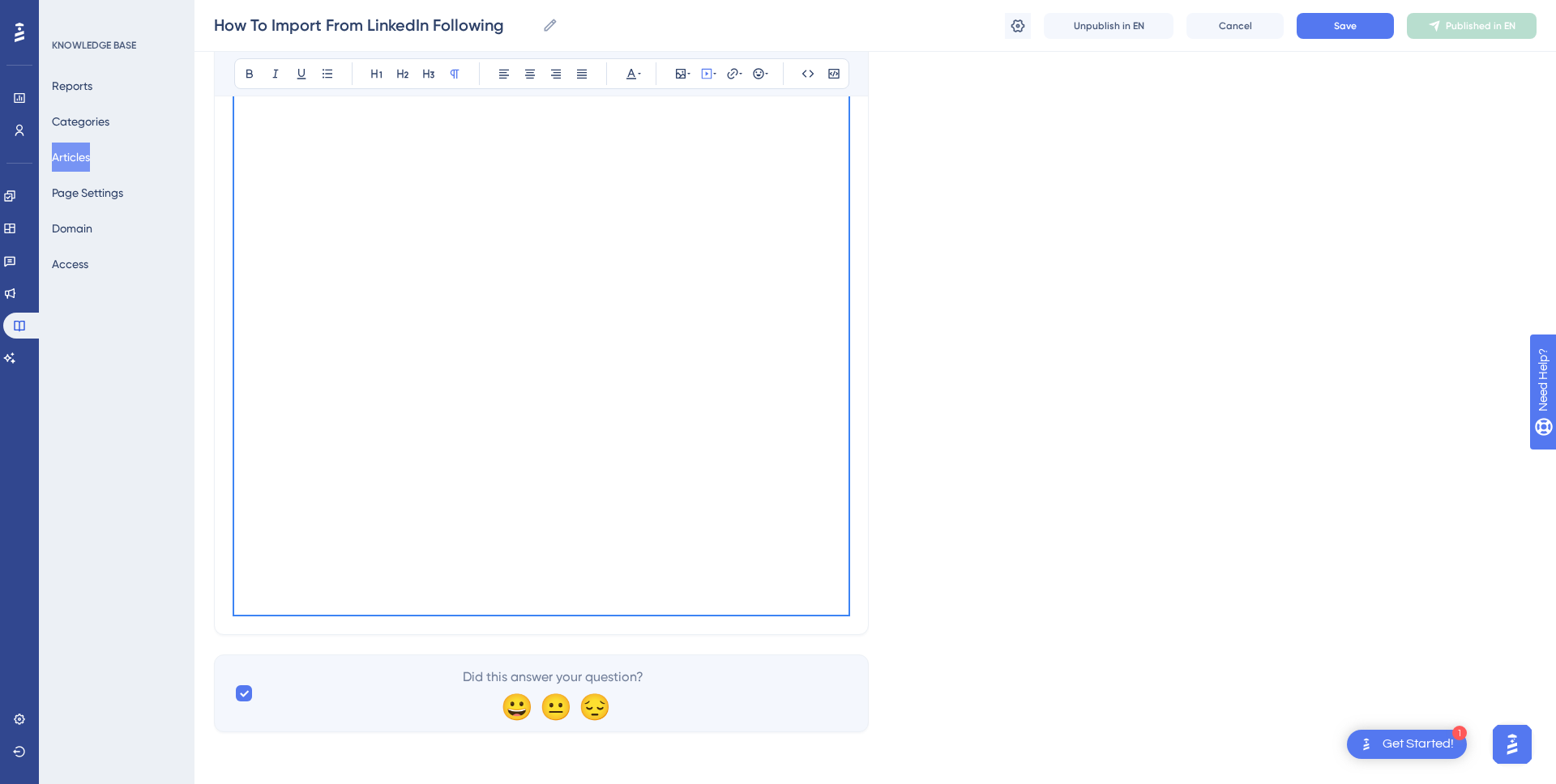
scroll to position [86, 0]
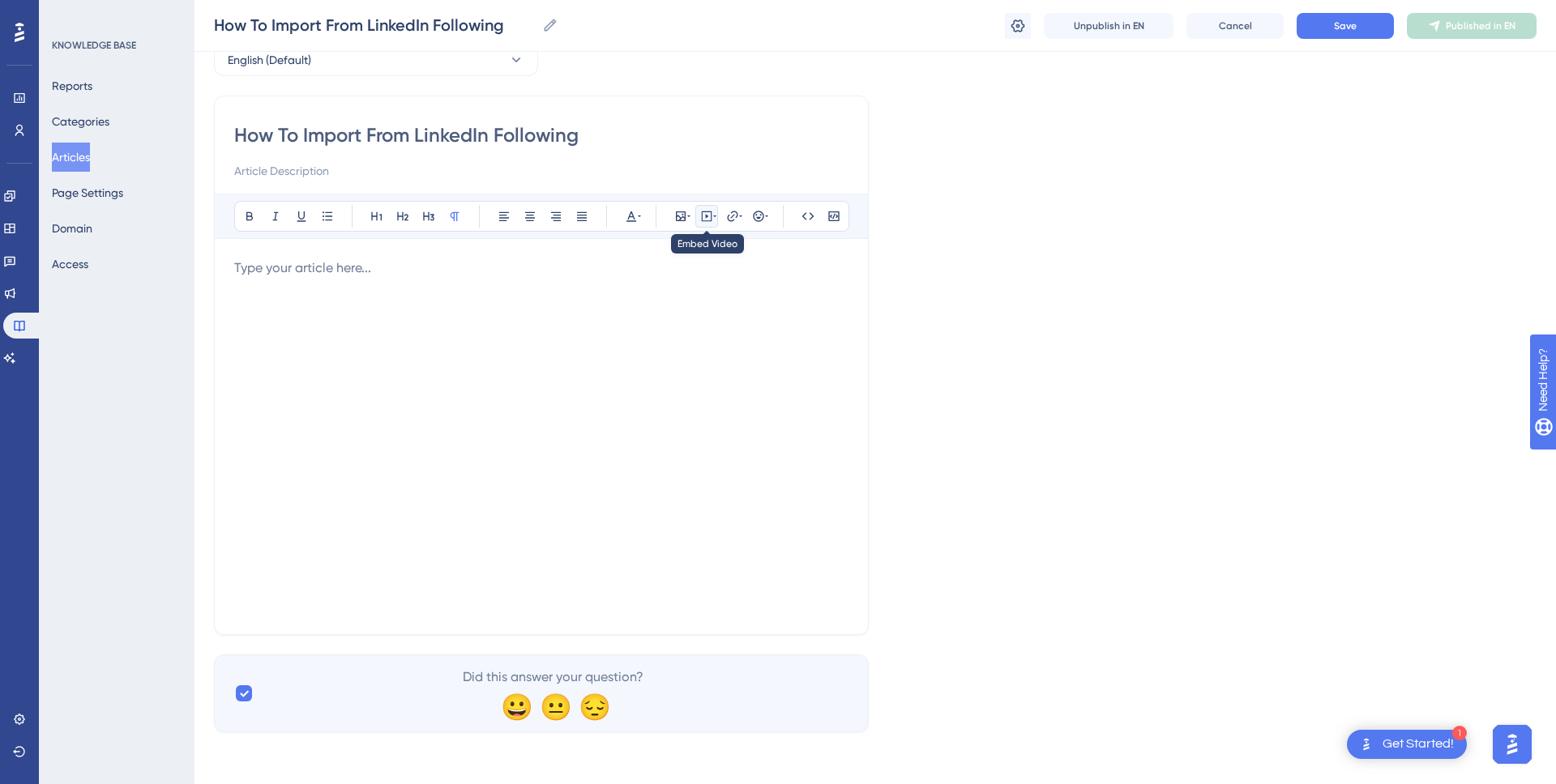
click at [711, 212] on icon at bounding box center [707, 217] width 10 height 10
click at [665, 304] on textarea at bounding box center [707, 316] width 246 height 73
paste textarea "<div style="padding:49.79% 0 0 0;position:relative;"><iframe src="https://playe…"
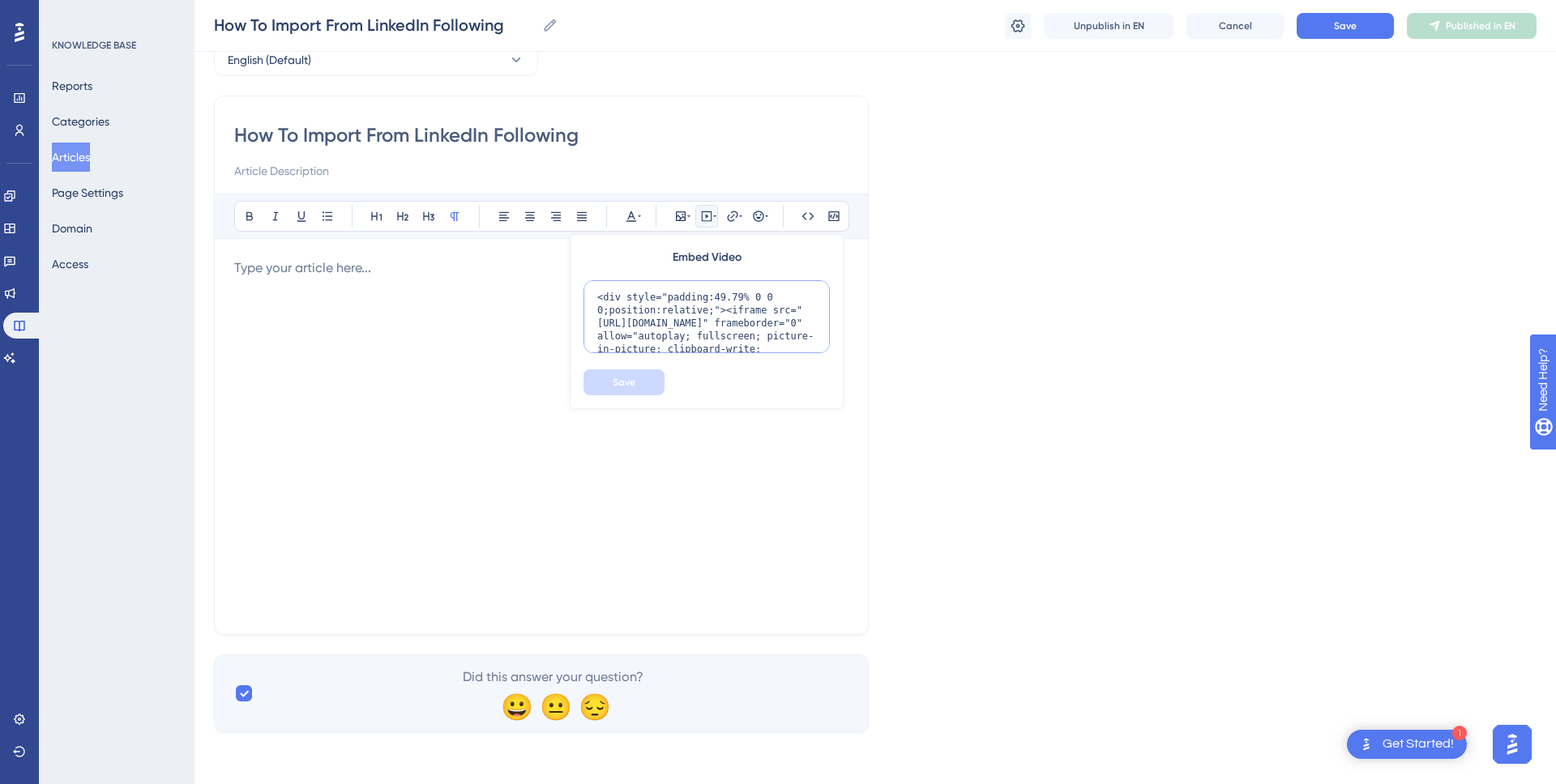
scroll to position [158, 0]
type textarea "<div style="padding:49.79% 0 0 0;position:relative;"><iframe src="https://playe…"
click at [628, 380] on span "Save" at bounding box center [624, 382] width 23 height 13
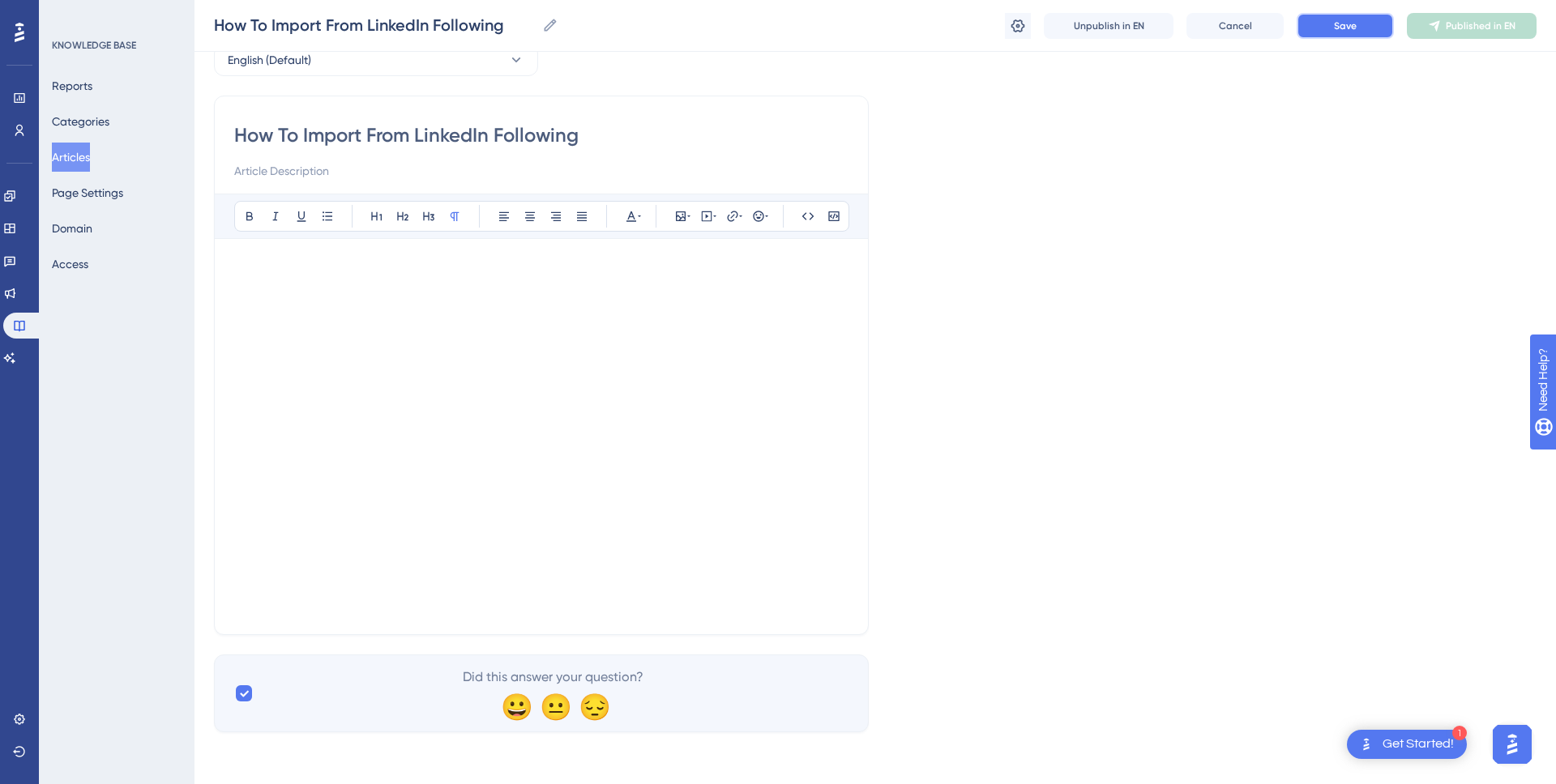
click at [1353, 26] on span "Save" at bounding box center [1345, 26] width 23 height 13
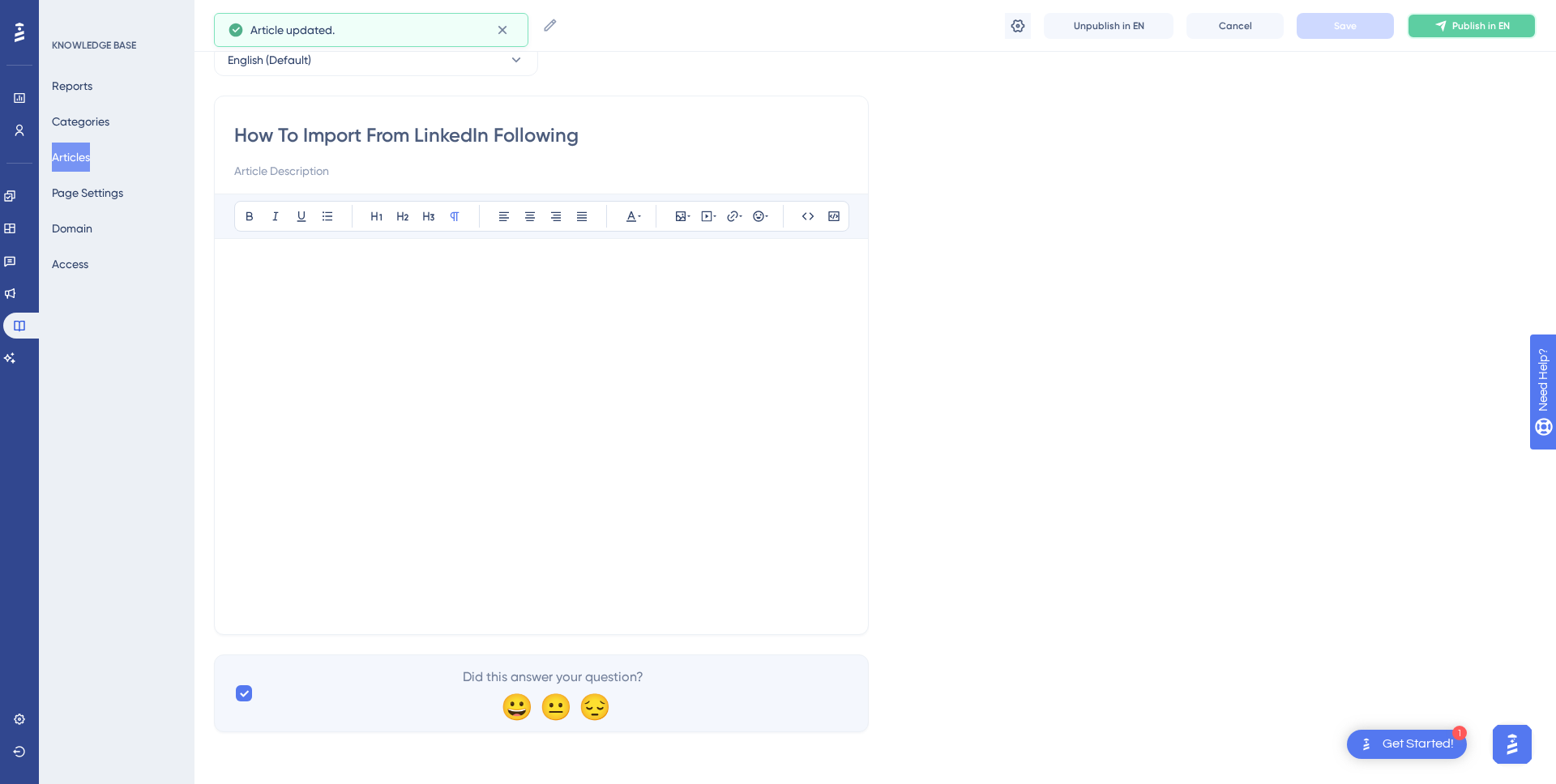
click at [1446, 22] on icon at bounding box center [1441, 26] width 13 height 13
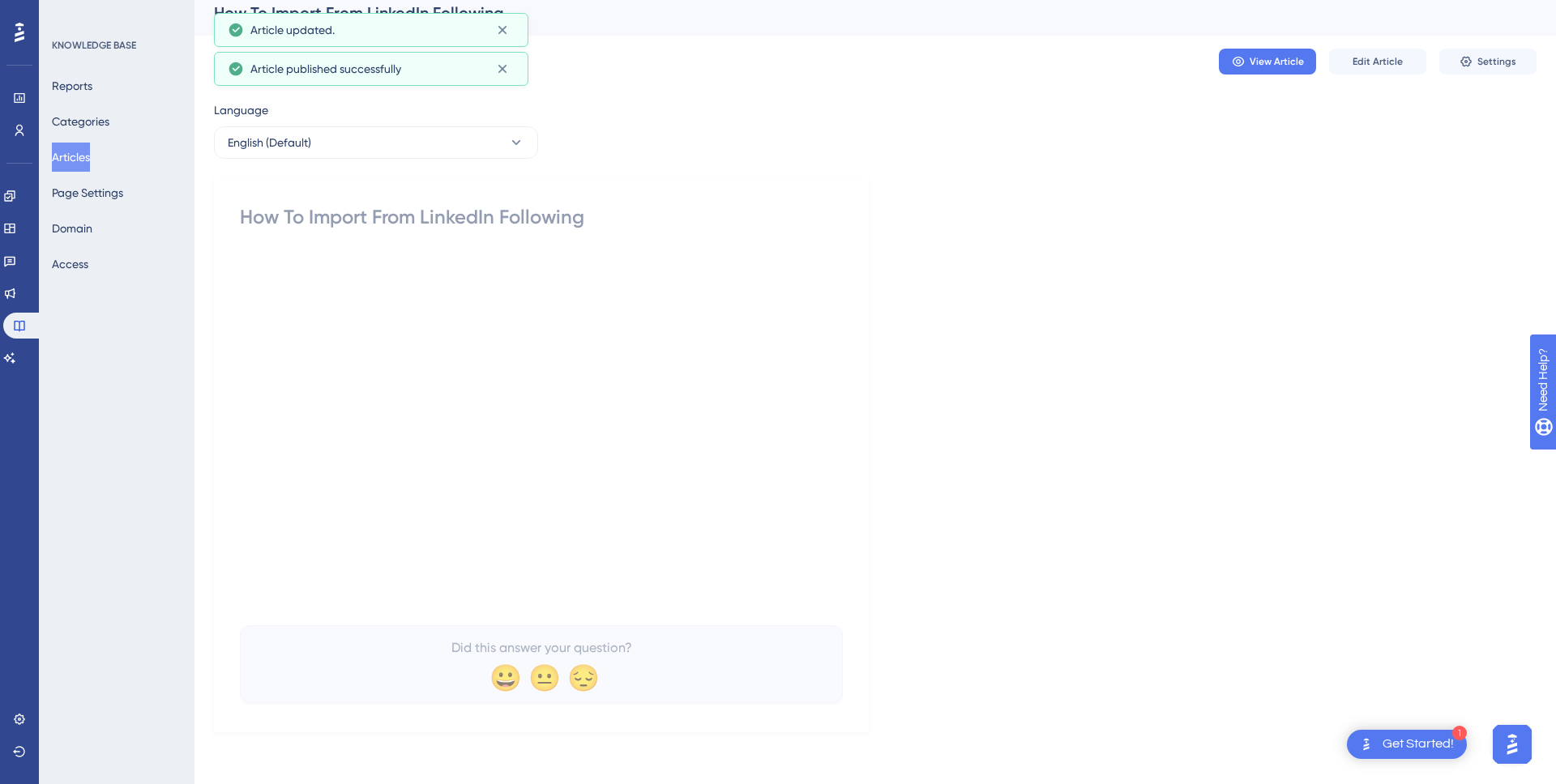
scroll to position [3, 0]
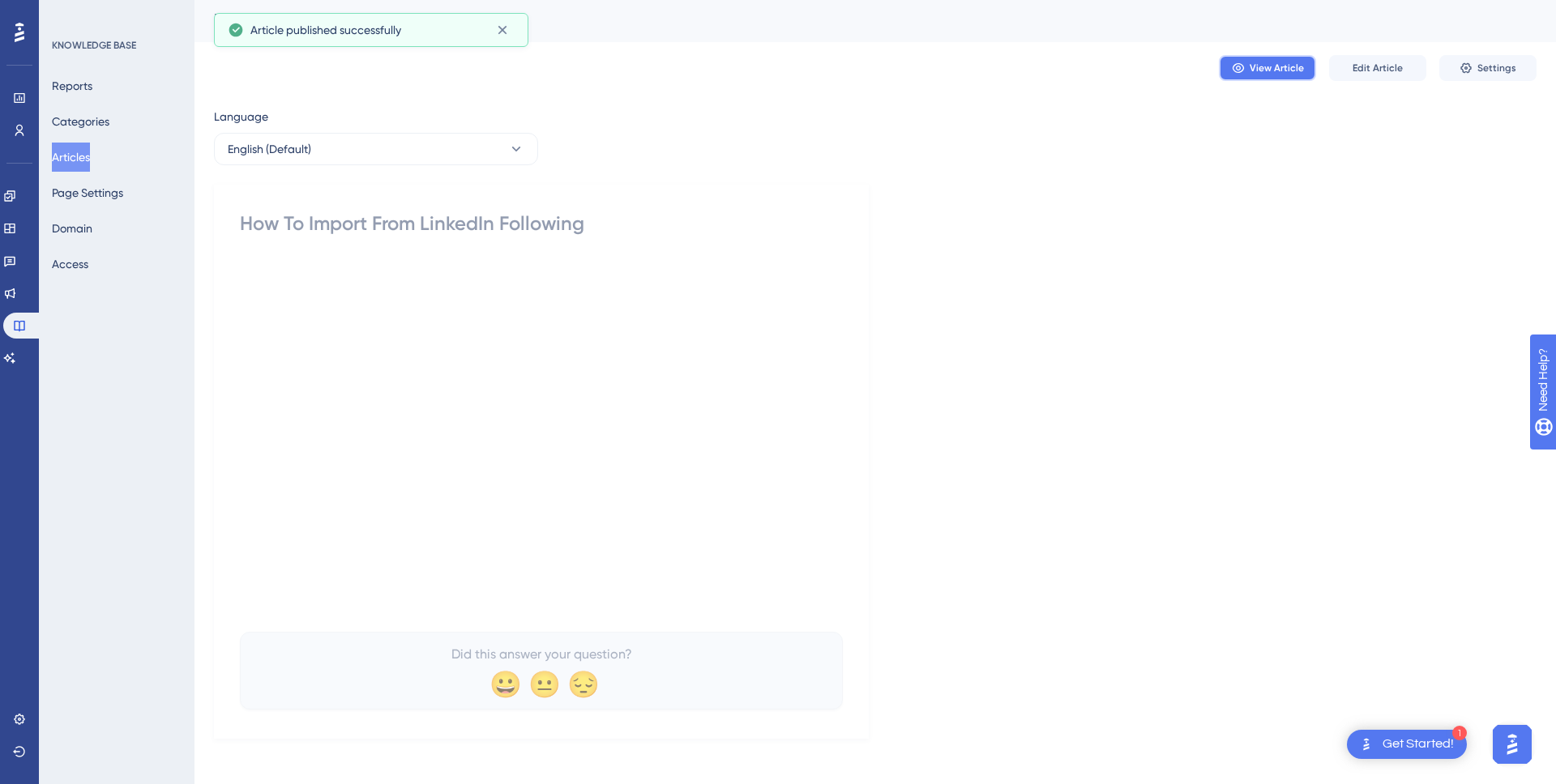
click at [1283, 68] on span "View Article" at bounding box center [1277, 67] width 55 height 13
click at [90, 161] on button "Articles" at bounding box center [71, 157] width 38 height 29
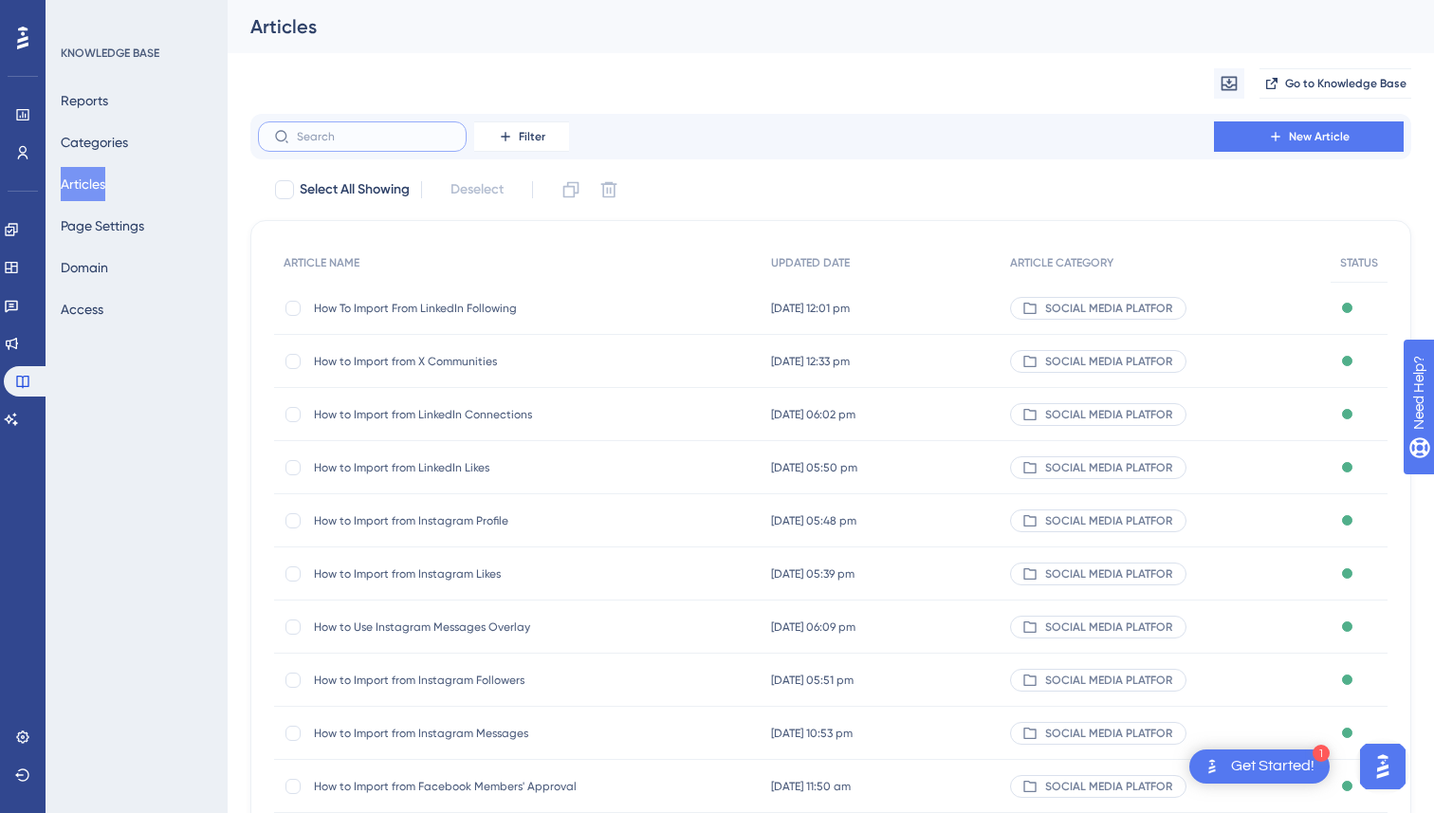
click at [341, 135] on input "text" at bounding box center [374, 136] width 154 height 13
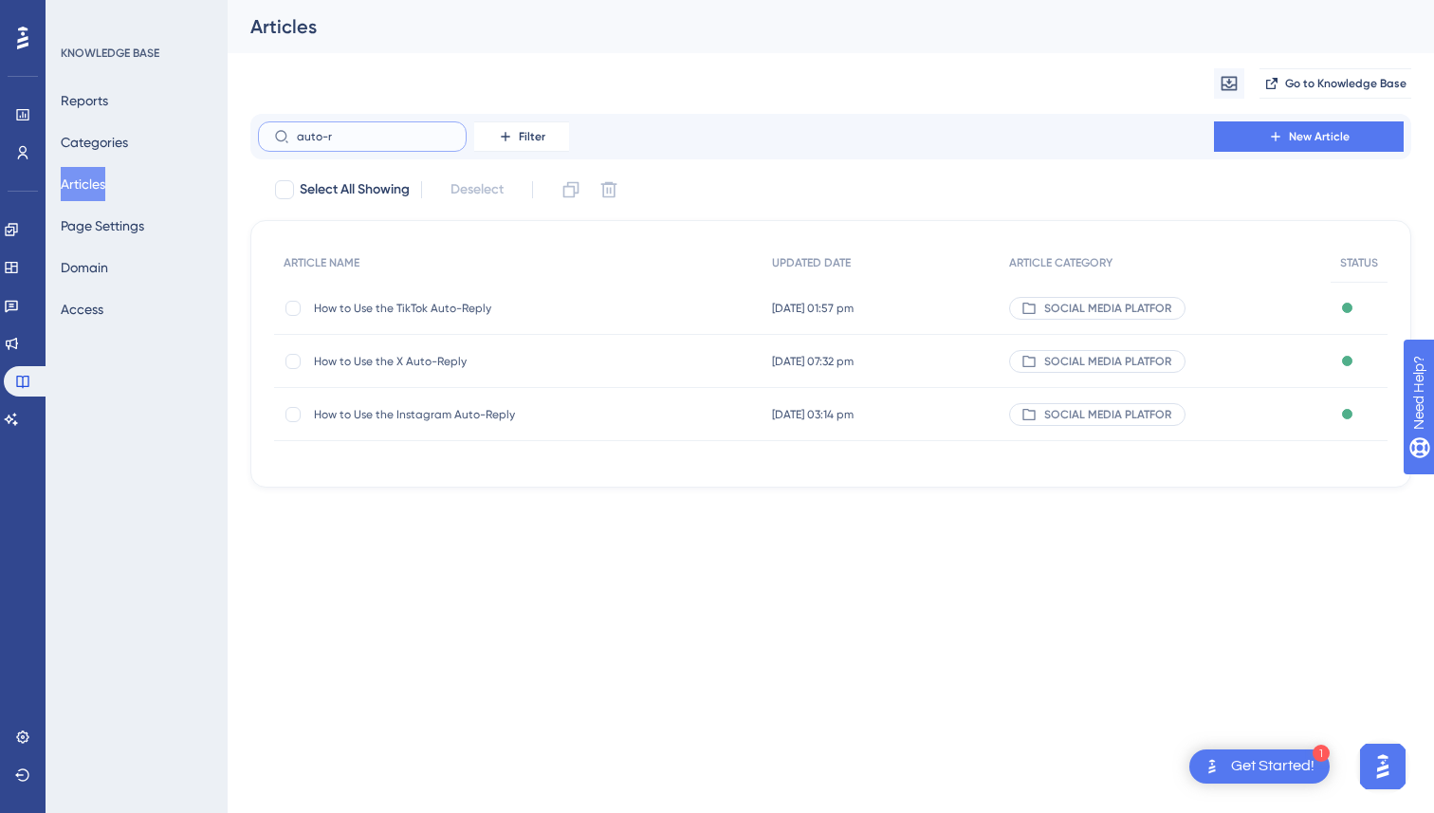
type input "auto-re"
drag, startPoint x: 357, startPoint y: 139, endPoint x: 228, endPoint y: 136, distance: 129.1
click at [228, 136] on div "Performance Users Engagement Widgets Feedback Product Updates Knowledge Base AI…" at bounding box center [831, 259] width 1207 height 518
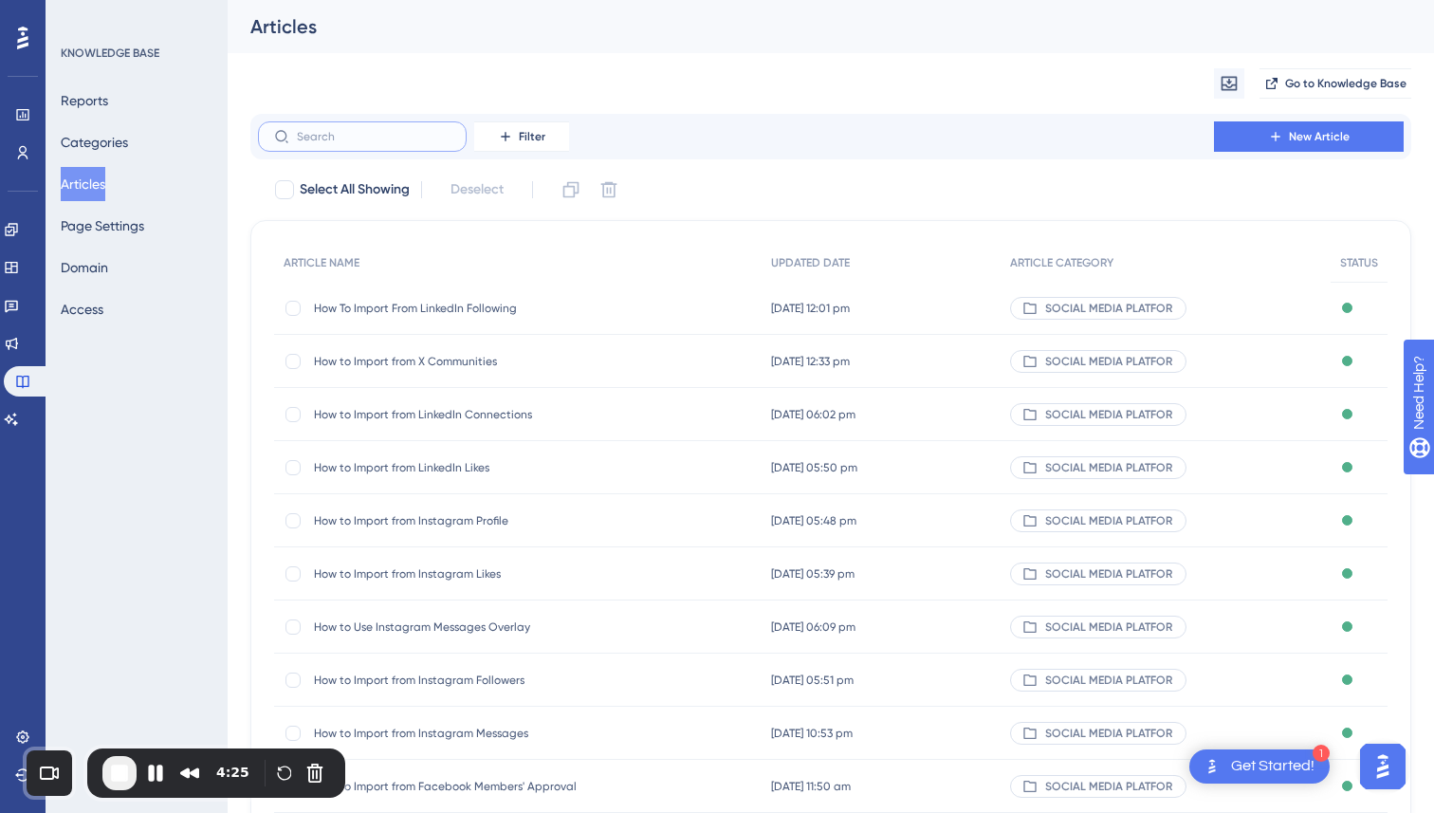
click at [343, 136] on input "text" at bounding box center [374, 136] width 154 height 13
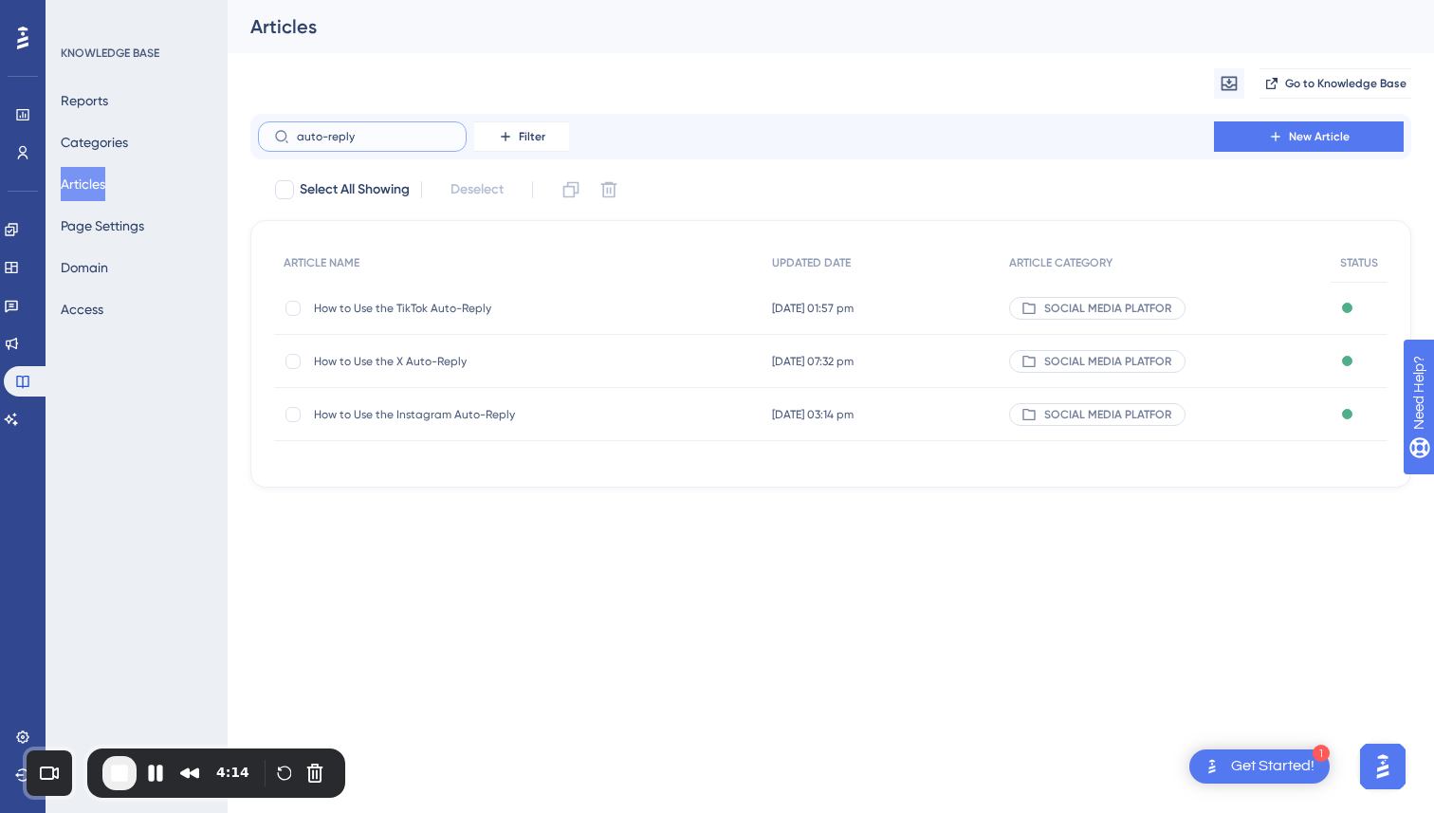
type input "auto-reply"
click at [390, 144] on label "auto-reply" at bounding box center [362, 136] width 209 height 30
click at [390, 143] on input "auto-reply" at bounding box center [374, 136] width 154 height 13
drag, startPoint x: 390, startPoint y: 144, endPoint x: 267, endPoint y: 138, distance: 122.5
click at [267, 138] on label "auto-reply" at bounding box center [362, 136] width 209 height 30
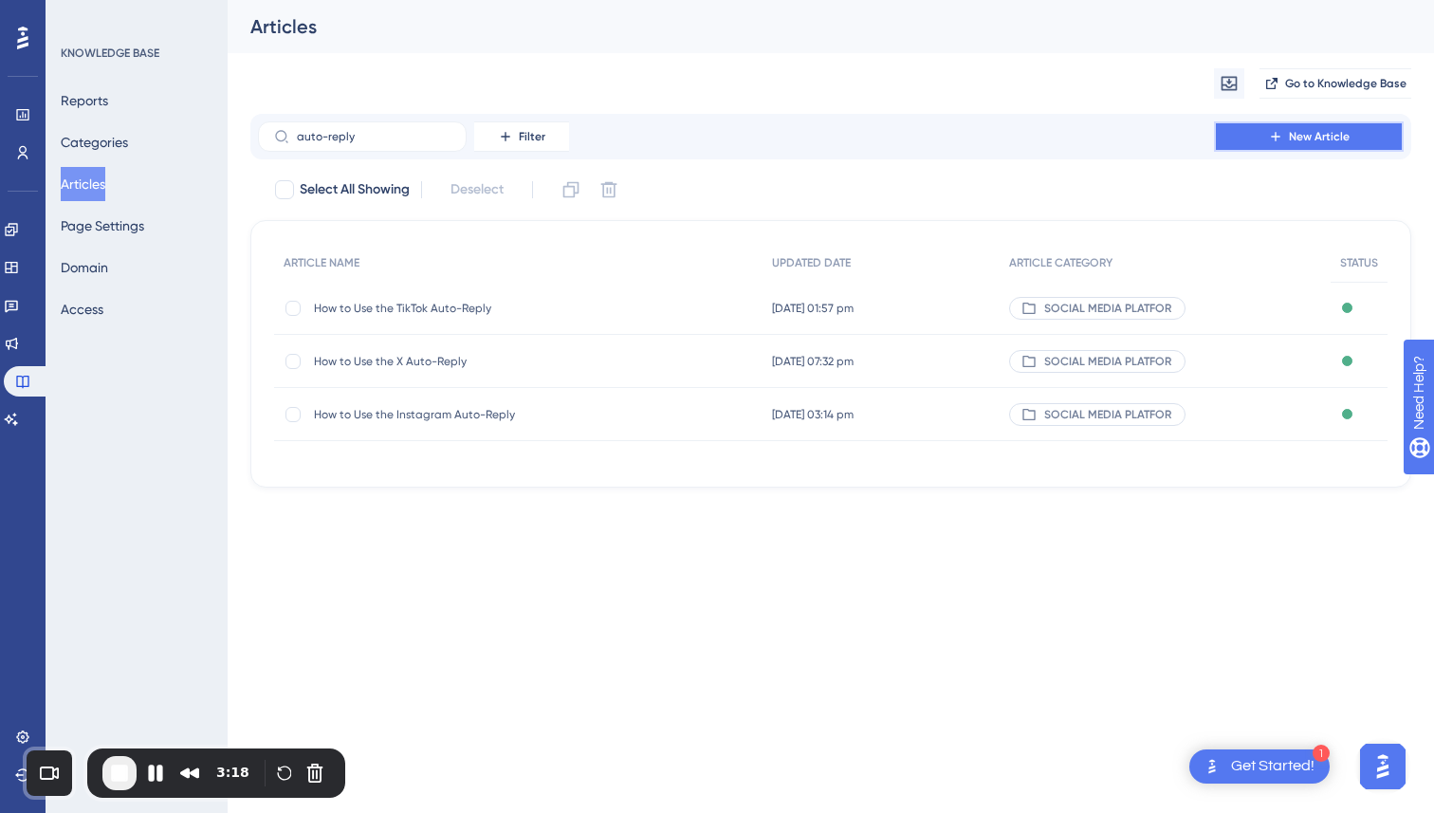
click at [1295, 139] on span "New Article" at bounding box center [1319, 136] width 61 height 15
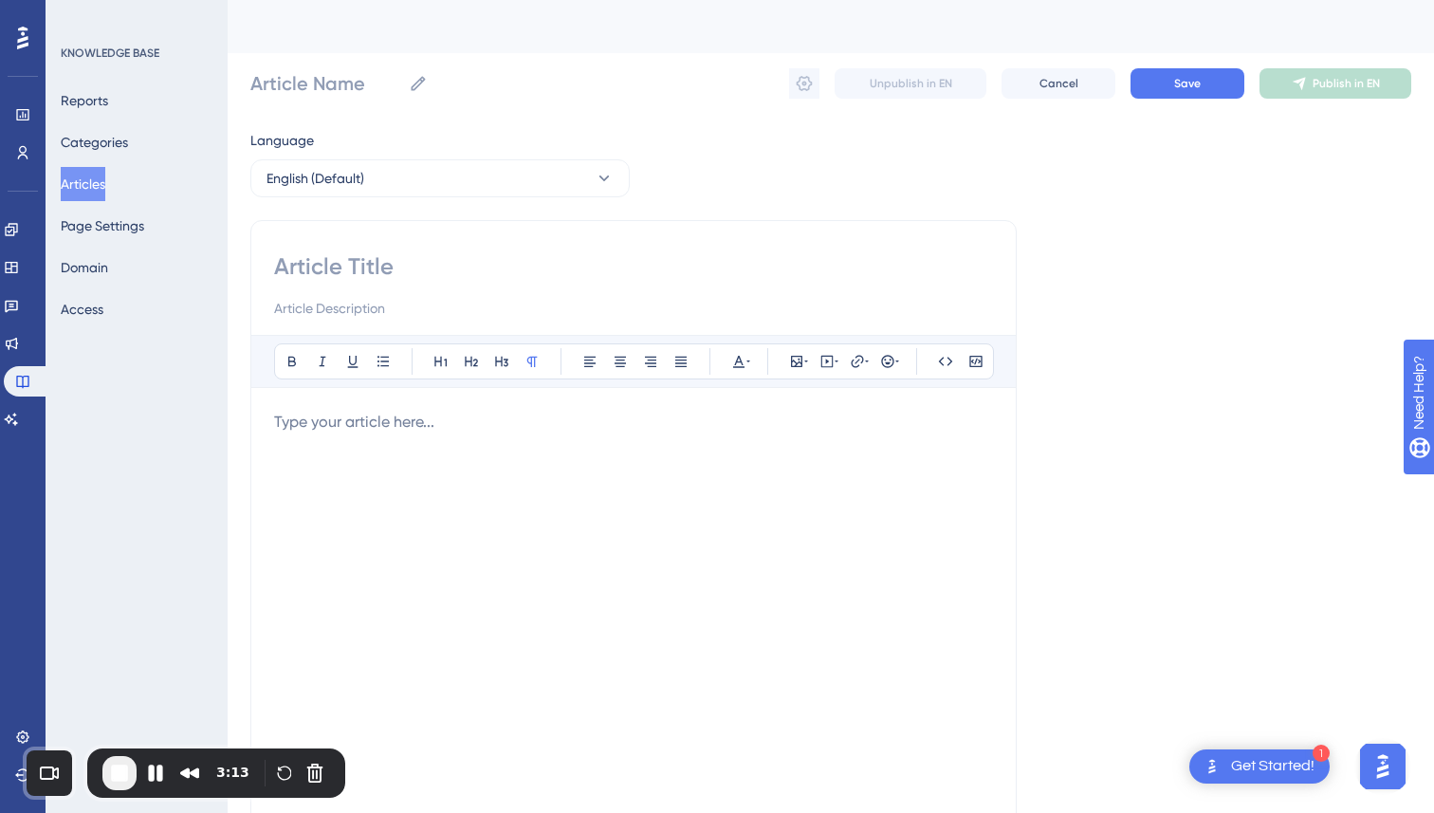
click at [461, 274] on input at bounding box center [633, 266] width 719 height 30
click at [403, 256] on input at bounding box center [633, 266] width 719 height 30
click at [397, 272] on input at bounding box center [633, 266] width 719 height 30
paste input "Facebook Auto-Reply To Comments"
type input "Facebook Auto-Reply To Comments"
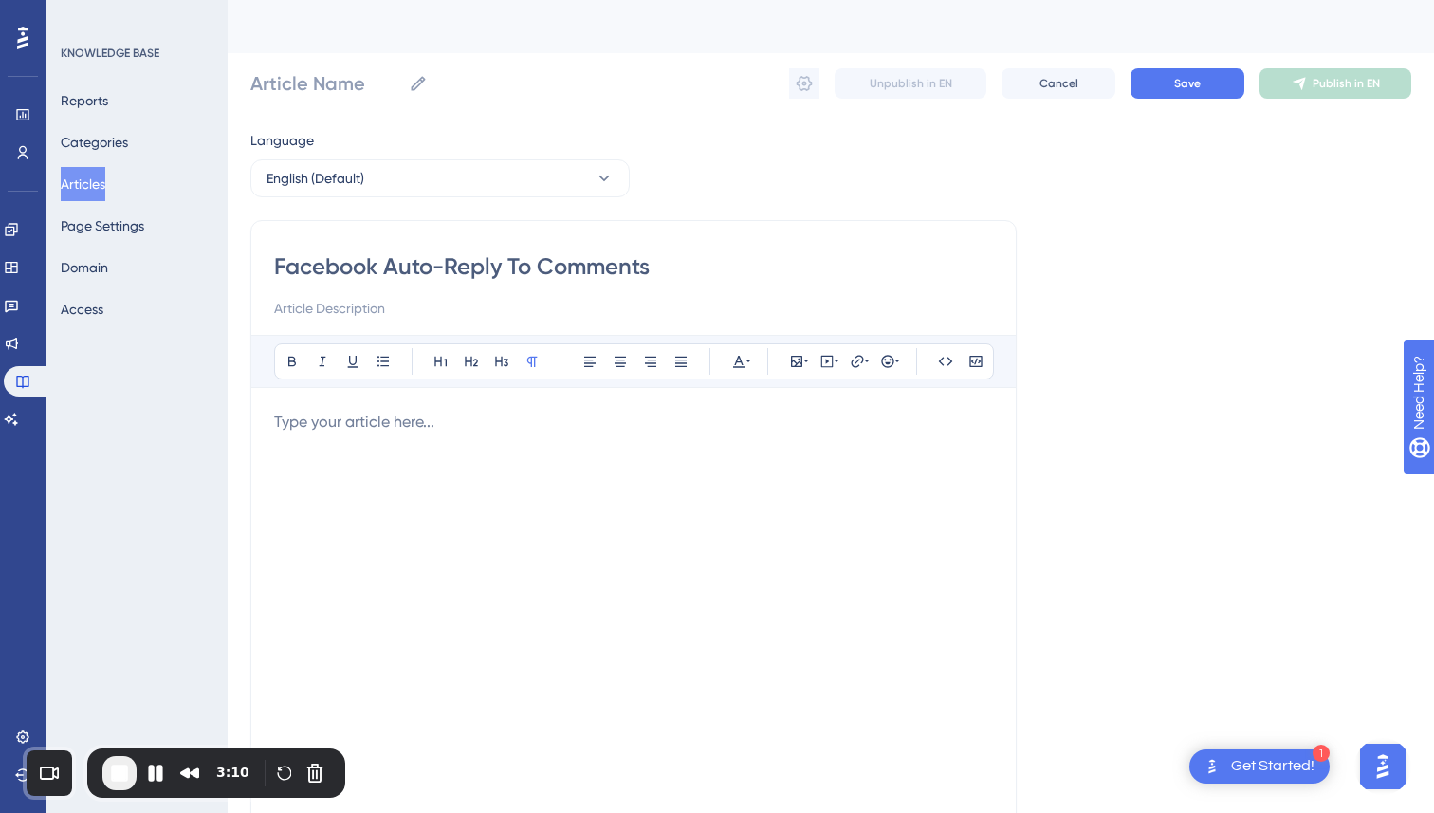
type input "Facebook Auto-Reply To Comments"
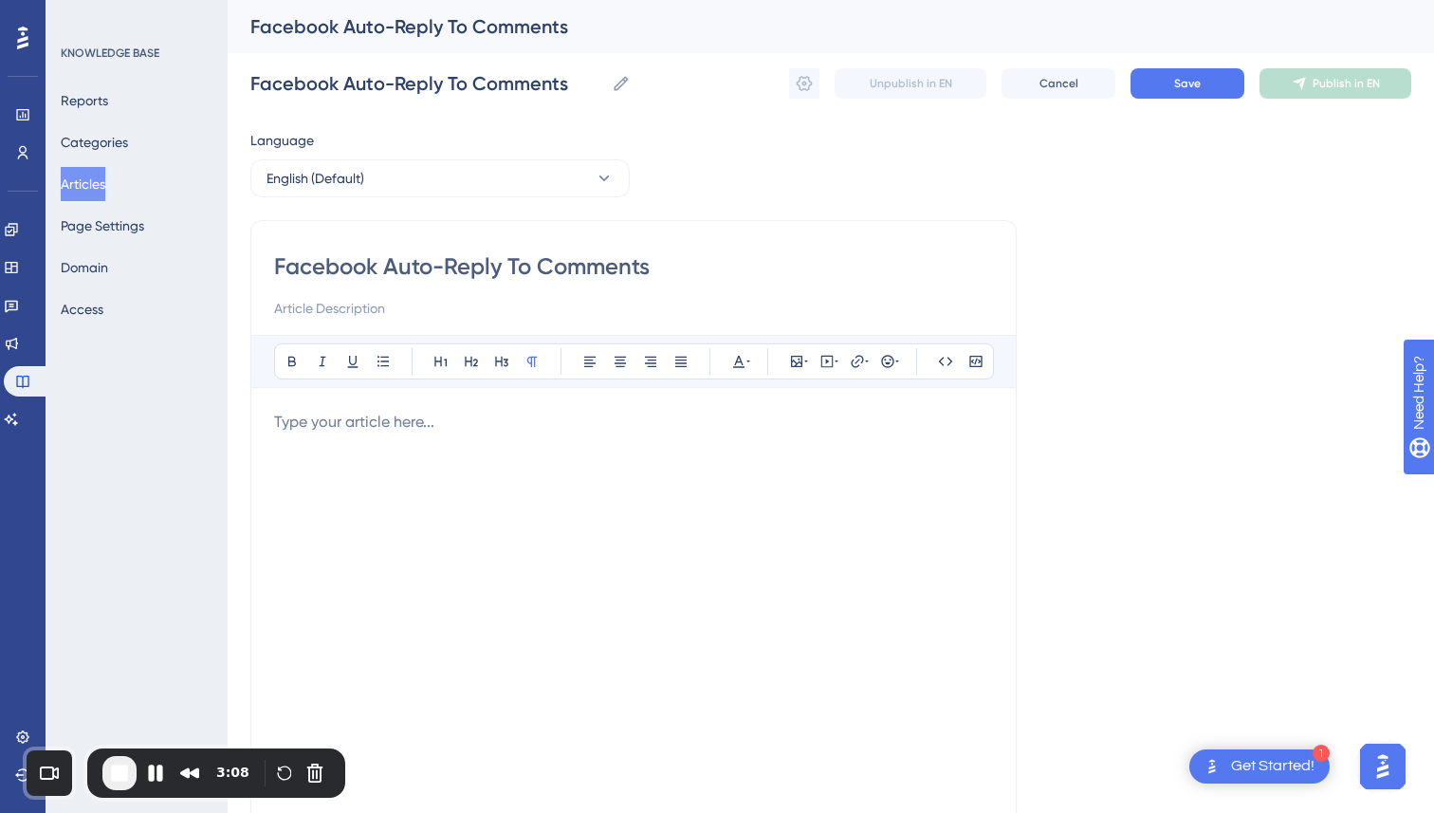
type input "Facebook Auto-Reply To Comments"
click at [799, 360] on icon at bounding box center [796, 361] width 15 height 15
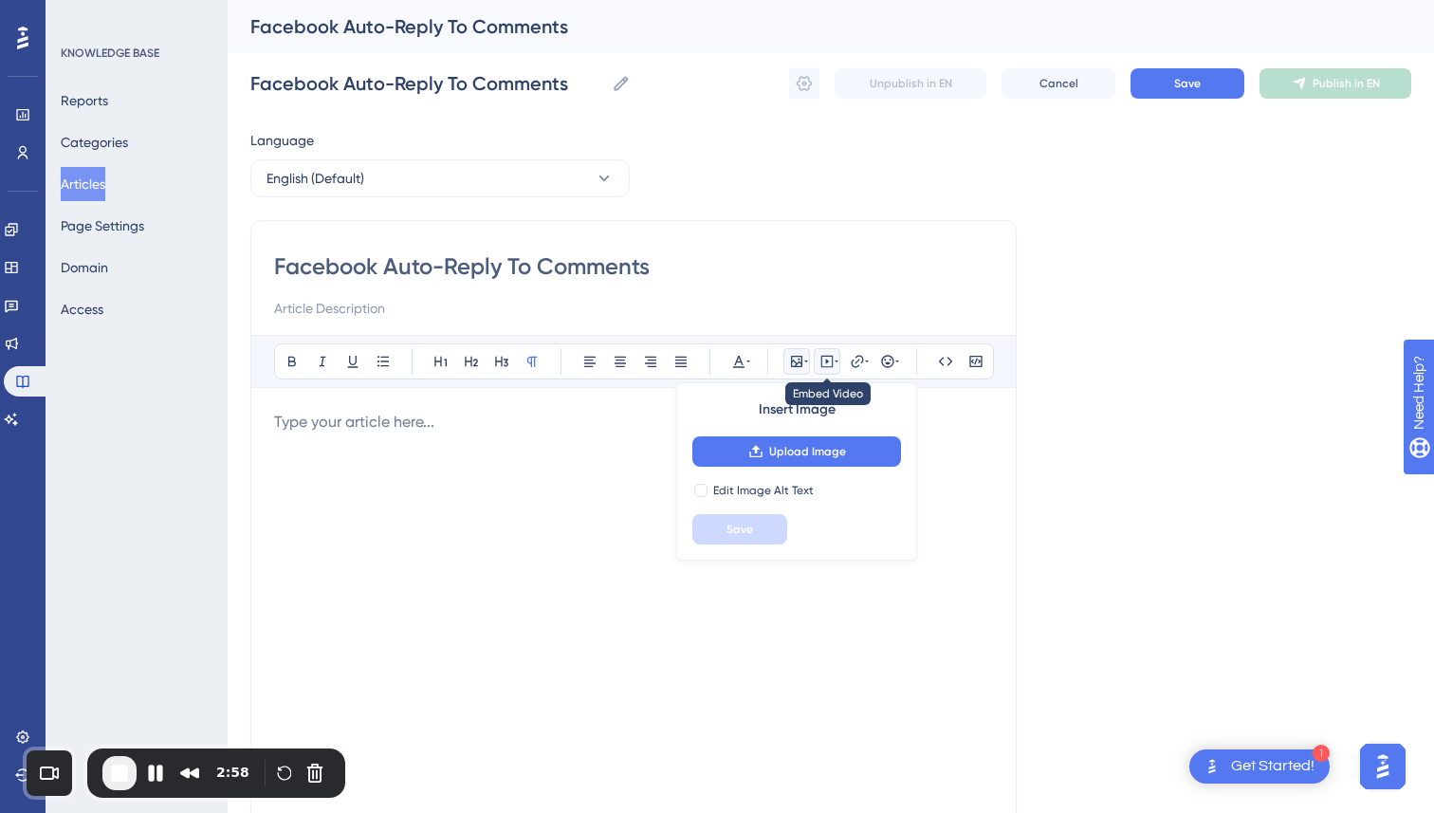
click at [830, 362] on icon at bounding box center [827, 361] width 15 height 15
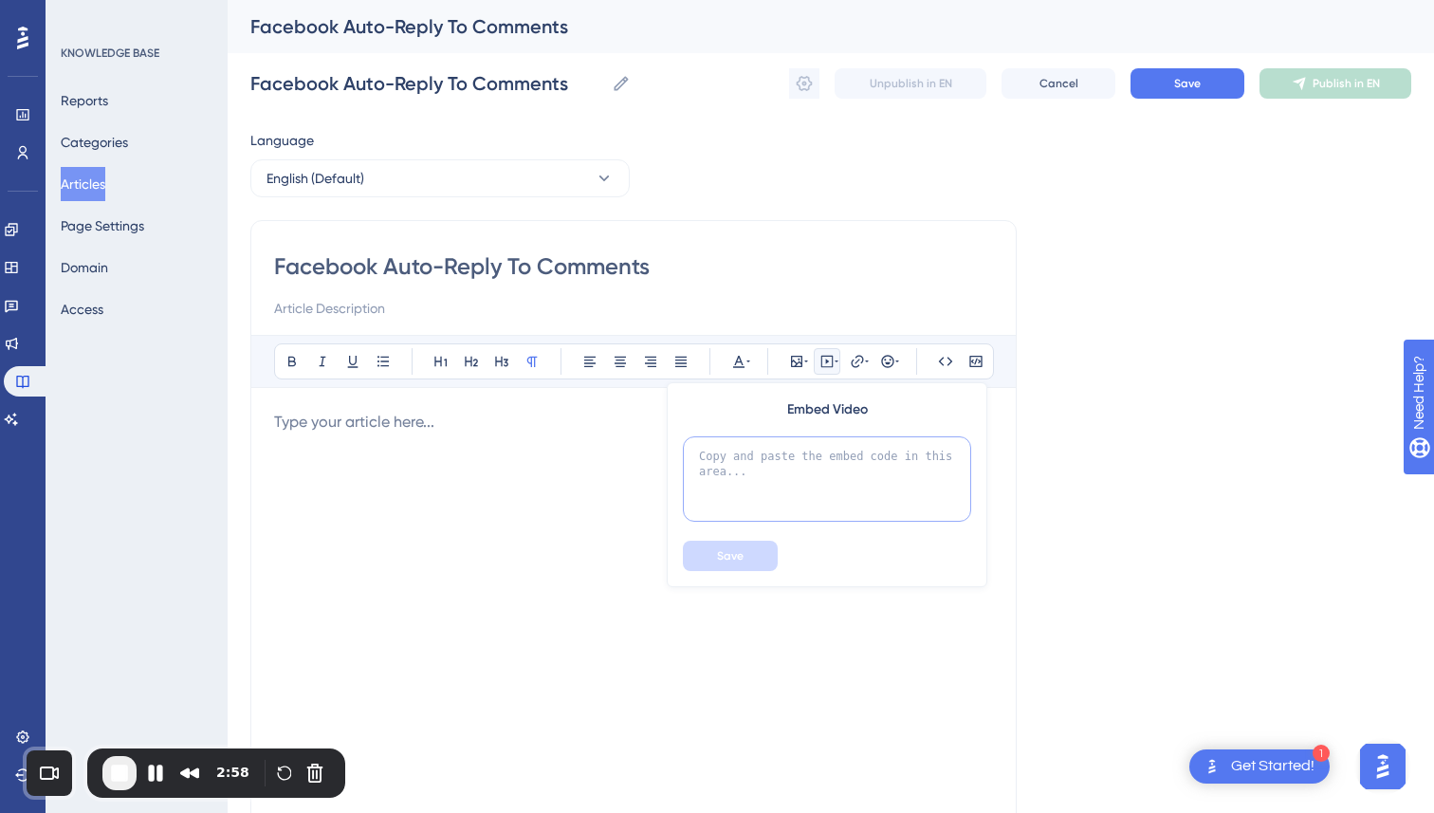
click at [809, 474] on textarea at bounding box center [827, 478] width 288 height 85
paste textarea "<div style="padding:49.79% 0 0 0;position:relative;"><iframe src="https://playe…"
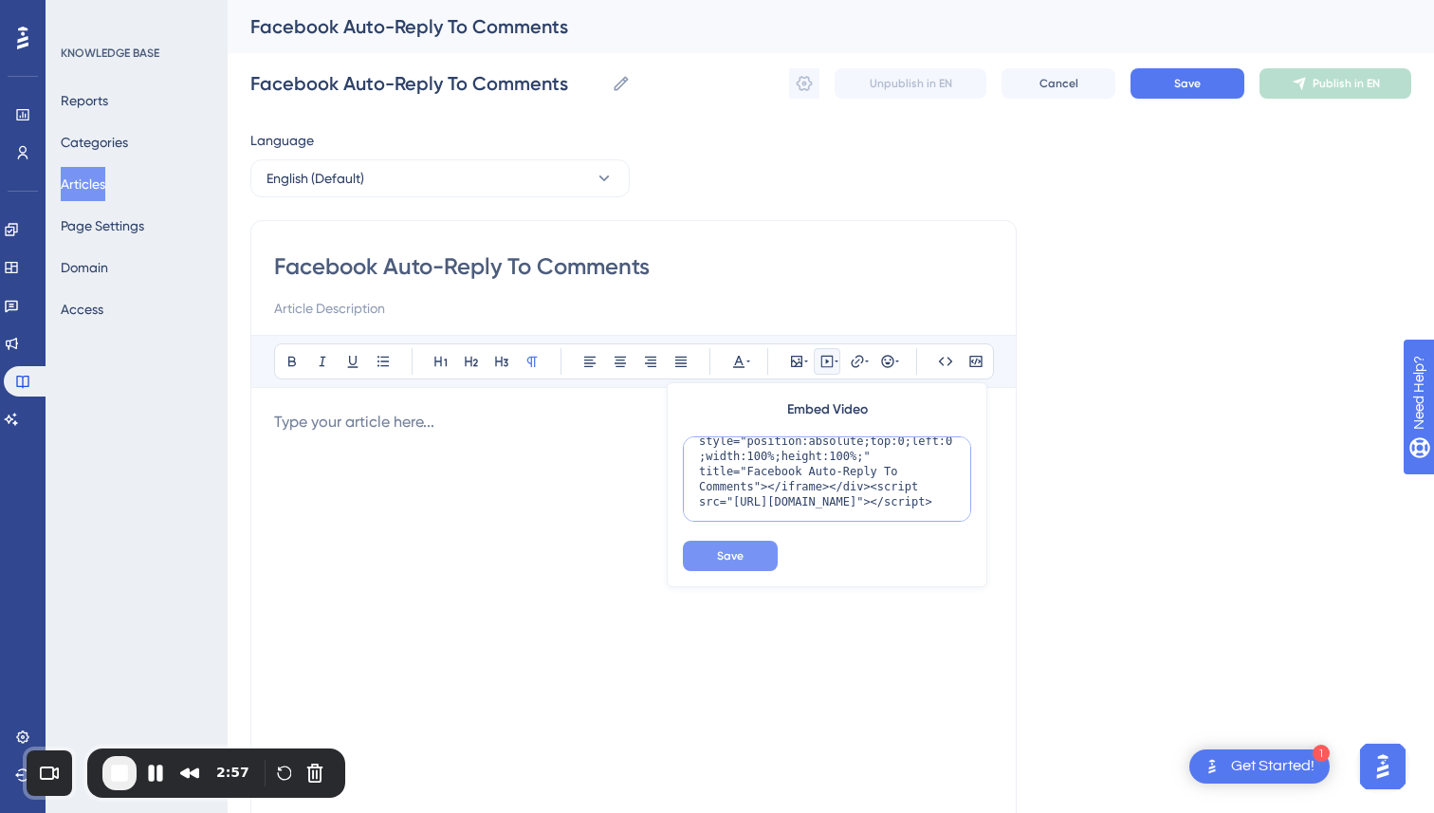
type textarea "<div style="padding:49.79% 0 0 0;position:relative;"><iframe src="https://playe…"
click at [738, 555] on span "Save" at bounding box center [730, 555] width 27 height 15
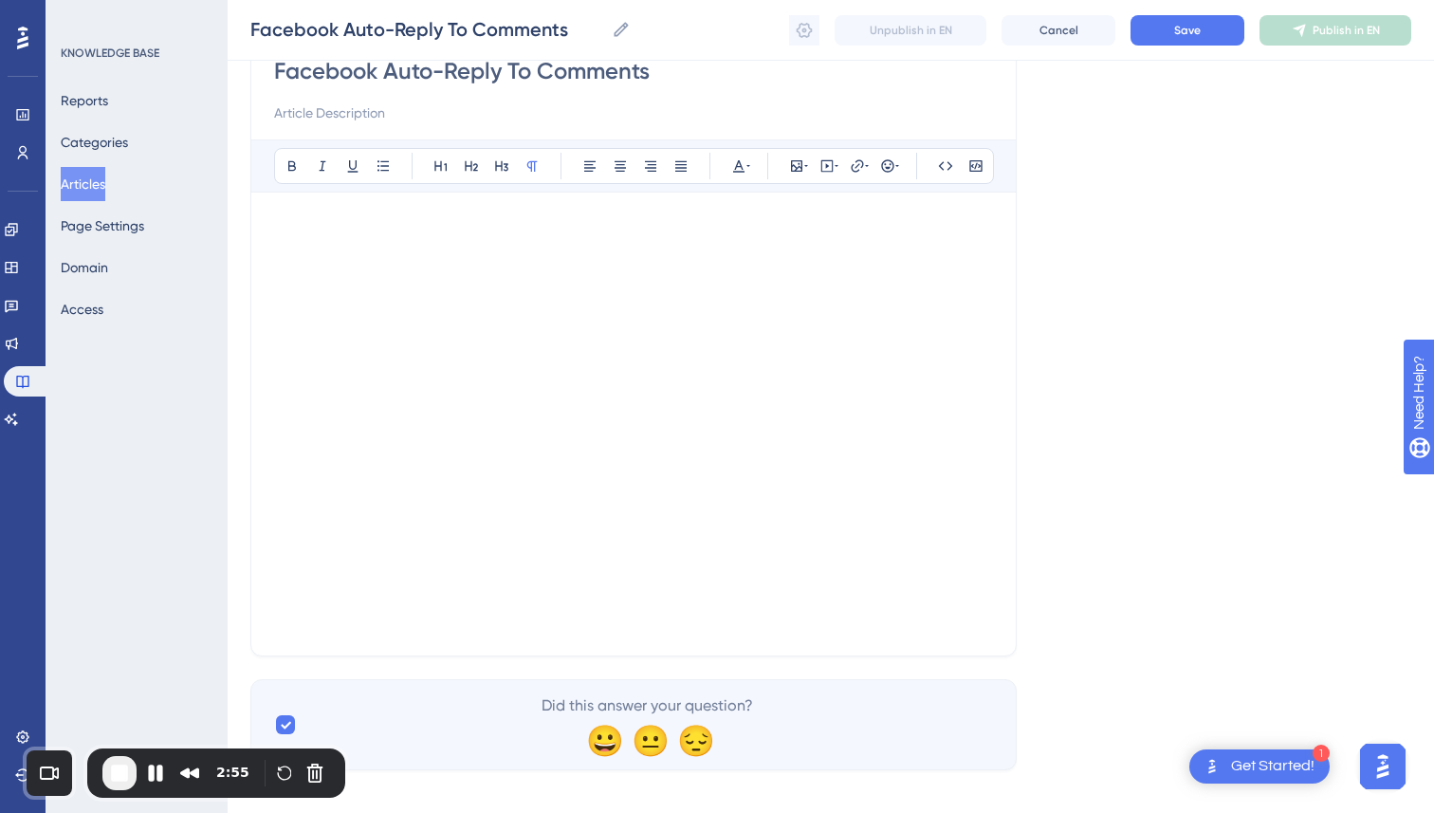
scroll to position [206, 0]
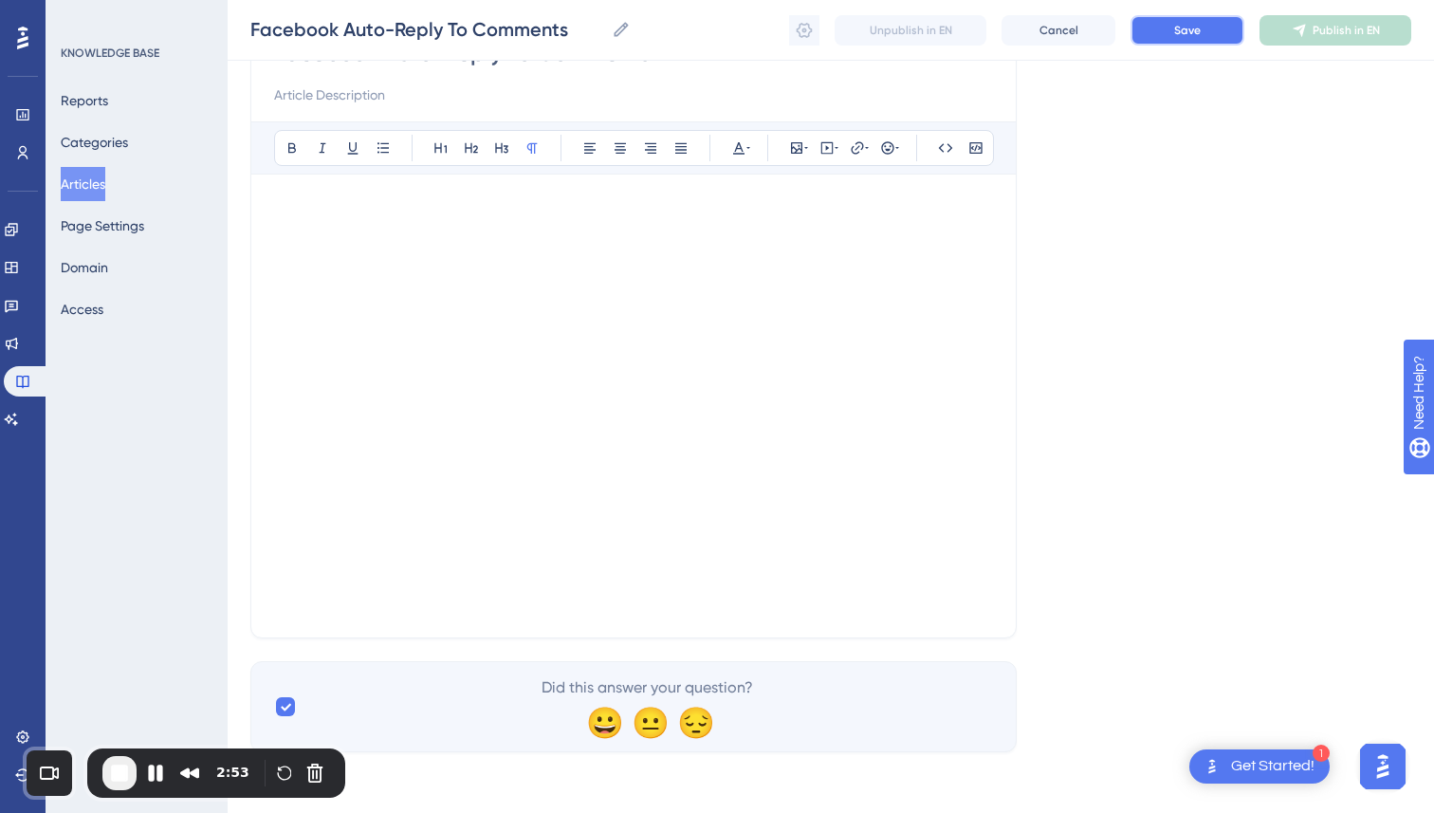
click at [1183, 32] on span "Save" at bounding box center [1187, 30] width 27 height 15
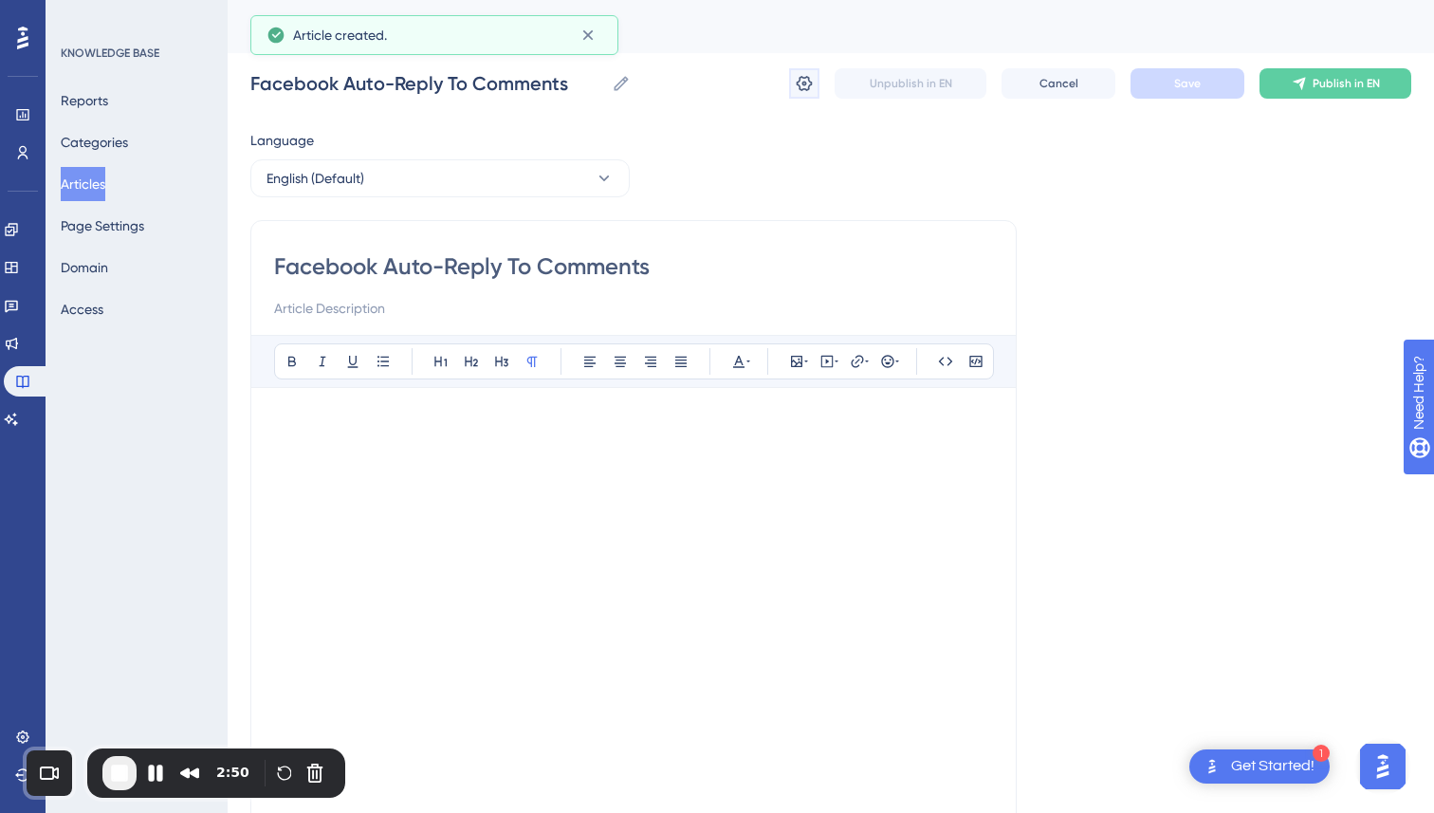
click at [807, 91] on icon at bounding box center [804, 83] width 19 height 19
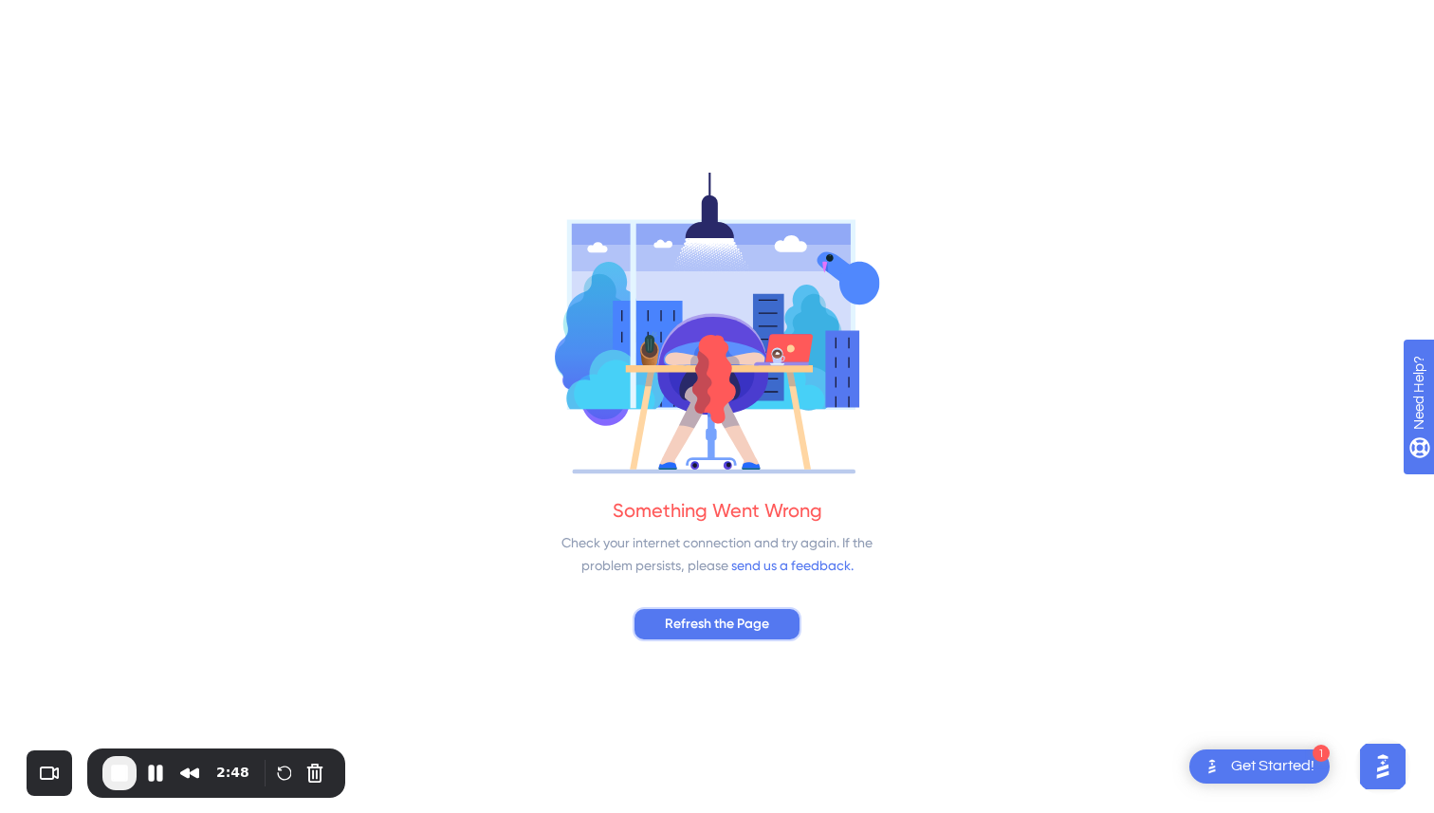
click at [691, 624] on span "Refresh the Page" at bounding box center [717, 624] width 104 height 23
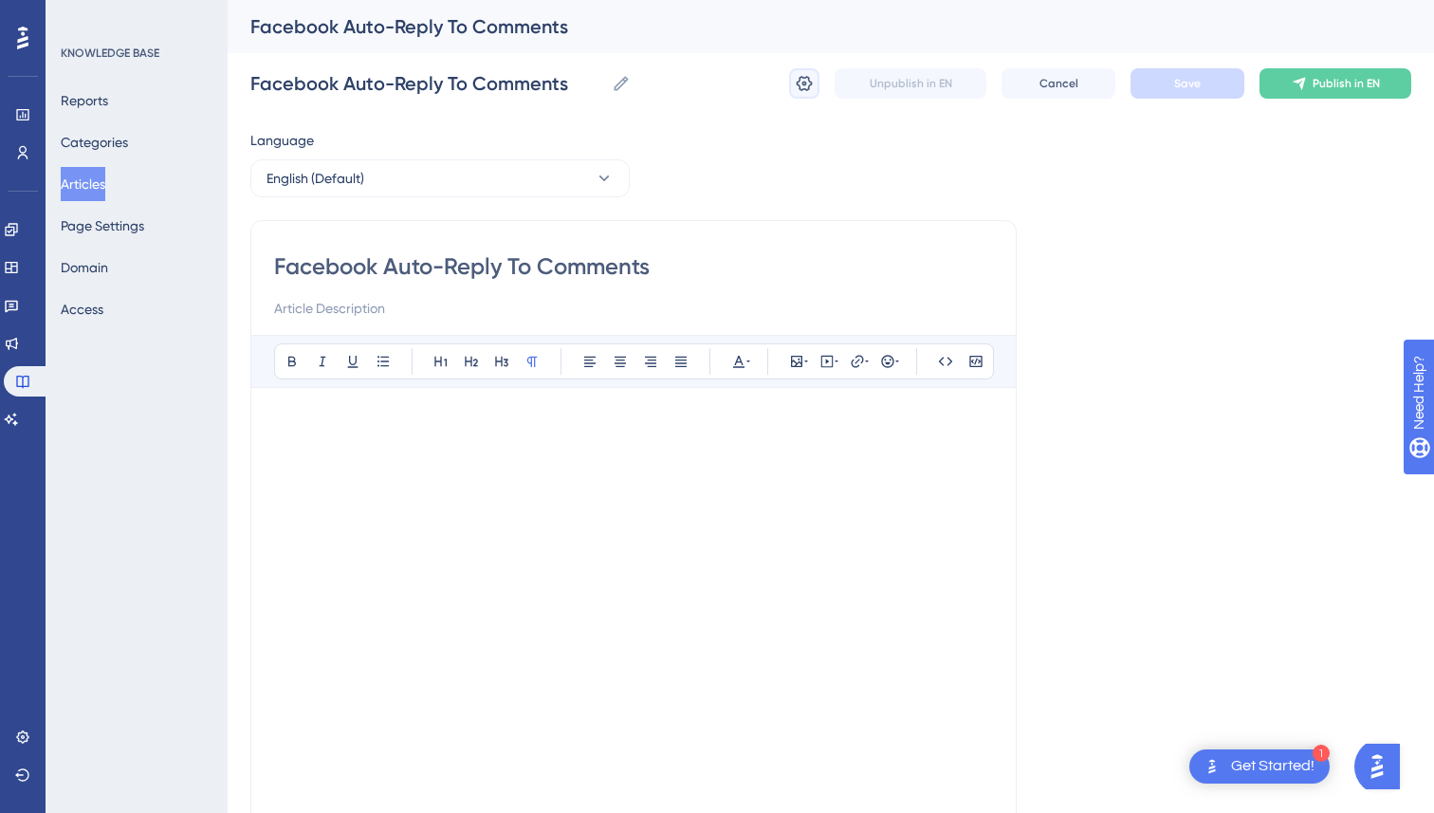
click at [805, 84] on icon at bounding box center [805, 83] width 16 height 15
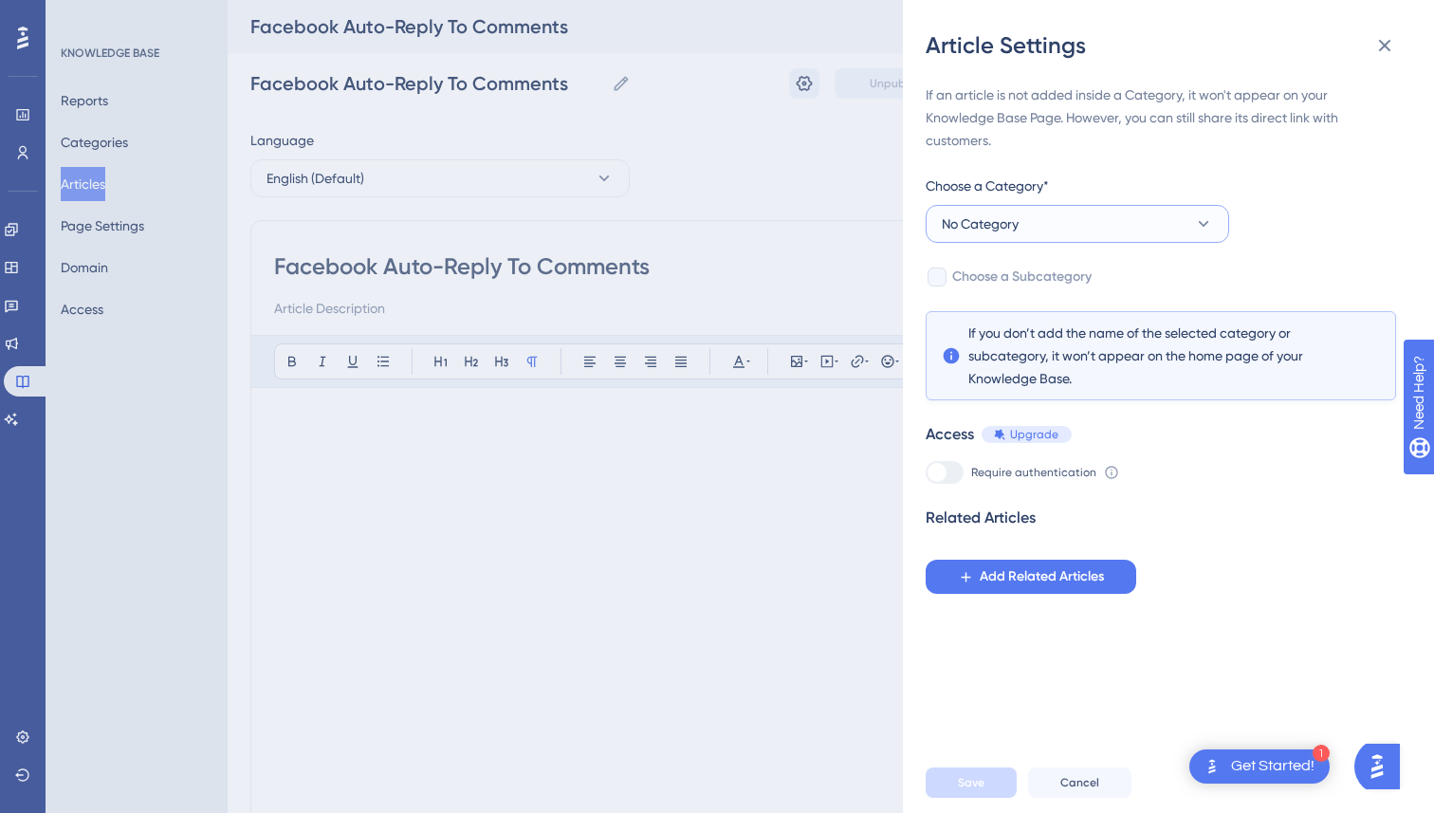
click at [990, 226] on span "No Category" at bounding box center [980, 223] width 77 height 23
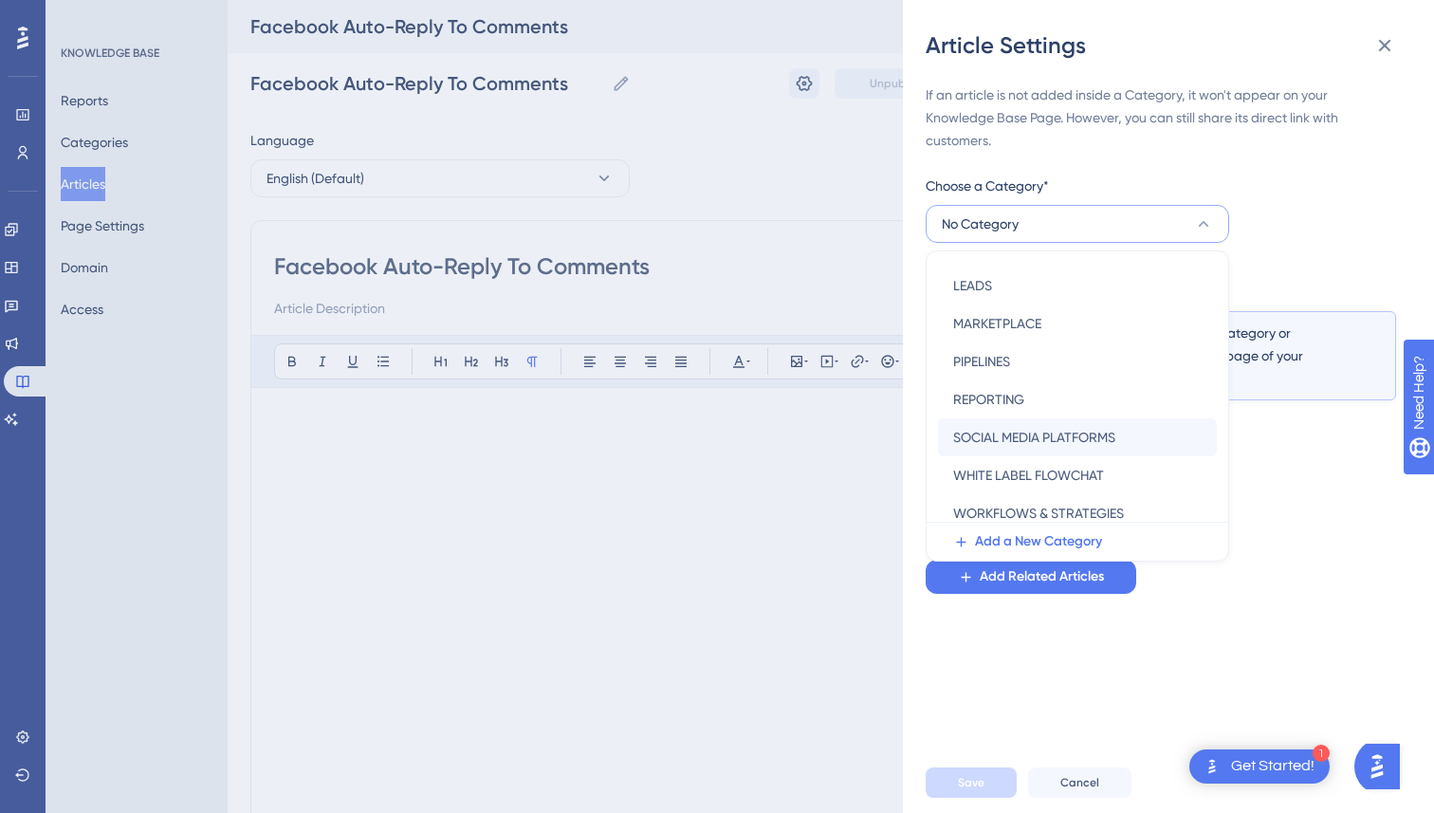
scroll to position [264, 0]
click at [1062, 437] on span "SOCIAL MEDIA PLATFORMS" at bounding box center [1034, 435] width 162 height 23
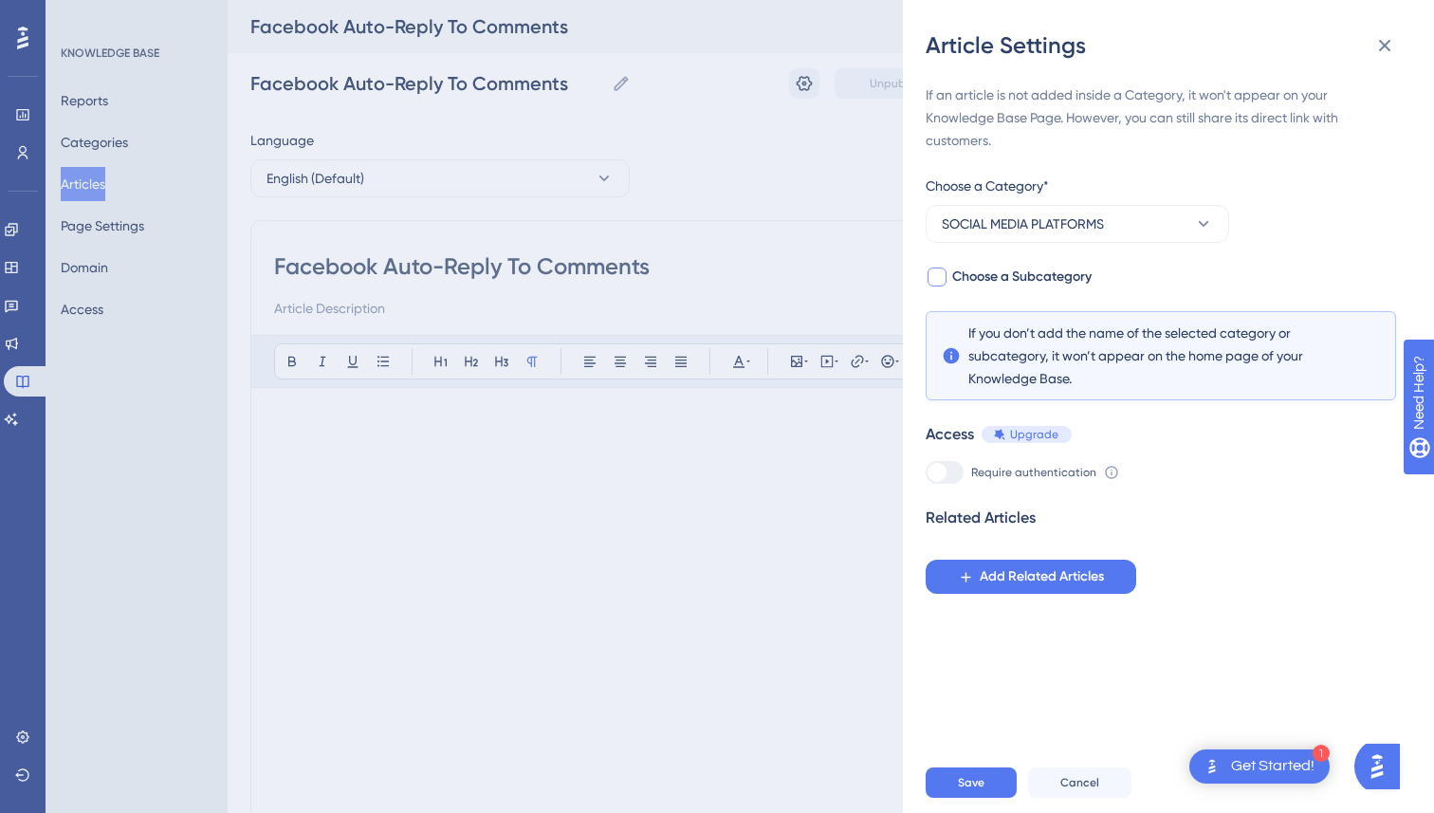
click at [939, 275] on div at bounding box center [937, 276] width 19 height 19
checkbox input "true"
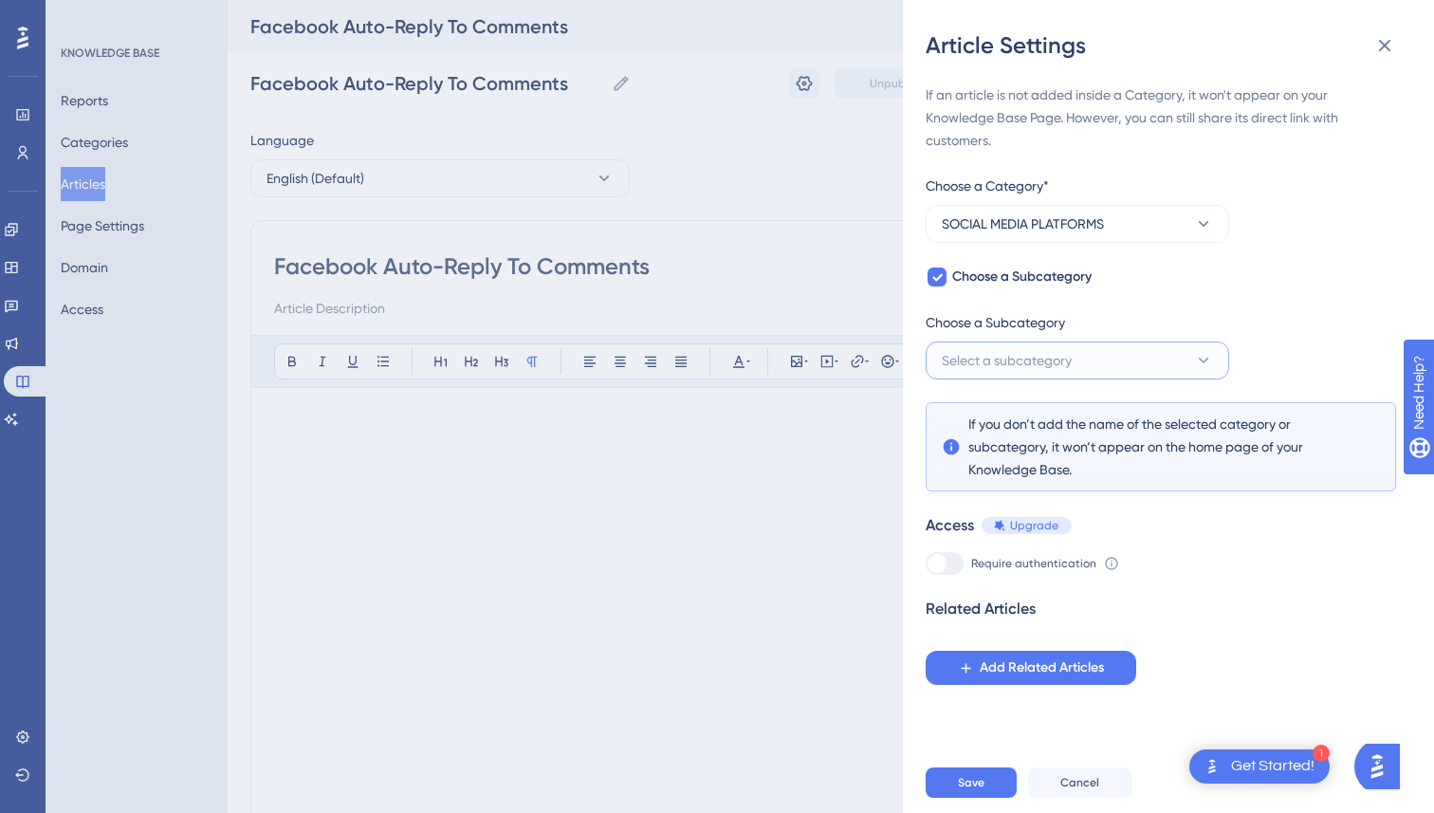
click at [1050, 350] on span "Select a subcategory" at bounding box center [1007, 360] width 130 height 23
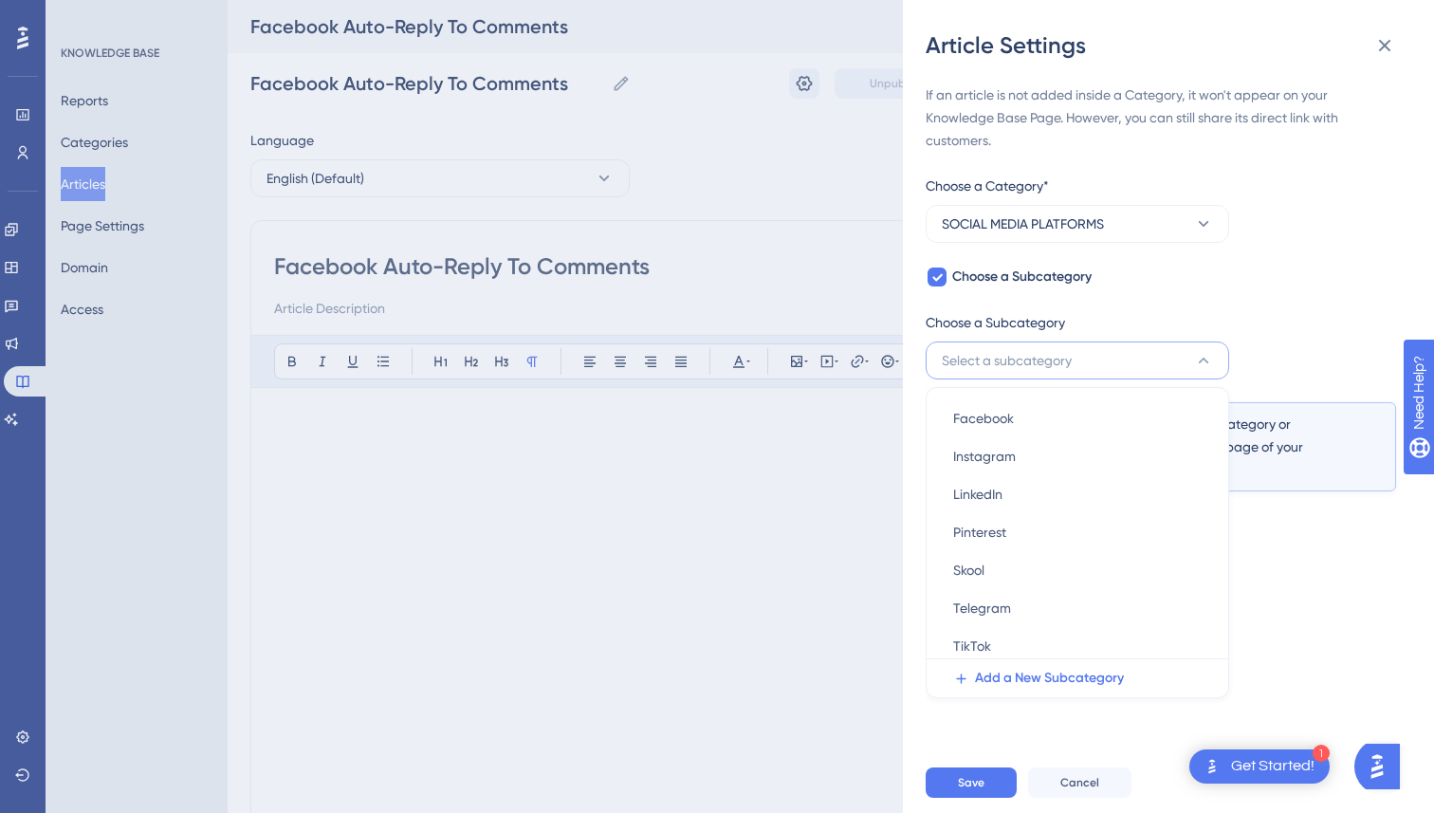
scroll to position [23, 0]
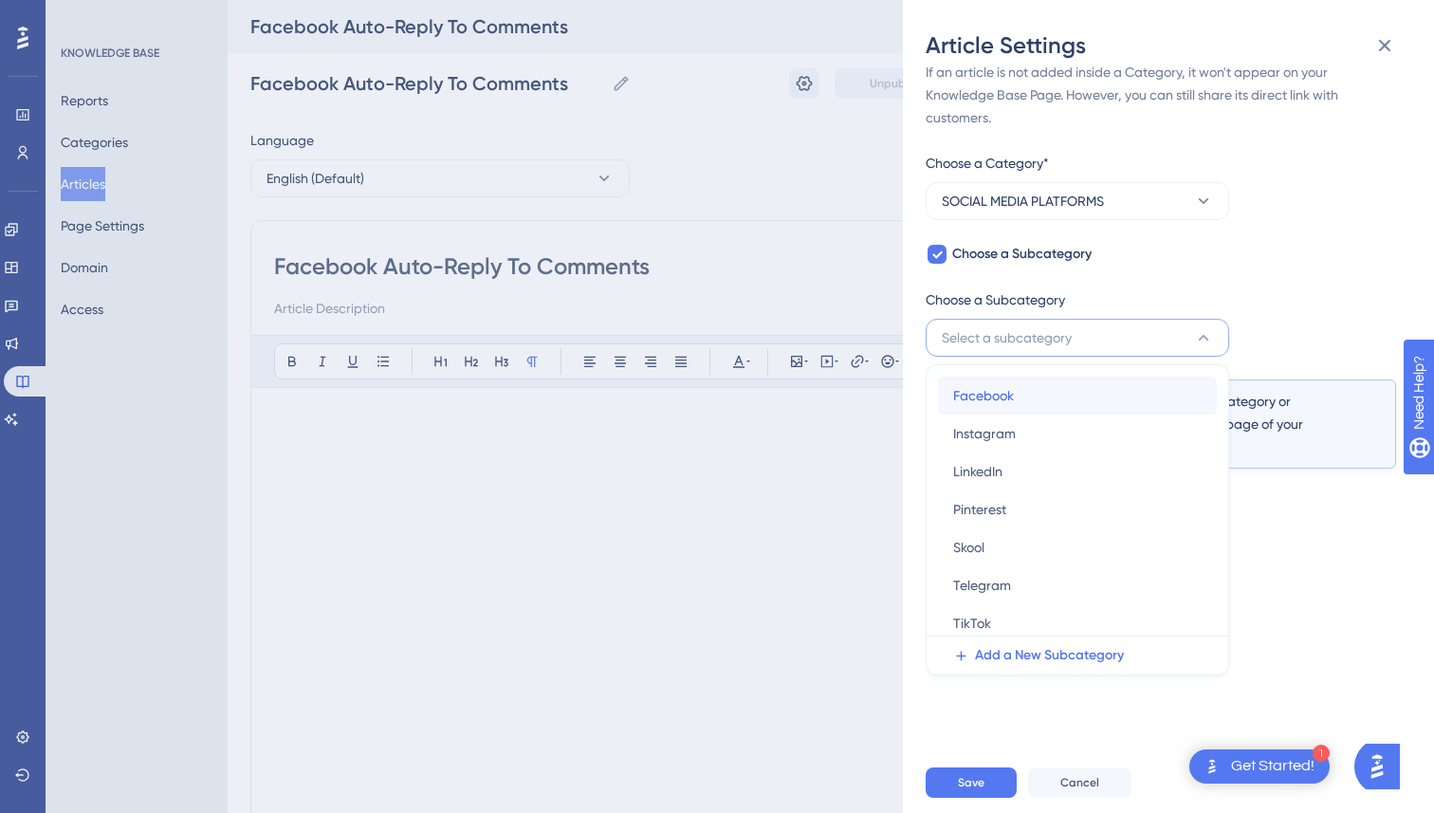
click at [1042, 396] on div "Facebook Facebook" at bounding box center [1077, 396] width 249 height 38
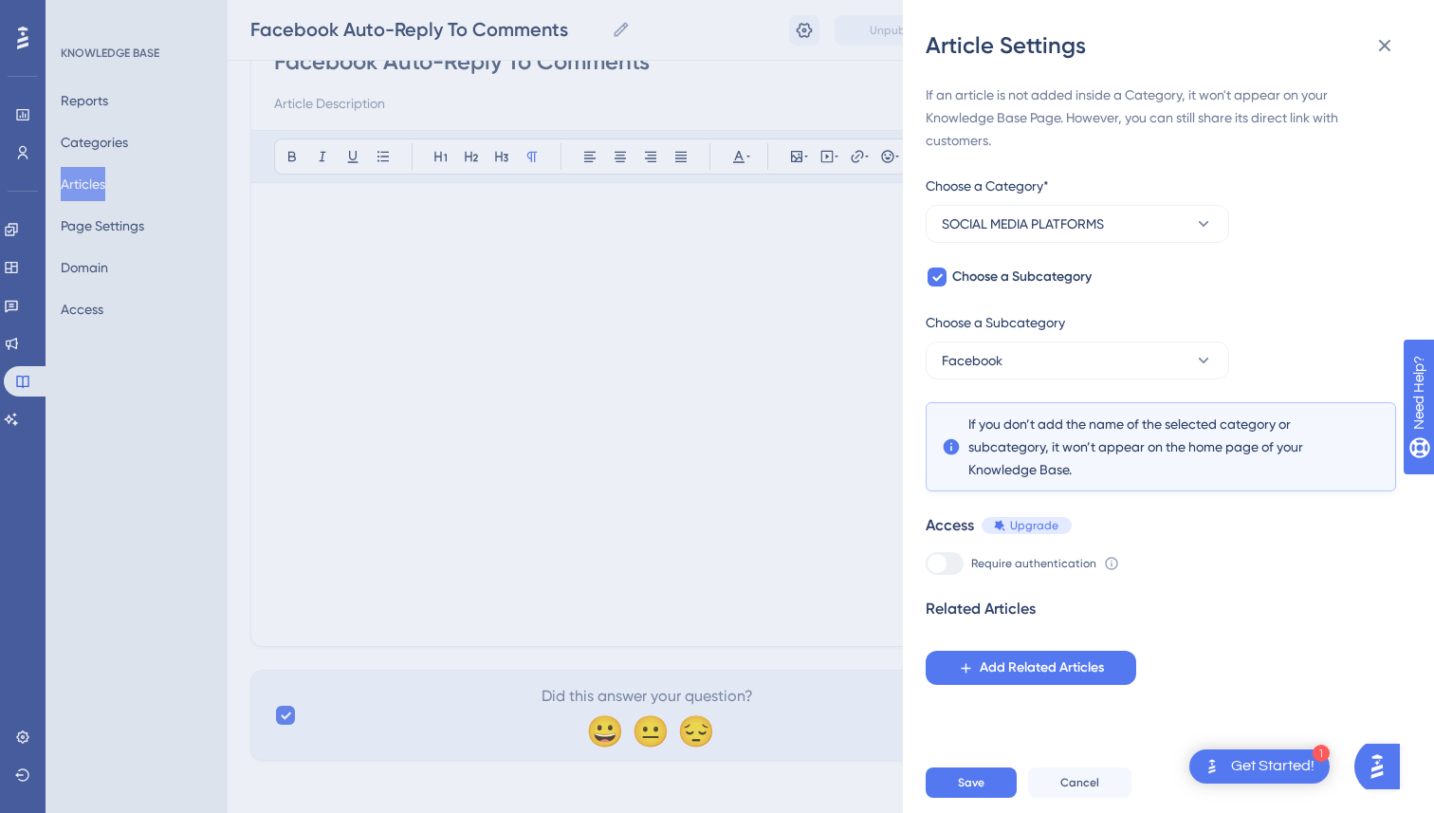
scroll to position [206, 0]
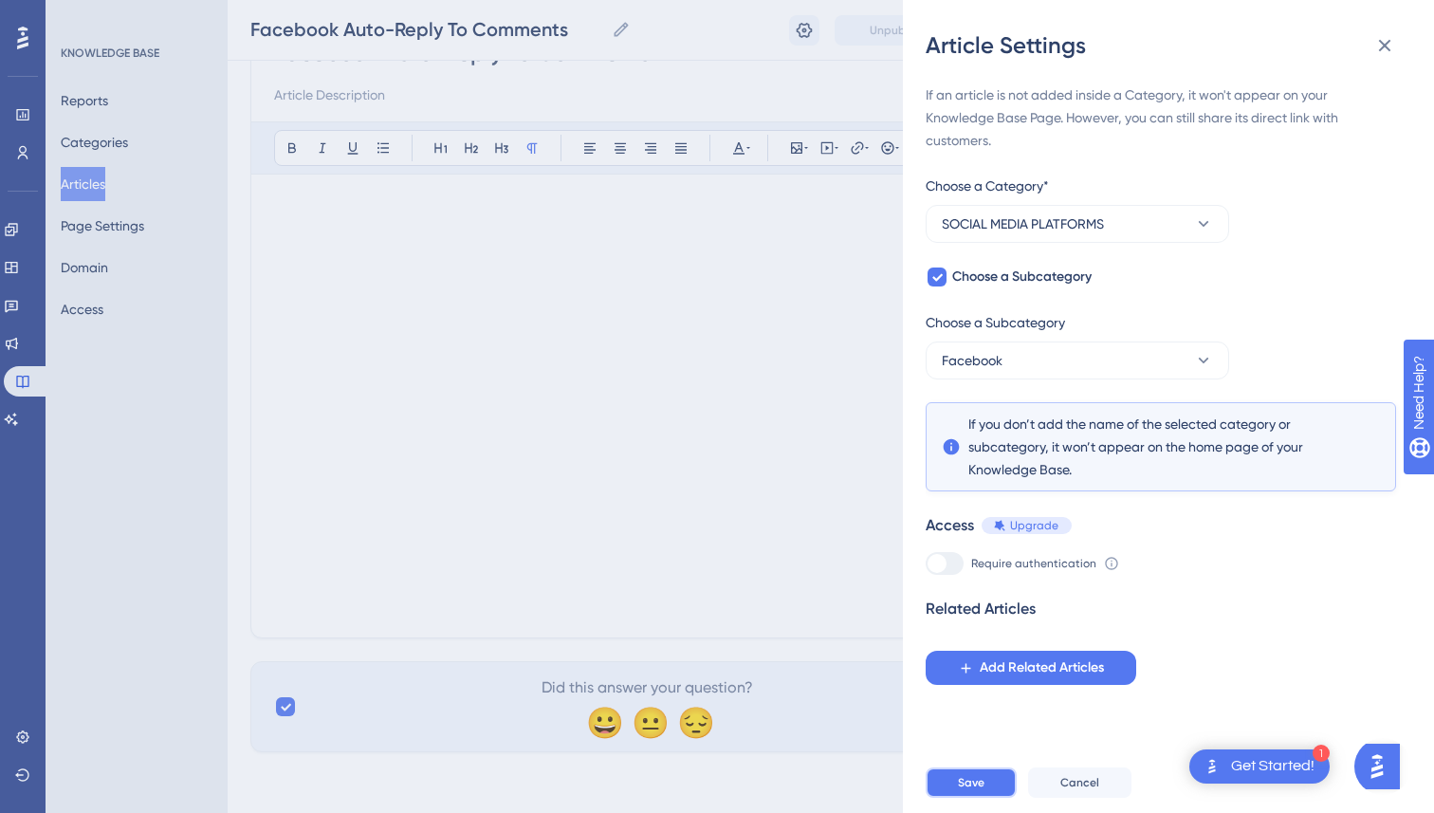
click at [1001, 780] on button "Save" at bounding box center [971, 782] width 91 height 30
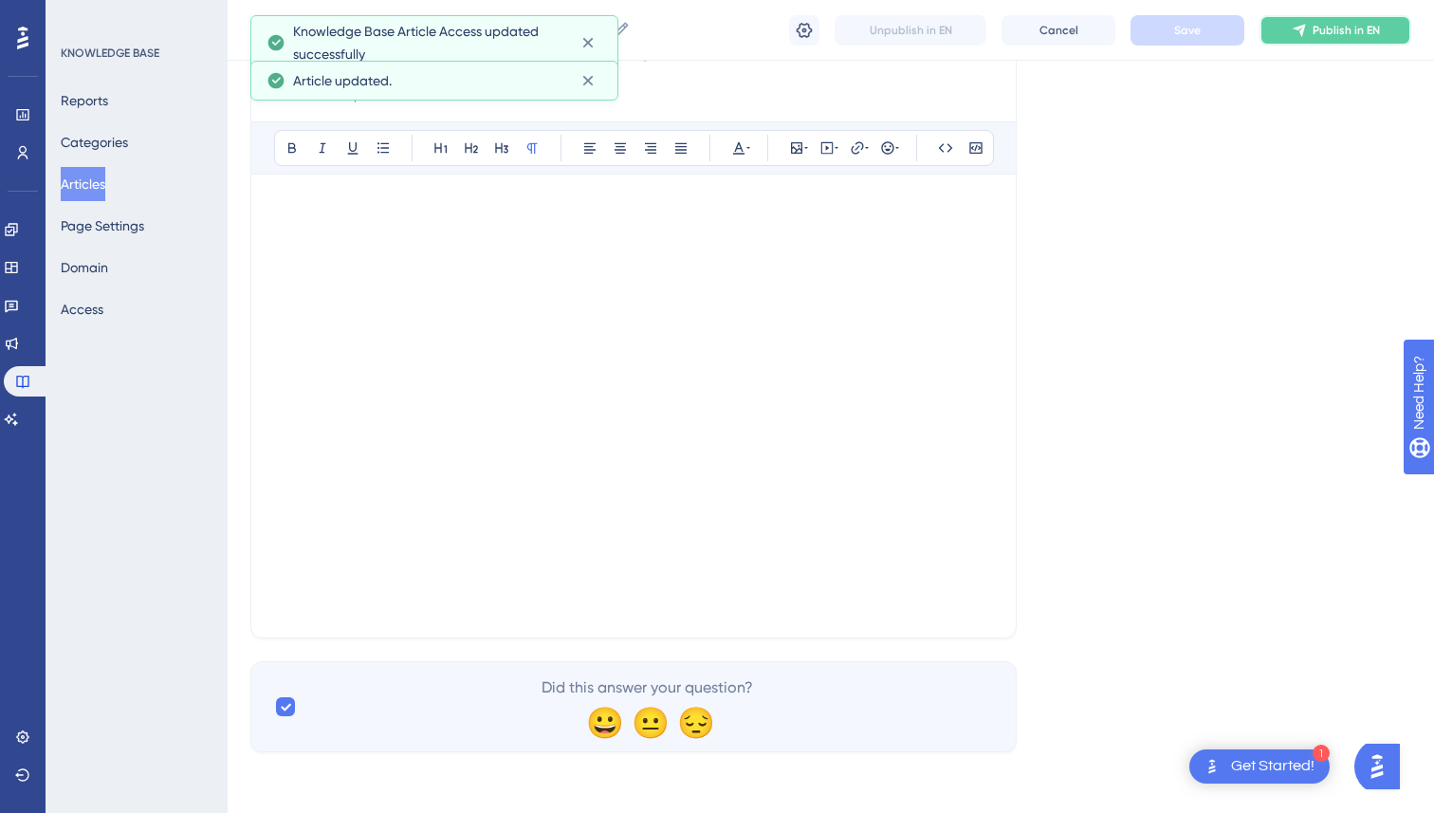
click at [1305, 24] on icon at bounding box center [1299, 30] width 12 height 12
